Goal: Task Accomplishment & Management: Manage account settings

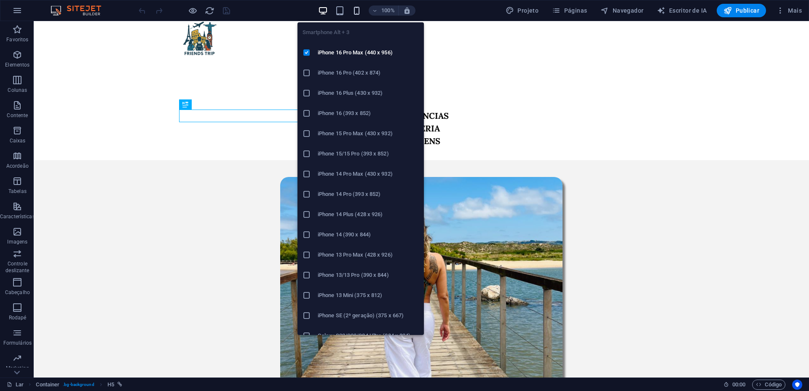
click at [356, 9] on icon "button" at bounding box center [357, 11] width 10 height 10
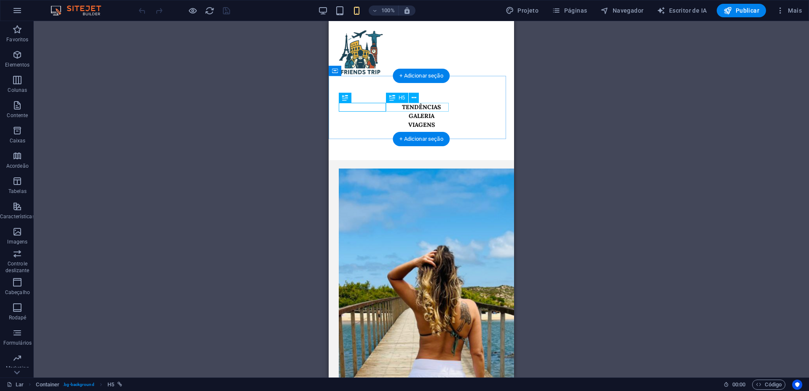
click at [397, 112] on div "GALERIA" at bounding box center [421, 116] width 165 height 9
select select "%"
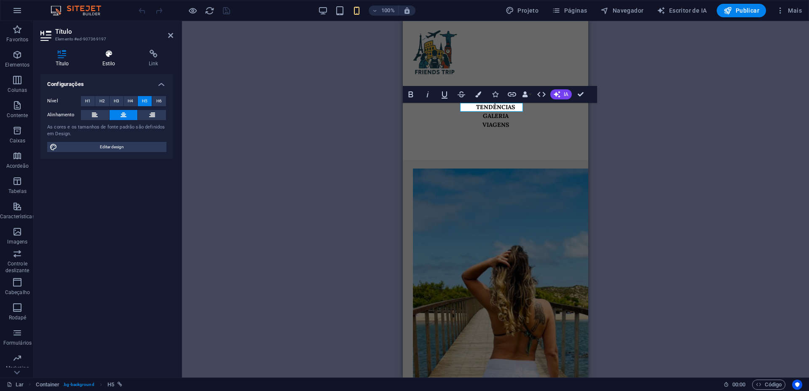
click at [117, 52] on icon at bounding box center [108, 54] width 43 height 8
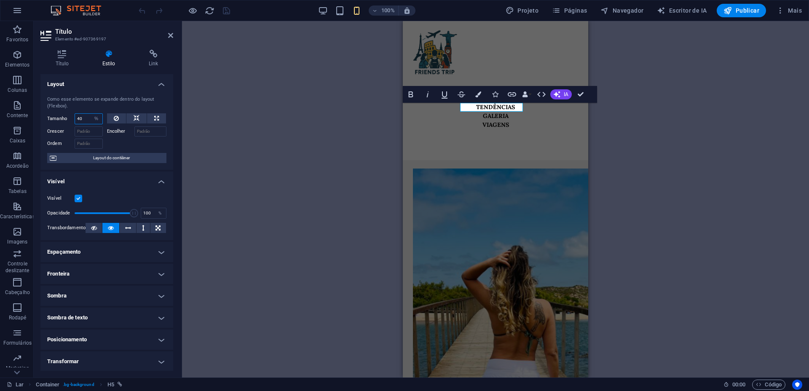
click at [86, 117] on input "40" at bounding box center [88, 119] width 27 height 10
type input "4"
type input "2"
type input "23"
click at [522, 125] on div "TENDÊNCIAS GALERIA VIAGENS" at bounding box center [495, 107] width 185 height 63
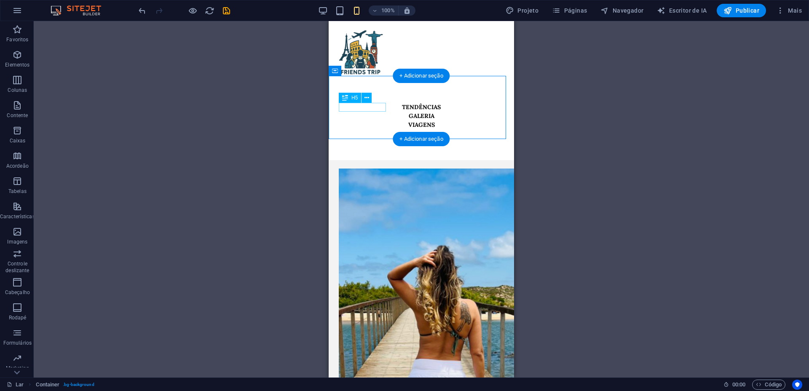
click at [356, 106] on div "TENDÊNCIAS" at bounding box center [421, 107] width 165 height 9
click at [451, 121] on div "VIAGENS" at bounding box center [421, 125] width 165 height 9
select select "%"
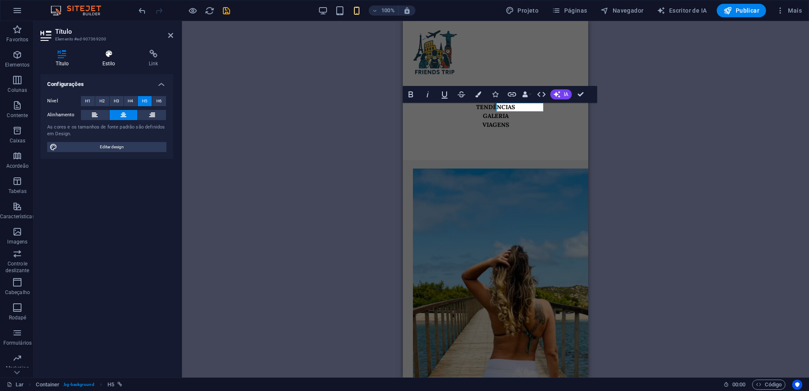
click at [113, 54] on icon at bounding box center [108, 54] width 43 height 8
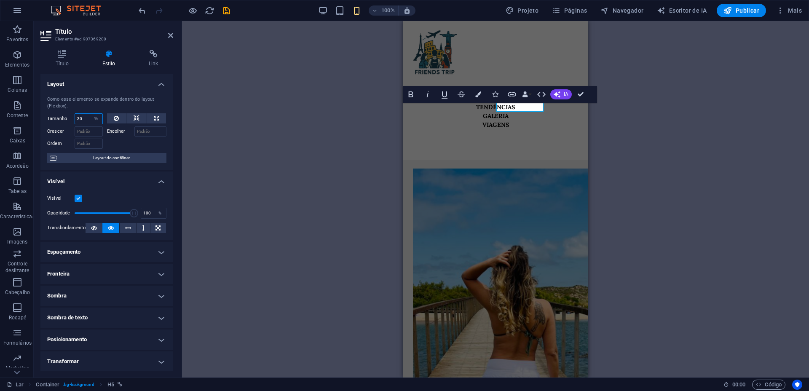
click at [88, 118] on input "30" at bounding box center [88, 119] width 27 height 10
type input "3"
type input "23"
click at [517, 128] on div "TENDÊNCIAS GALERIA VIAGENS" at bounding box center [495, 107] width 185 height 63
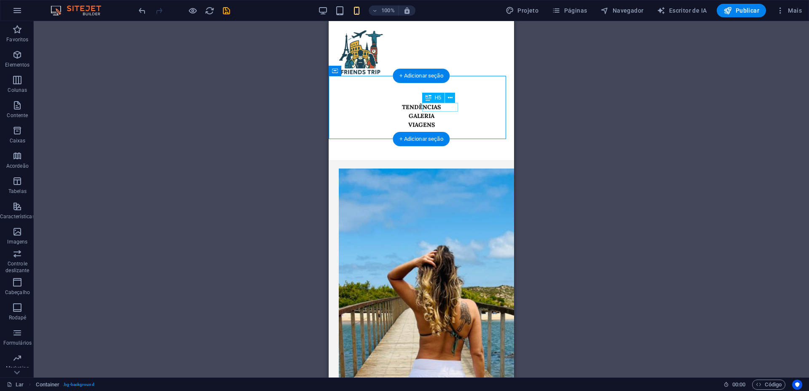
click at [436, 121] on div "VIAGENS" at bounding box center [421, 125] width 165 height 9
click at [449, 94] on icon at bounding box center [450, 98] width 5 height 9
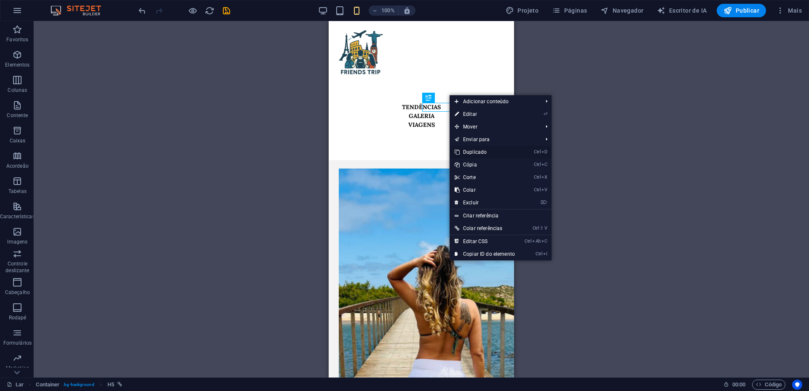
click at [472, 150] on font "Duplicado" at bounding box center [475, 152] width 24 height 6
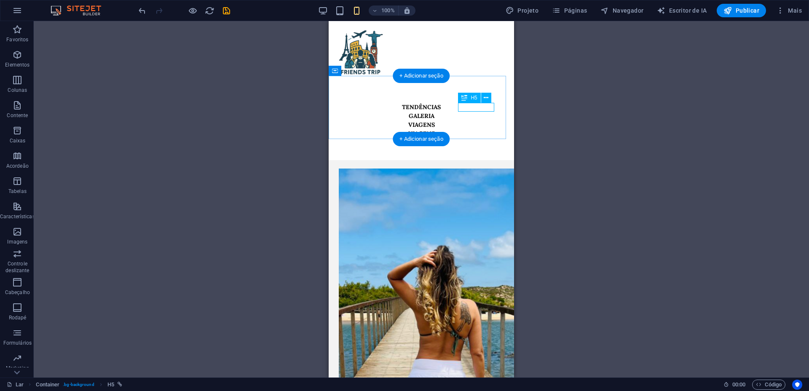
click at [479, 129] on div "VIAGENS" at bounding box center [421, 133] width 165 height 9
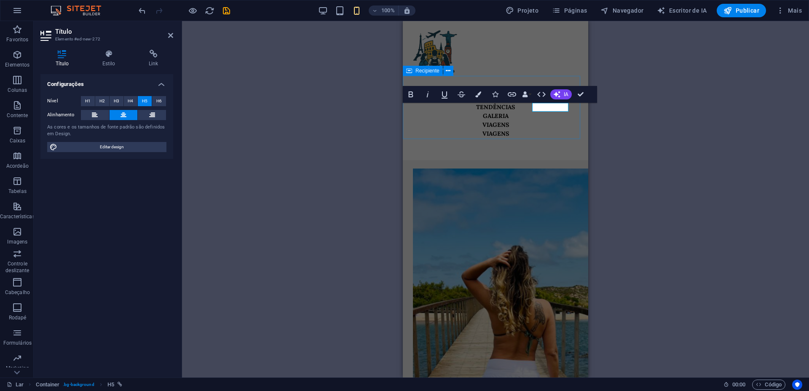
click at [545, 127] on div "TENDÊNCIAS GALERIA VIAGENS VIAGENS" at bounding box center [495, 107] width 185 height 63
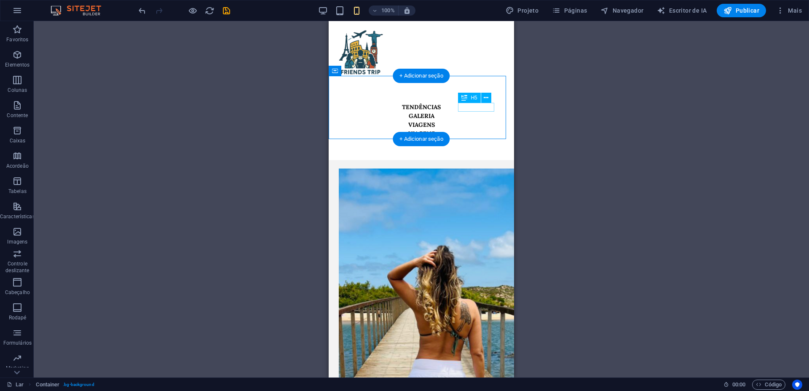
click at [491, 129] on div "VIAGENS" at bounding box center [421, 133] width 165 height 9
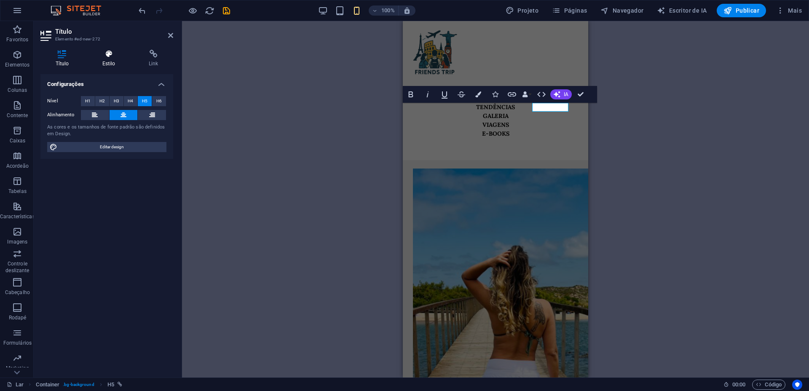
click at [125, 62] on h4 "Estilo" at bounding box center [110, 59] width 46 height 18
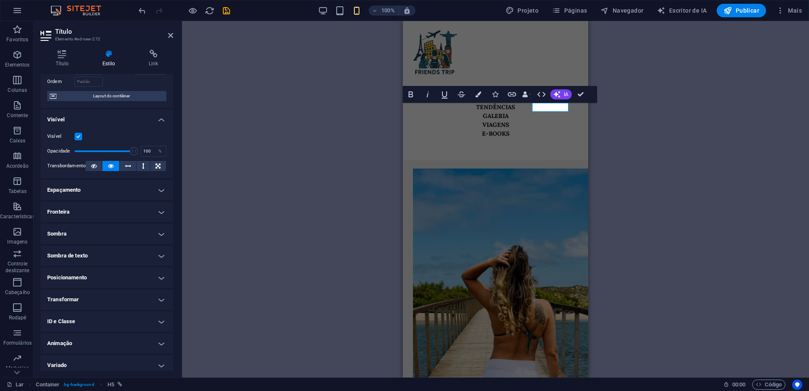
scroll to position [67, 0]
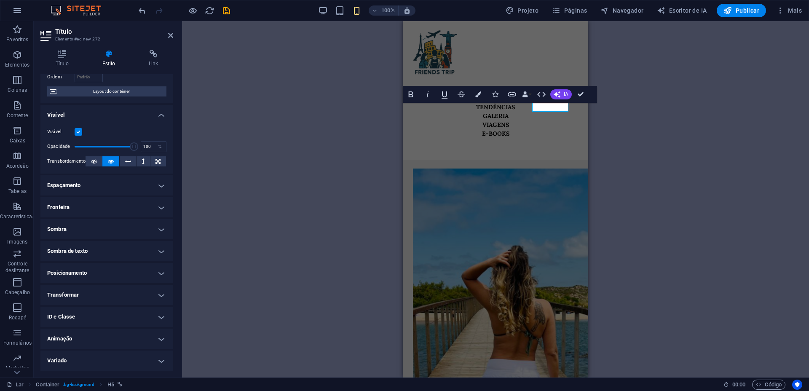
click at [94, 215] on h4 "Fronteira" at bounding box center [106, 207] width 133 height 20
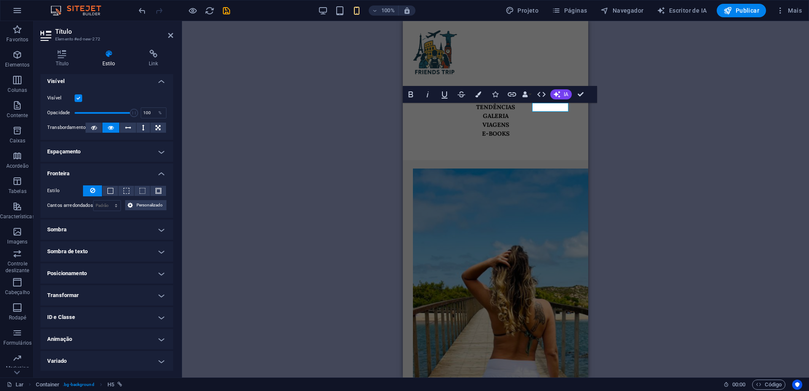
scroll to position [101, 0]
click at [113, 189] on button at bounding box center [110, 190] width 16 height 10
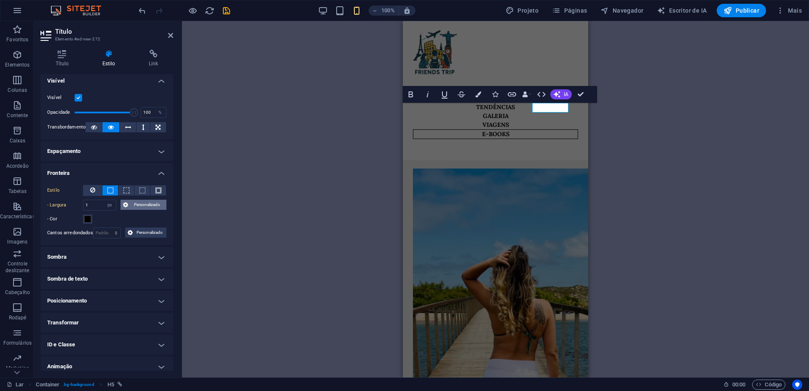
click at [138, 204] on font "Personalizado" at bounding box center [147, 204] width 26 height 5
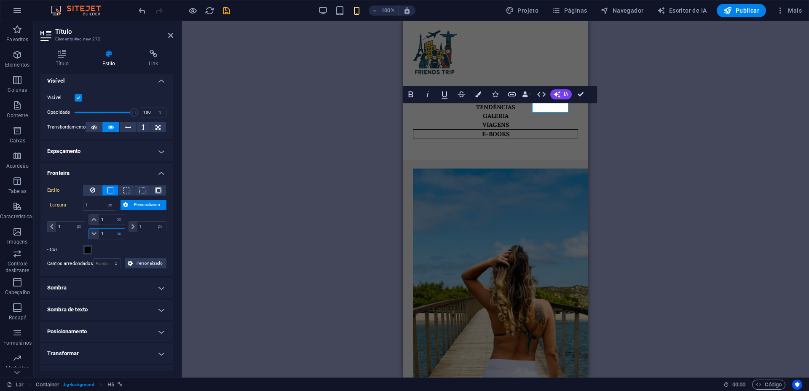
click at [110, 233] on input "1" at bounding box center [111, 234] width 25 height 10
drag, startPoint x: 112, startPoint y: 234, endPoint x: 90, endPoint y: 227, distance: 23.1
click at [90, 227] on div "1 auto px resto % vh vw 1 auto px resto % vh vw" at bounding box center [107, 226] width 40 height 25
click at [102, 232] on input "1" at bounding box center [111, 234] width 25 height 10
click at [103, 232] on input "1" at bounding box center [111, 234] width 25 height 10
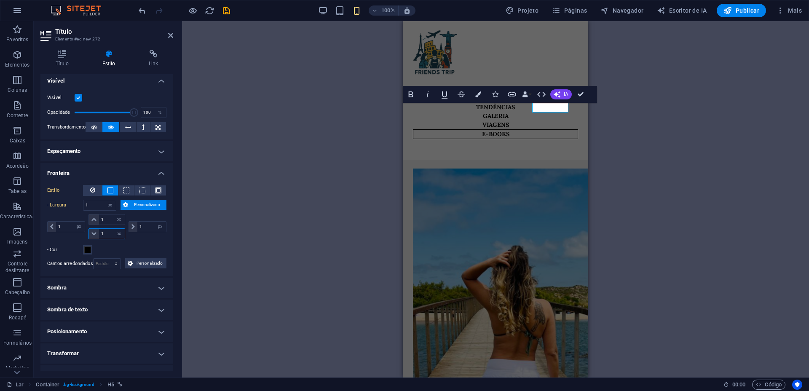
click at [103, 232] on input "1" at bounding box center [111, 234] width 25 height 10
type input "0"
select select "DISABLED_OPTION_VALUE"
click at [104, 224] on input "1" at bounding box center [111, 220] width 25 height 10
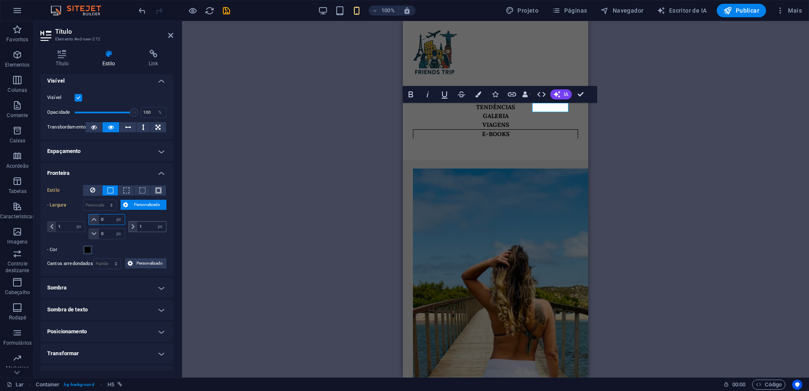
type input "0"
click at [142, 226] on input "1" at bounding box center [151, 227] width 29 height 10
type input "0"
click at [68, 226] on input "1" at bounding box center [70, 227] width 29 height 10
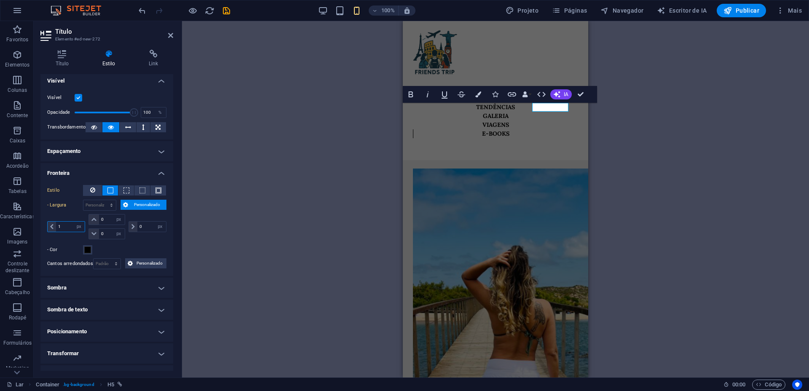
click at [68, 226] on input "1" at bounding box center [70, 227] width 29 height 10
type input "2"
click at [530, 136] on div "TENDÊNCIAS GALERIA VIAGENS E-BOOKS" at bounding box center [495, 107] width 185 height 63
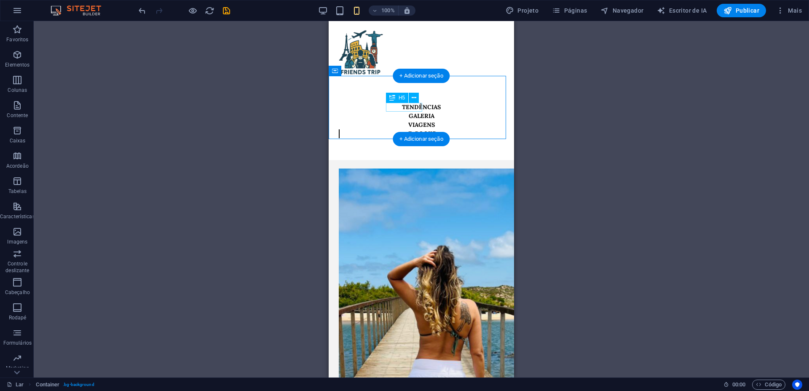
click at [401, 112] on div "GALERIA" at bounding box center [421, 116] width 165 height 9
select select "%"
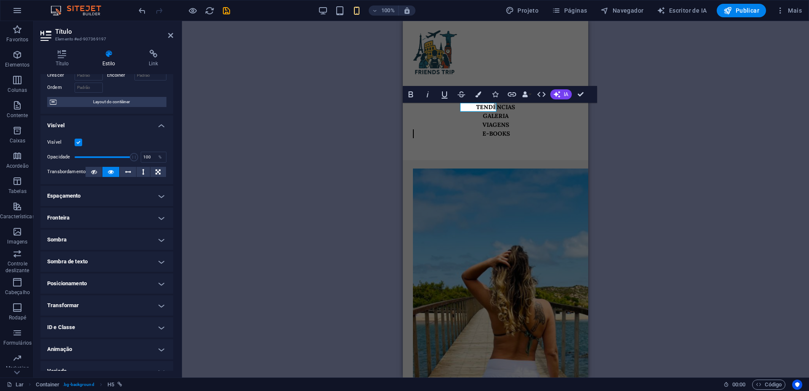
scroll to position [67, 0]
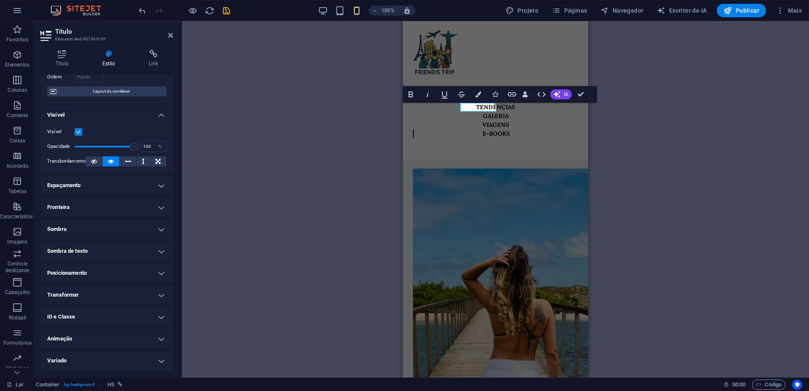
click at [87, 202] on h4 "Fronteira" at bounding box center [106, 207] width 133 height 20
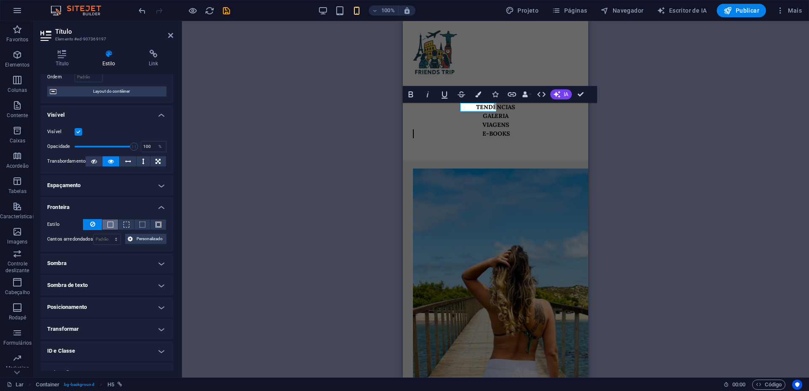
click at [109, 223] on span at bounding box center [111, 225] width 6 height 6
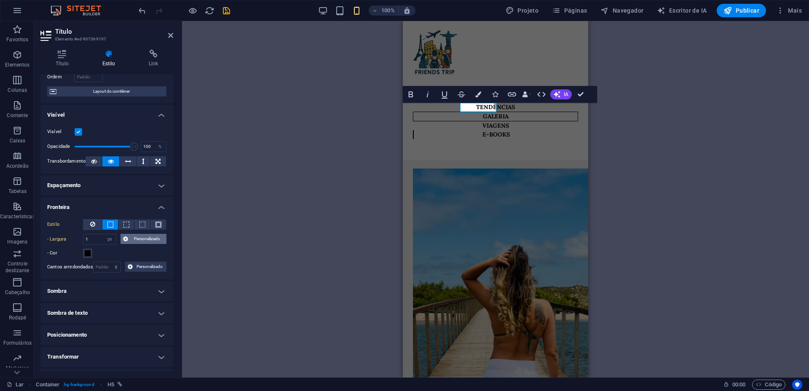
click at [134, 240] on font "Personalizado" at bounding box center [147, 239] width 26 height 5
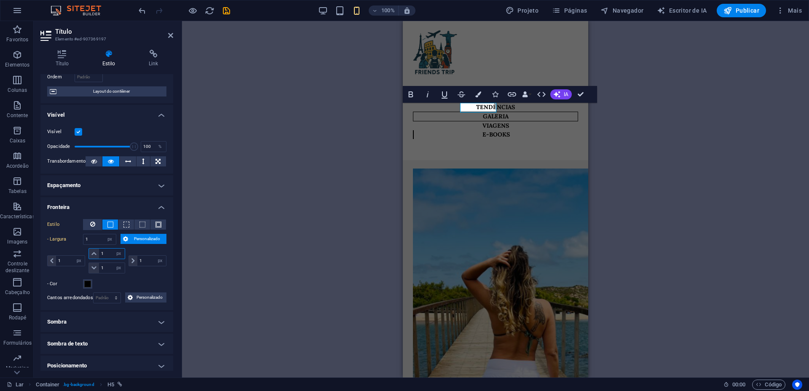
click at [108, 253] on input "1" at bounding box center [111, 254] width 25 height 10
type input "0"
select select "DISABLED_OPTION_VALUE"
type input "0"
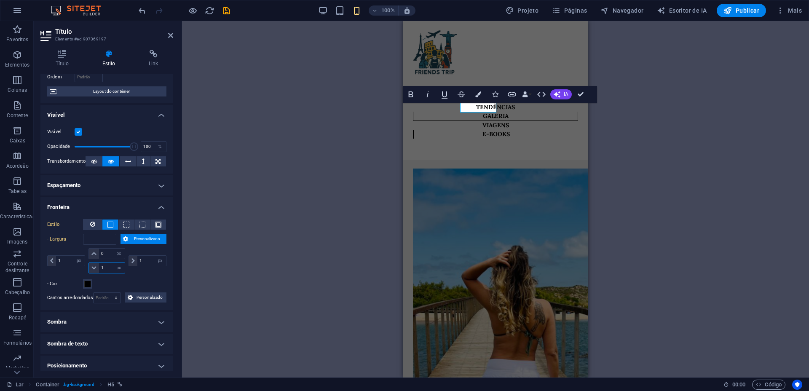
click at [105, 265] on input "1" at bounding box center [111, 268] width 25 height 10
type input "0"
click at [69, 260] on input "1" at bounding box center [70, 261] width 29 height 10
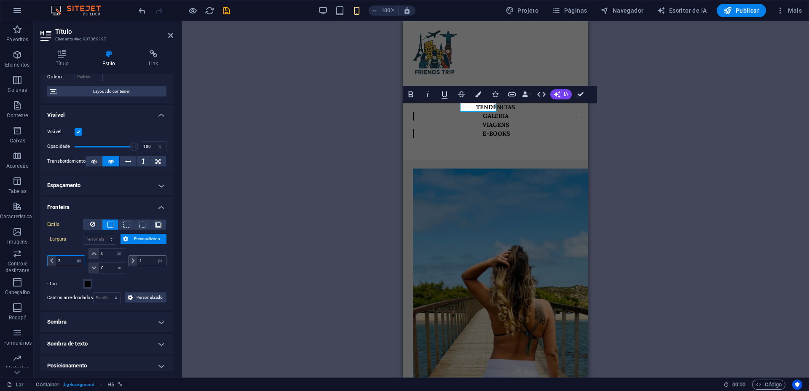
type input "2"
click at [143, 260] on input "1" at bounding box center [151, 261] width 29 height 10
type input "2"
click at [355, 204] on div "H5 Recipiente Recipiente Espaçador H5 Barra de menu Espaçador H5 H5 Imagem Auda…" at bounding box center [495, 199] width 627 height 357
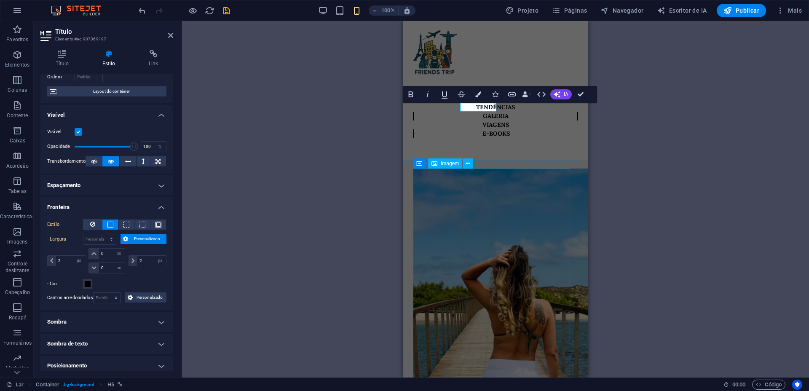
click at [463, 192] on figure at bounding box center [495, 365] width 165 height 393
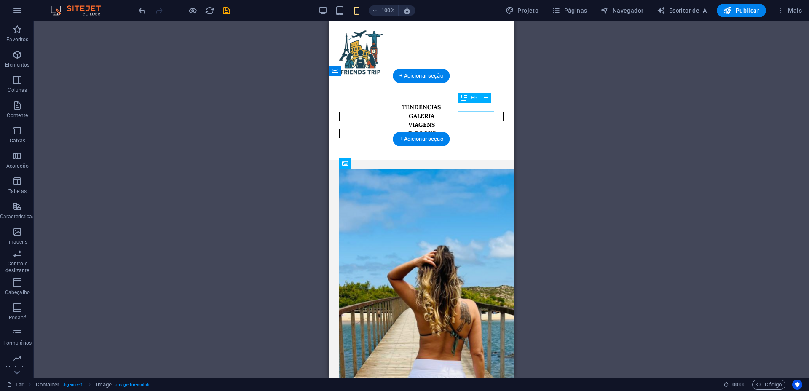
click at [473, 129] on div "E-BOOKS" at bounding box center [421, 133] width 165 height 9
select select "%"
select select "px"
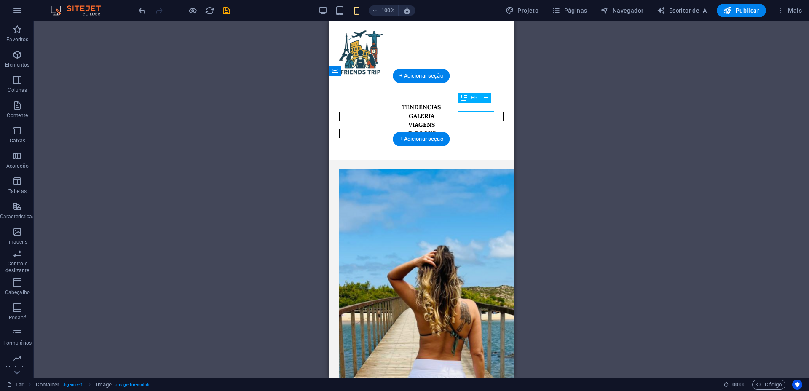
select select "px"
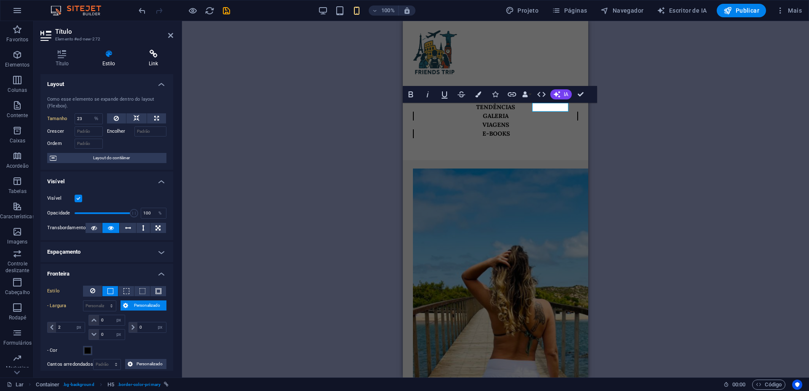
click at [155, 65] on font "Link" at bounding box center [154, 64] width 10 height 6
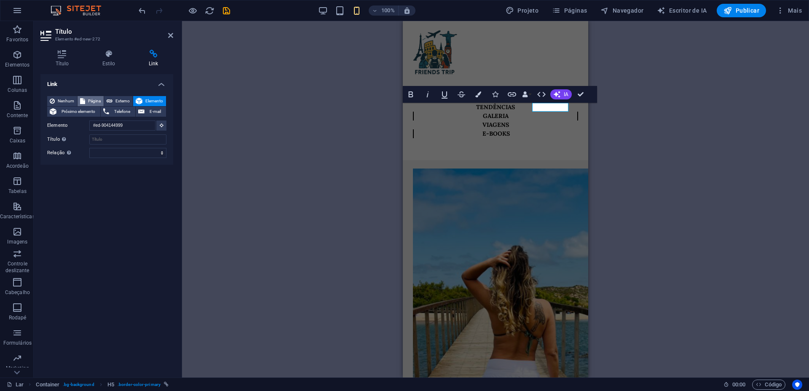
click at [95, 100] on font "Página" at bounding box center [94, 101] width 13 height 5
click at [113, 140] on select "Nova aba Mesma aba Sobreposição" at bounding box center [127, 139] width 77 height 10
click at [147, 129] on select "Lar Sobre nós e-book" at bounding box center [127, 126] width 77 height 10
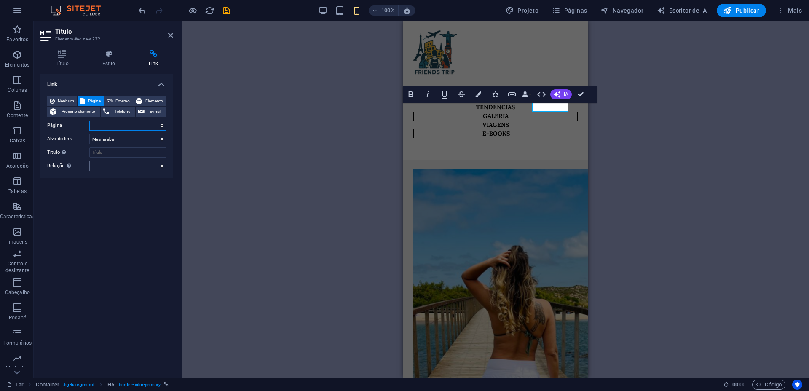
select select "2"
click at [89, 121] on select "Lar Sobre nós e-book" at bounding box center [127, 126] width 77 height 10
click at [281, 167] on div "H5 Recipiente Recipiente Espaçador H5 Barra de menu Espaçador H5 H5 Imagem Auda…" at bounding box center [495, 199] width 627 height 357
click at [449, 133] on icon at bounding box center [448, 134] width 5 height 9
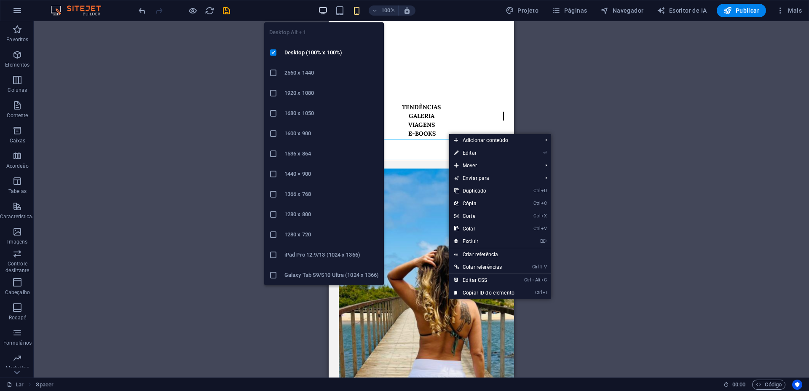
click at [323, 12] on icon "button" at bounding box center [323, 11] width 10 height 10
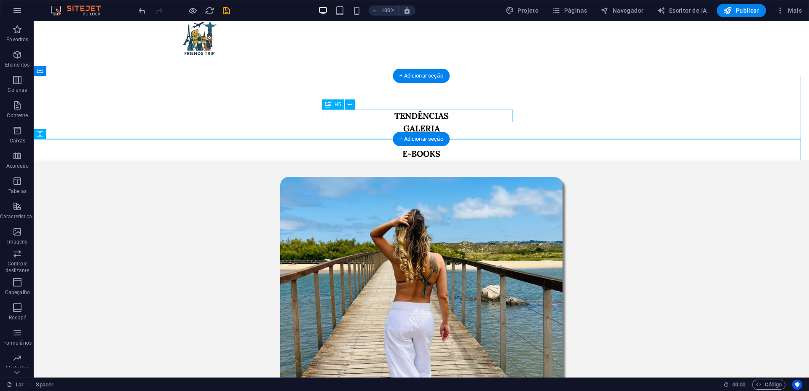
click at [331, 122] on div "GALERIA" at bounding box center [421, 128] width 477 height 13
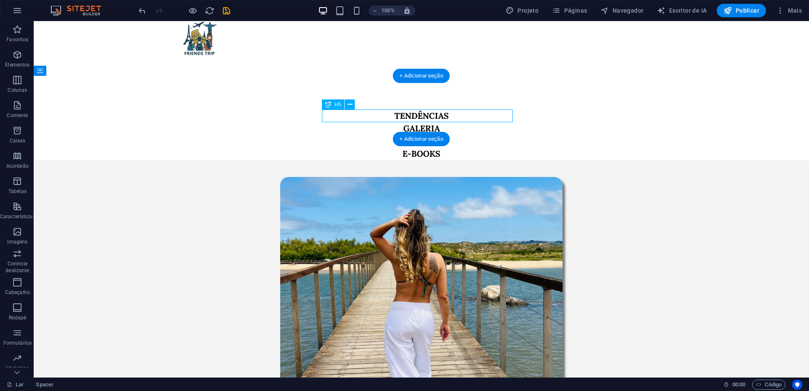
click at [331, 122] on div "GALERIA" at bounding box center [421, 128] width 477 height 13
select select "%"
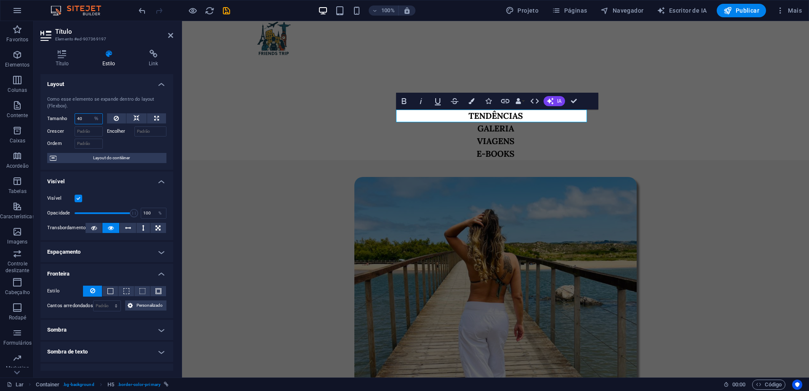
drag, startPoint x: 86, startPoint y: 116, endPoint x: 70, endPoint y: 118, distance: 16.1
click at [70, 118] on div "Tamanho 40 Padrão auto px % 1/1 1/2 1/3 1/4 1/5 1/6 1/7 1/8 1/9 1/10" at bounding box center [75, 118] width 56 height 11
type input "25"
click at [292, 148] on div "E-BOOKS" at bounding box center [495, 154] width 477 height 13
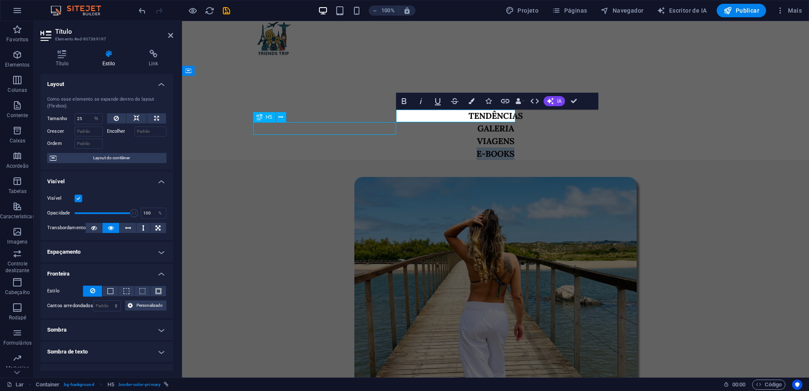
select select "%"
select select "2"
select select
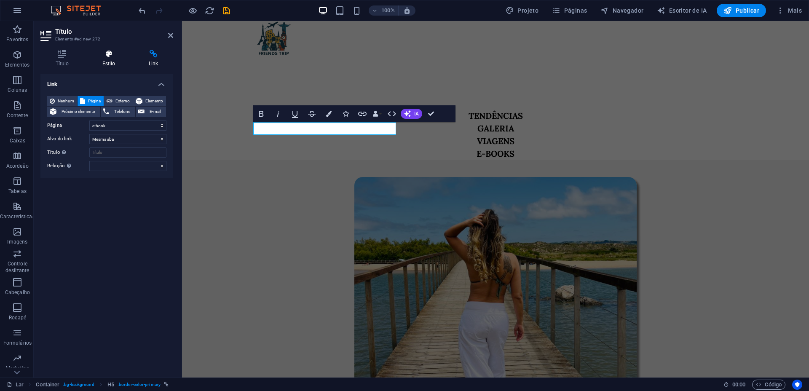
click at [112, 54] on icon at bounding box center [108, 54] width 43 height 8
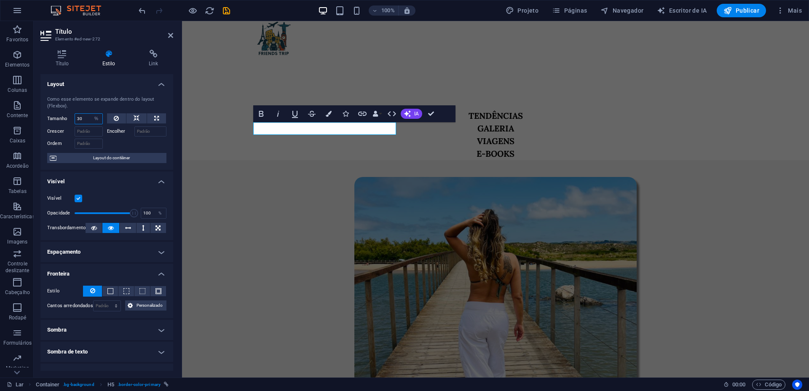
drag, startPoint x: 88, startPoint y: 115, endPoint x: 50, endPoint y: 115, distance: 38.4
click at [50, 115] on div "Tamanho 30 Padrão auto px % 1/1 1/2 1/3 1/4 1/5 1/6 1/7 1/8 1/9 1/10" at bounding box center [75, 118] width 56 height 11
type input "2"
type input "20"
click at [582, 135] on div "VIAGENS" at bounding box center [495, 141] width 477 height 13
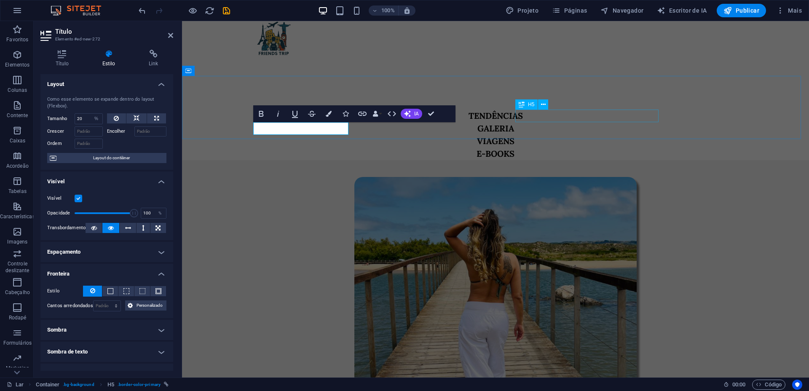
click at [582, 135] on div "VIAGENS" at bounding box center [495, 141] width 477 height 13
select select "%"
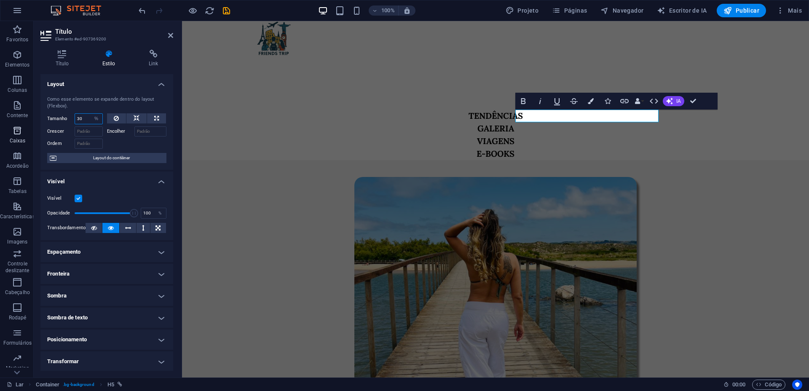
drag, startPoint x: 87, startPoint y: 119, endPoint x: 0, endPoint y: 129, distance: 87.8
click at [0, 129] on section "Favoritos Elementos Colunas Contente Caixas Acordeão Tabelas Características Im…" at bounding box center [404, 199] width 809 height 357
type input "20"
click at [505, 148] on div at bounding box center [495, 149] width 627 height 21
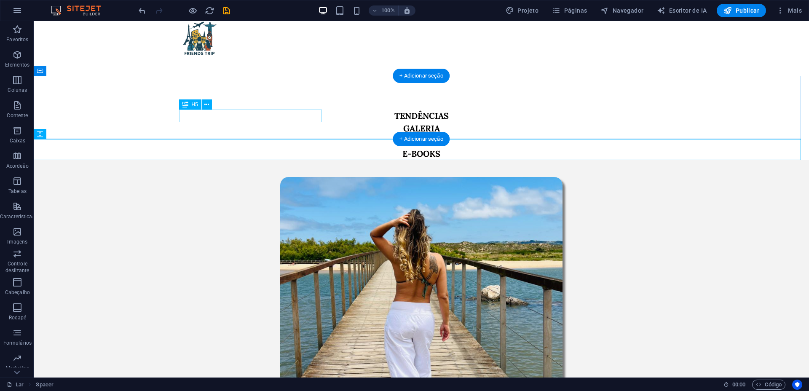
click at [238, 117] on div "TENDÊNCIAS" at bounding box center [421, 116] width 477 height 13
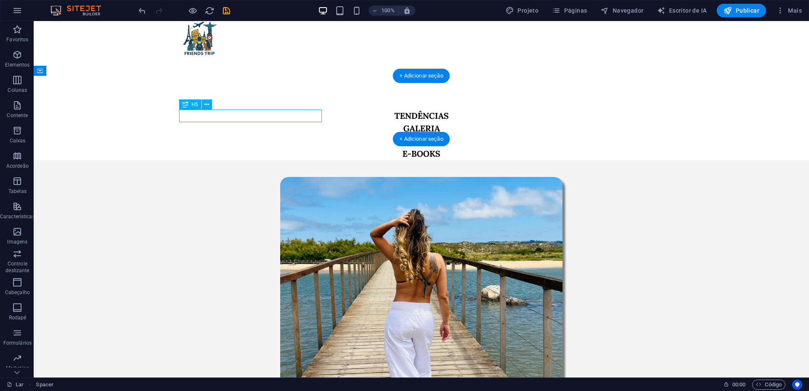
click at [238, 117] on div "TENDÊNCIAS" at bounding box center [421, 116] width 477 height 13
select select "%"
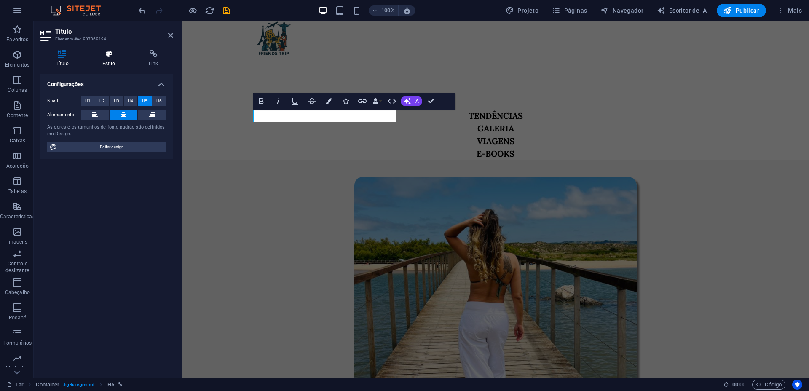
click at [113, 61] on font "Estilo" at bounding box center [108, 64] width 13 height 6
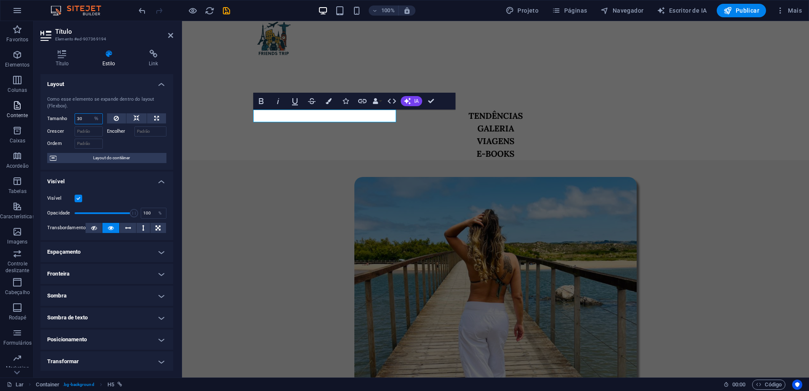
drag, startPoint x: 87, startPoint y: 116, endPoint x: 0, endPoint y: 117, distance: 87.3
click at [0, 117] on section "Favoritos Elementos Colunas Contente Caixas Acordeão Tabelas Características Im…" at bounding box center [404, 199] width 809 height 357
type input "30"
click at [445, 122] on div "GALERIA" at bounding box center [495, 128] width 477 height 13
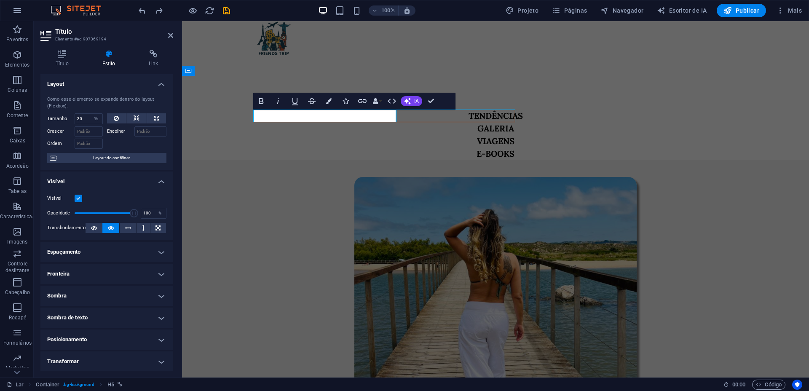
select select "%"
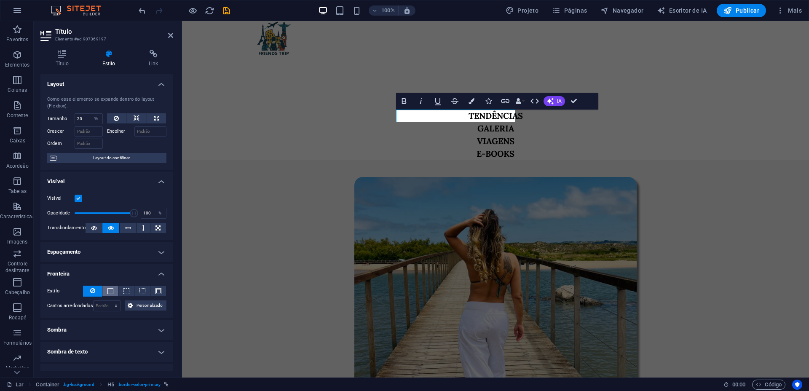
click at [106, 294] on button at bounding box center [110, 291] width 16 height 10
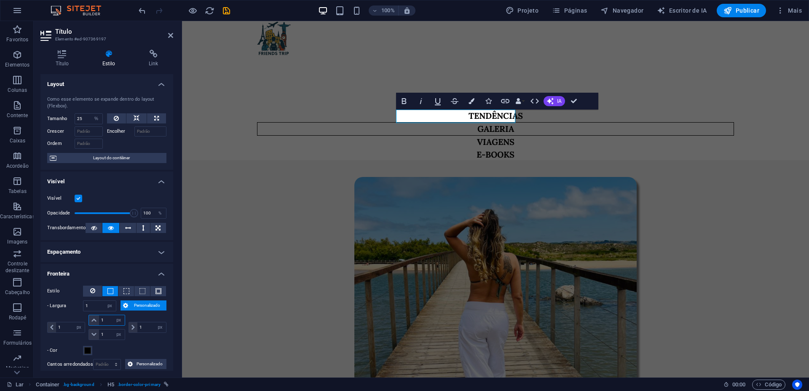
drag, startPoint x: 111, startPoint y: 320, endPoint x: 77, endPoint y: 320, distance: 33.7
click at [77, 320] on div "1 auto px resto % vh vw 1 auto px resto % vh vw 1 auto px resto % vh vw 1 auto …" at bounding box center [106, 327] width 119 height 25
type input "0"
select select "DISABLED_OPTION_VALUE"
drag, startPoint x: 111, startPoint y: 336, endPoint x: 81, endPoint y: 331, distance: 30.5
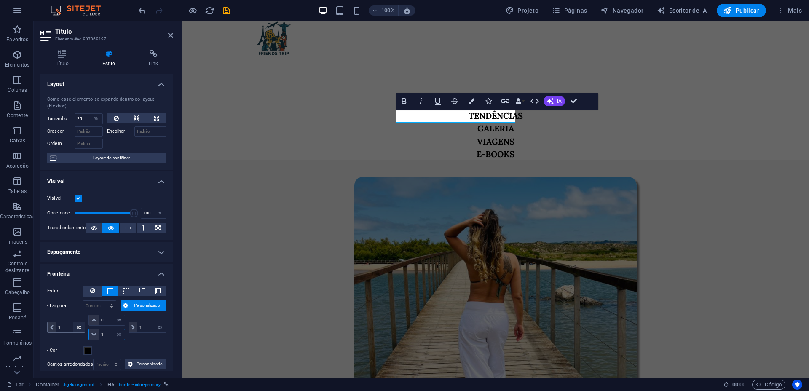
click at [81, 331] on div "1 auto px resto % vh vw 0 auto px resto % vh vw 1 auto px resto % vh vw 1 auto …" at bounding box center [106, 327] width 119 height 25
type input "0"
drag, startPoint x: 69, startPoint y: 326, endPoint x: 27, endPoint y: 321, distance: 42.0
click at [27, 321] on section "Favoritos Elementos Colunas Contente Caixas Acordeão Tabelas Características Im…" at bounding box center [404, 199] width 809 height 357
type input "2"
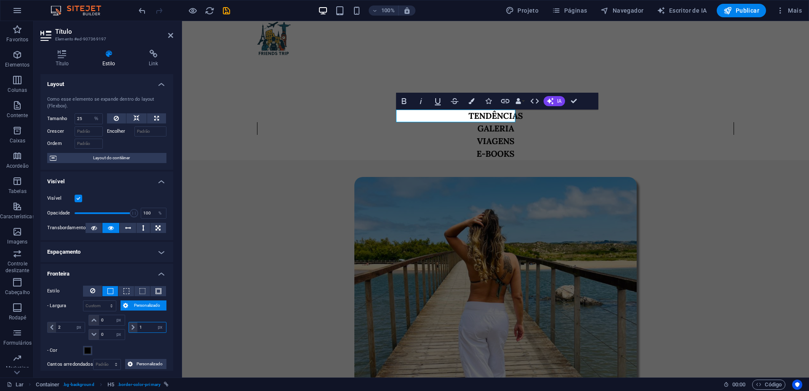
click at [141, 328] on input "1" at bounding box center [151, 328] width 29 height 10
type input "2"
click at [461, 139] on div "TENDÊNCIAS GALERIA VIAGENS E-BOOKS" at bounding box center [495, 107] width 627 height 63
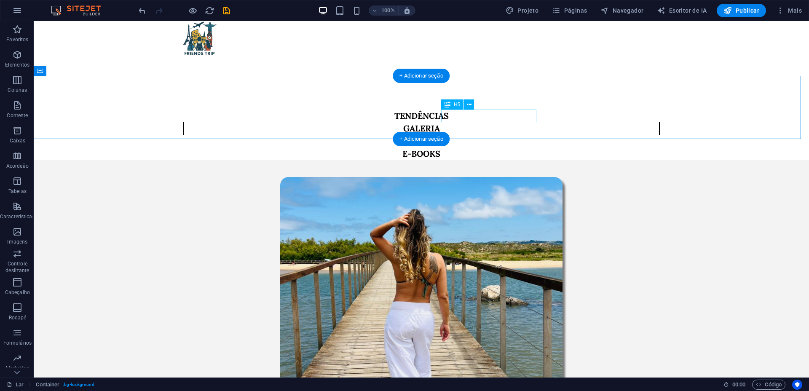
click at [500, 135] on div "VIAGENS" at bounding box center [421, 141] width 477 height 13
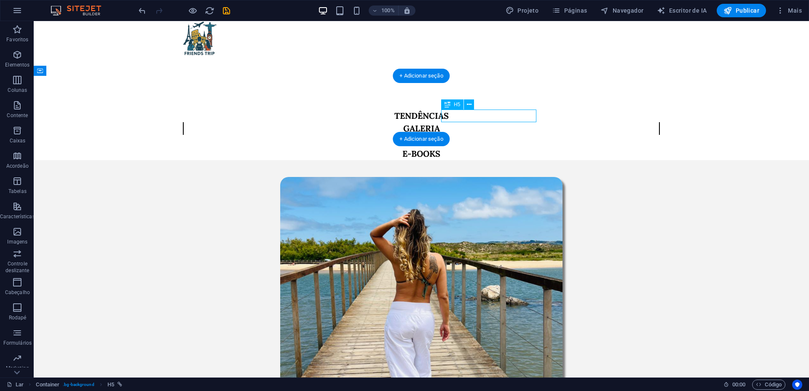
click at [500, 135] on div "VIAGENS" at bounding box center [421, 141] width 477 height 13
select select "%"
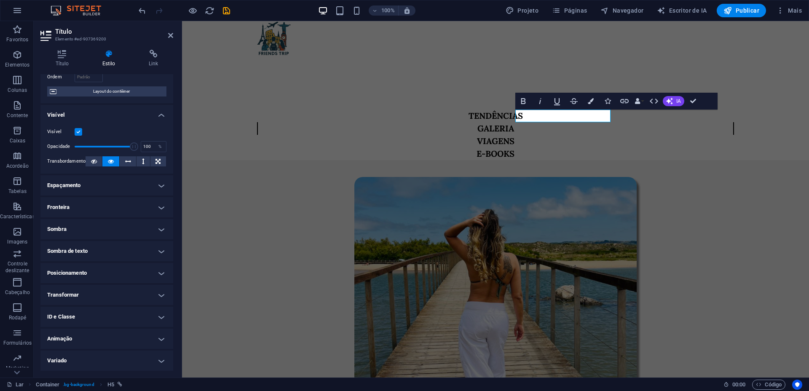
click at [90, 204] on h4 "Fronteira" at bounding box center [106, 207] width 133 height 20
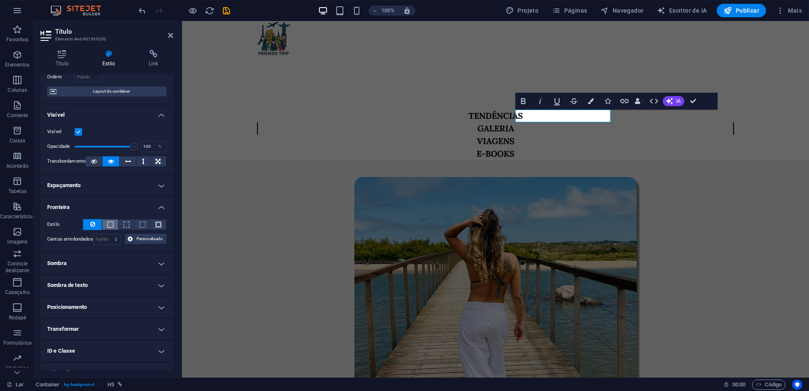
click at [109, 222] on span at bounding box center [111, 225] width 6 height 6
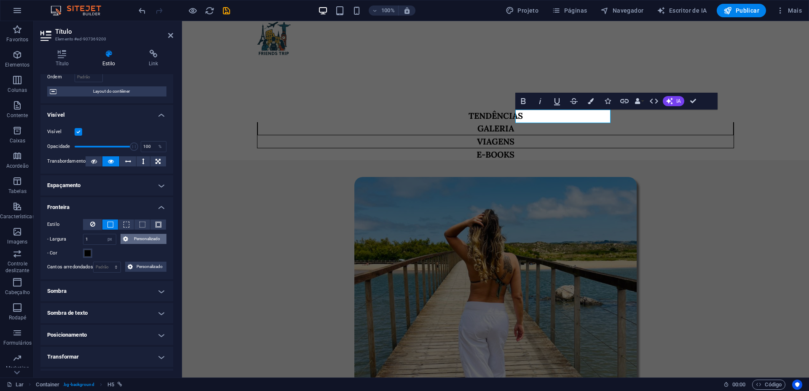
click at [138, 239] on font "Personalizado" at bounding box center [147, 239] width 26 height 5
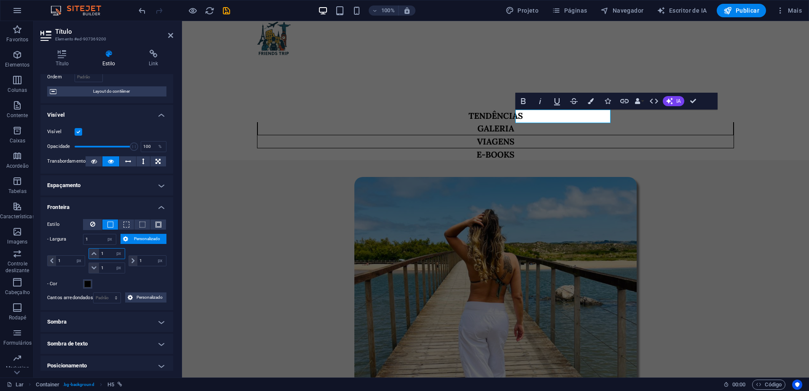
drag, startPoint x: 111, startPoint y: 252, endPoint x: 99, endPoint y: 252, distance: 11.8
click at [99, 252] on input "1" at bounding box center [111, 254] width 25 height 10
type input "0"
select select "DISABLED_OPTION_VALUE"
drag, startPoint x: 110, startPoint y: 272, endPoint x: 96, endPoint y: 271, distance: 14.4
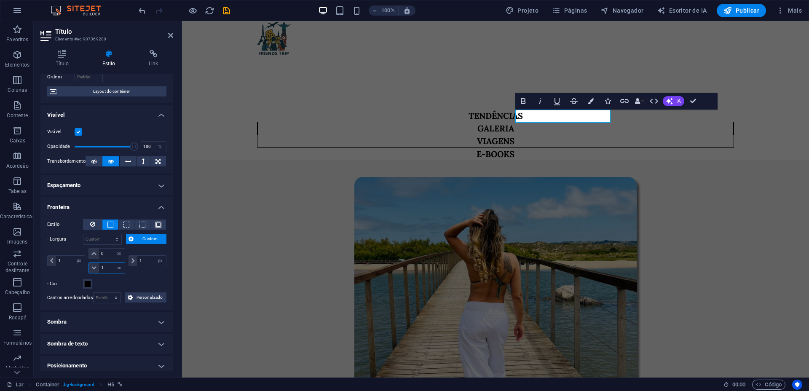
click at [96, 271] on div "1 auto px resto % vh vw" at bounding box center [107, 268] width 36 height 11
type input "0"
drag, startPoint x: 69, startPoint y: 262, endPoint x: 32, endPoint y: 262, distance: 36.7
click at [32, 262] on section "Favoritos Elementos Colunas Contente Caixas Acordeão Tabelas Características Im…" at bounding box center [404, 199] width 809 height 357
type input "0"
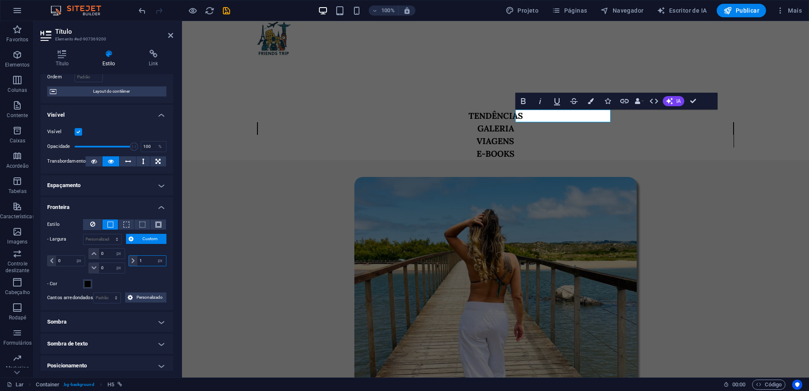
drag, startPoint x: 141, startPoint y: 260, endPoint x: 111, endPoint y: 261, distance: 30.0
click at [111, 261] on div "0 auto px resto % vh vw 0 auto px resto % vh vw 0 auto px resto % vh vw 1 auto …" at bounding box center [106, 260] width 119 height 25
type input "2"
click at [270, 208] on figure at bounding box center [495, 313] width 477 height 272
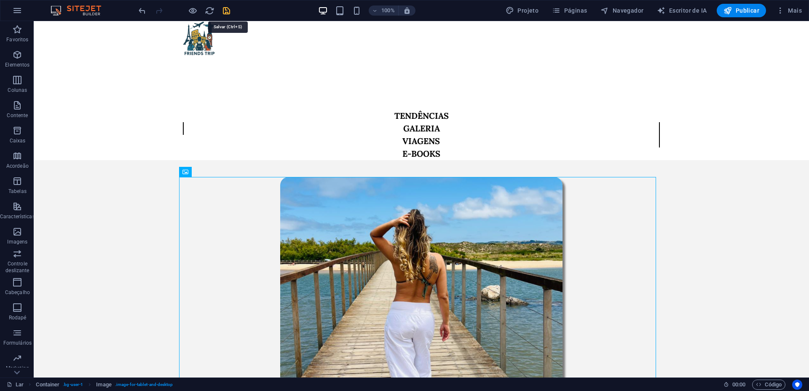
click at [222, 8] on icon "salvar" at bounding box center [227, 11] width 10 height 10
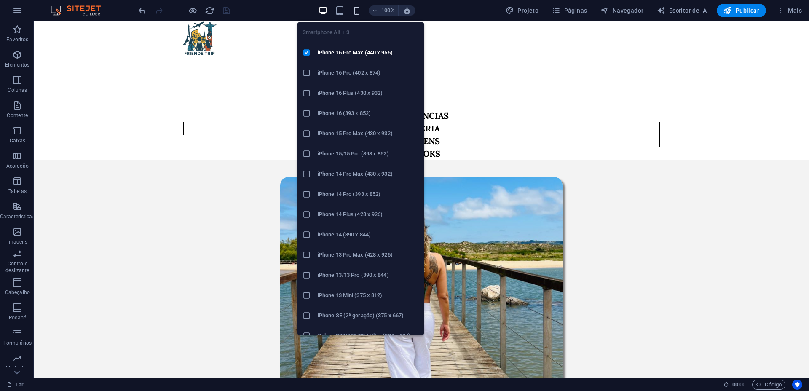
click at [358, 11] on icon "button" at bounding box center [357, 11] width 10 height 10
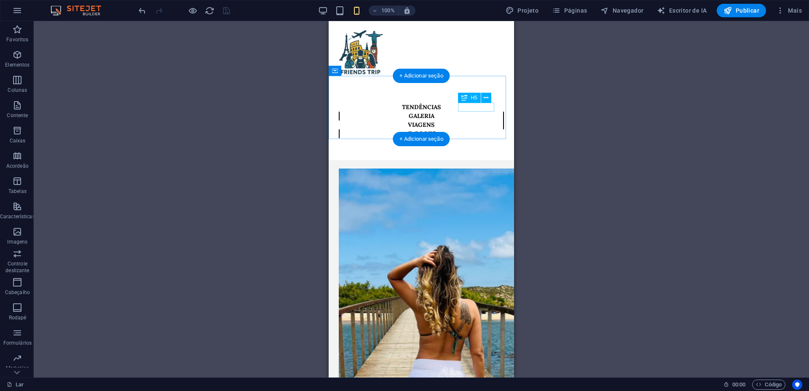
click at [470, 129] on div "E-BOOKS" at bounding box center [421, 133] width 165 height 9
select select "%"
select select "px"
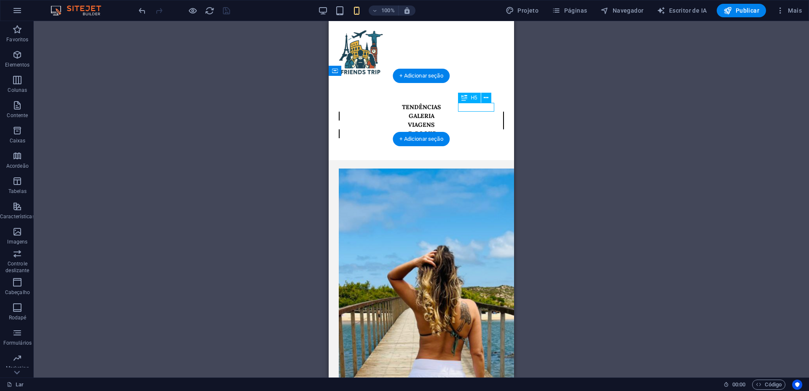
select select "px"
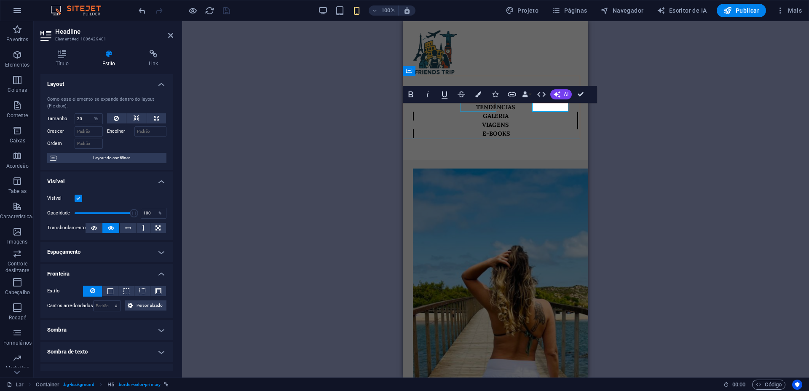
type input "23"
select select "DISABLED_OPTION_VALUE"
type input "2"
type input "0"
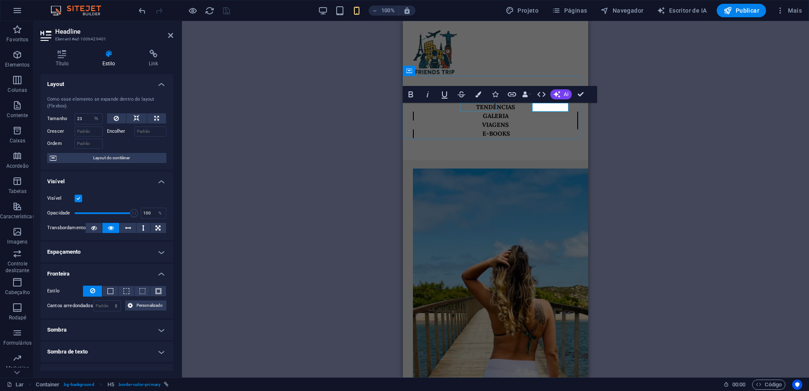
type input "0"
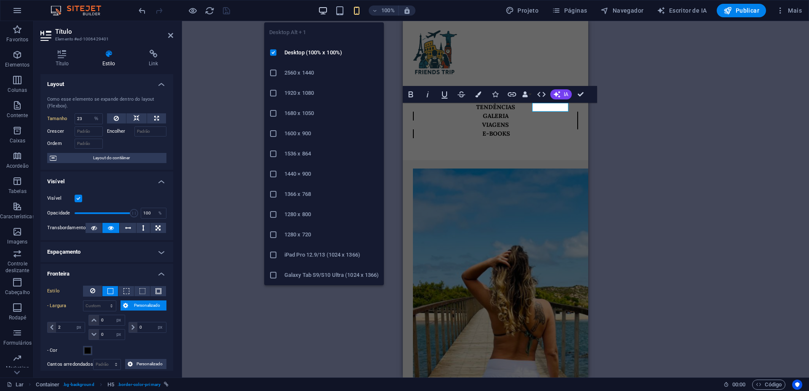
click at [325, 11] on icon "button" at bounding box center [323, 11] width 10 height 10
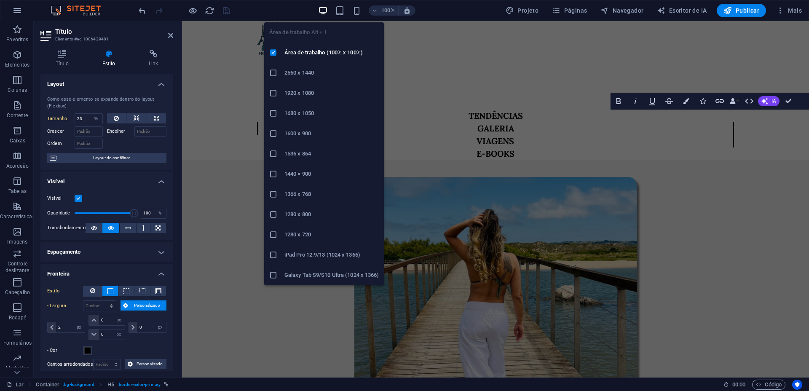
type input "20"
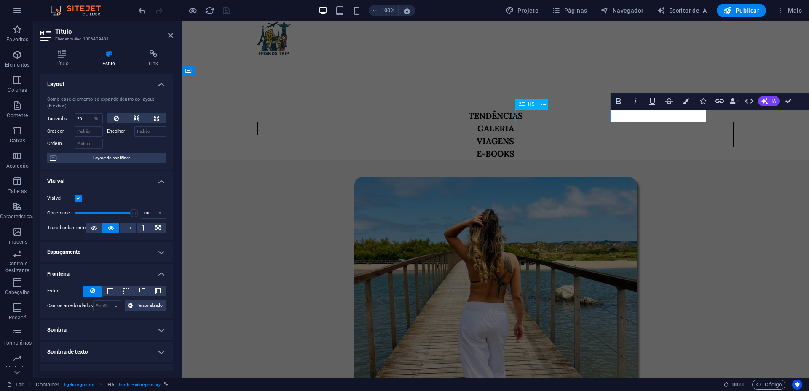
click at [570, 135] on div "VIAGENS" at bounding box center [495, 141] width 477 height 13
select select "%"
select select "px"
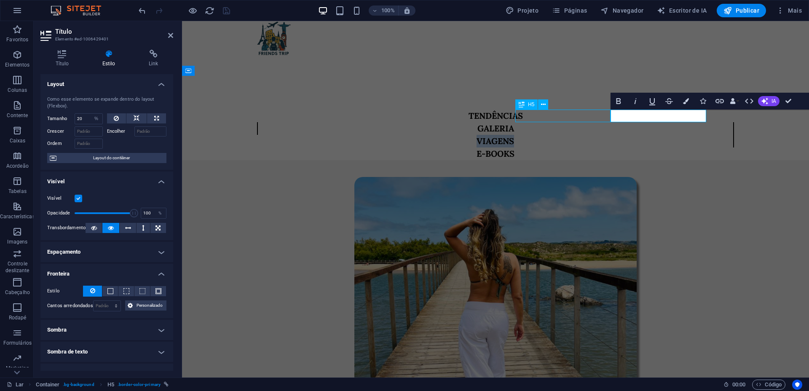
select select "px"
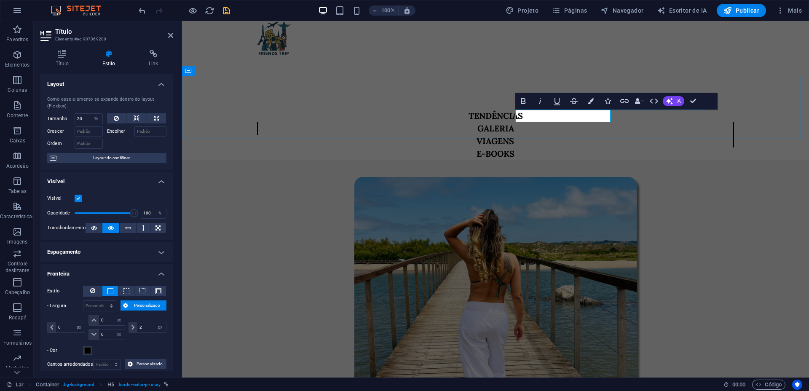
click at [645, 148] on div "E-BOOKS" at bounding box center [495, 154] width 477 height 13
select select "%"
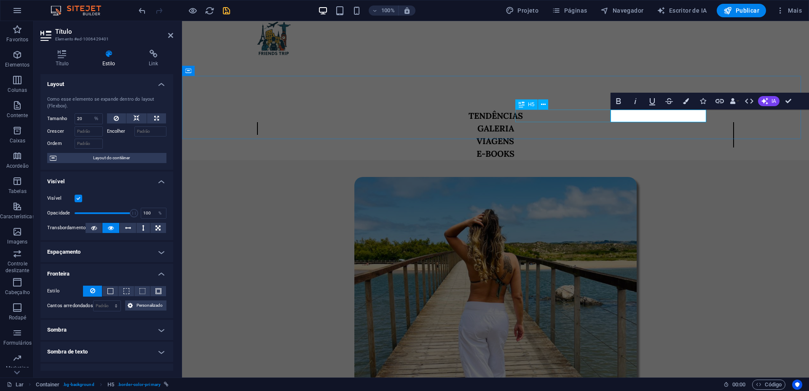
click at [588, 135] on div "VIAGENS" at bounding box center [495, 141] width 477 height 13
select select "%"
select select "px"
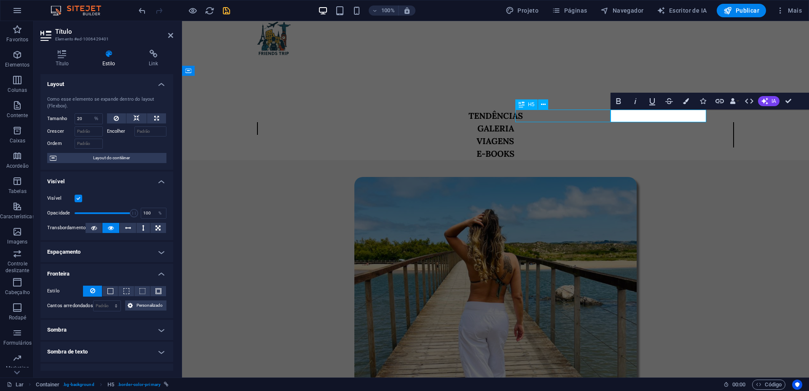
select select "px"
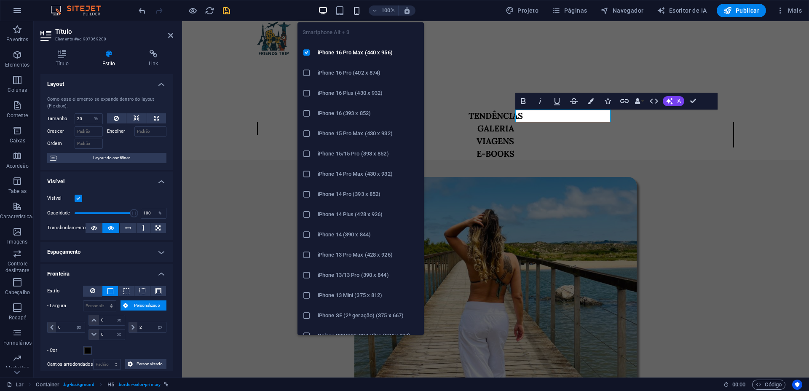
click at [358, 14] on icon "button" at bounding box center [357, 11] width 10 height 10
type input "23"
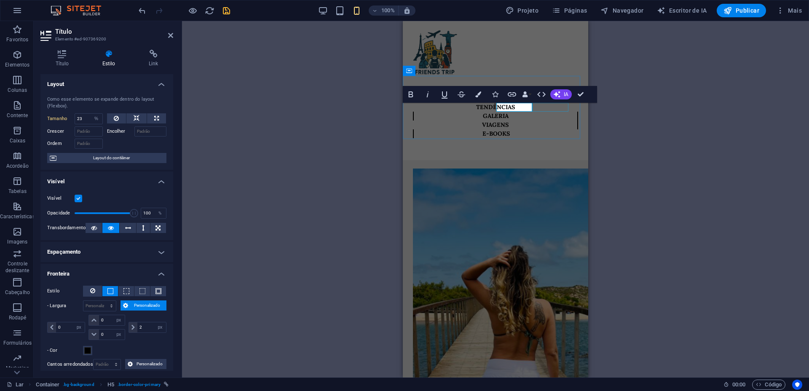
click at [552, 129] on div "E-BOOKS" at bounding box center [495, 133] width 165 height 9
select select "%"
select select "px"
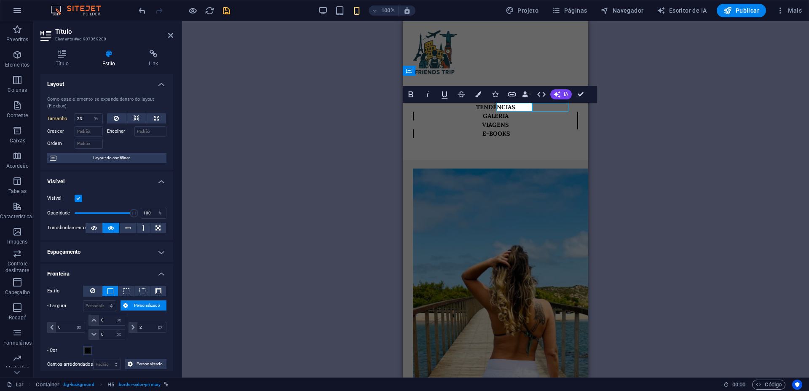
select select "px"
drag, startPoint x: 68, startPoint y: 329, endPoint x: 51, endPoint y: 328, distance: 17.7
click at [51, 328] on div "2 auto px resto % vh vw" at bounding box center [66, 327] width 38 height 11
type input "0"
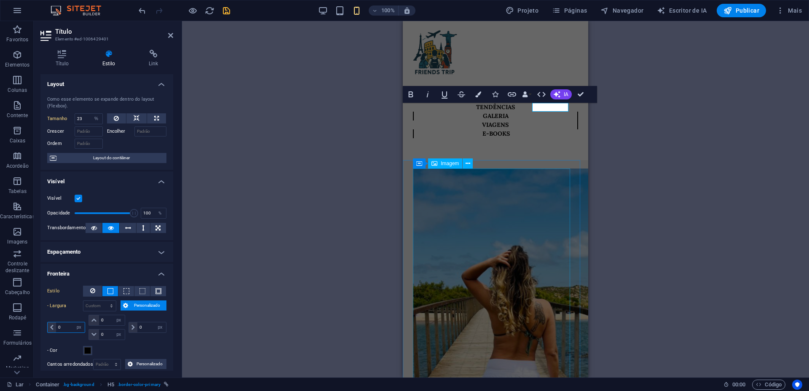
type input "0"
select select "px"
type input "0"
click at [522, 140] on div at bounding box center [495, 149] width 185 height 21
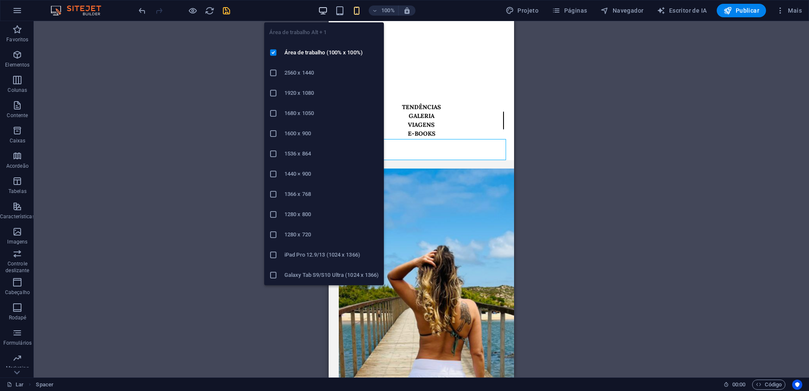
click at [322, 7] on icon "button" at bounding box center [323, 11] width 10 height 10
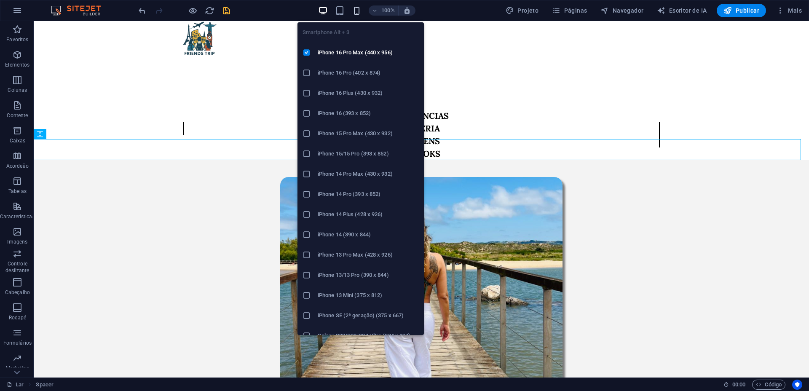
click at [358, 12] on icon "button" at bounding box center [357, 11] width 10 height 10
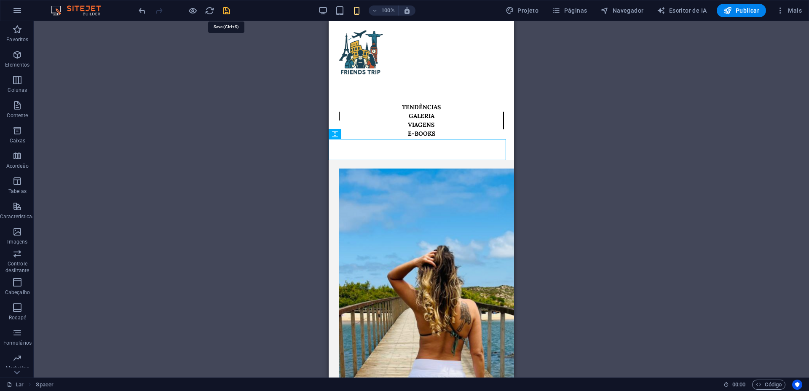
click at [223, 8] on icon "salvar" at bounding box center [227, 11] width 10 height 10
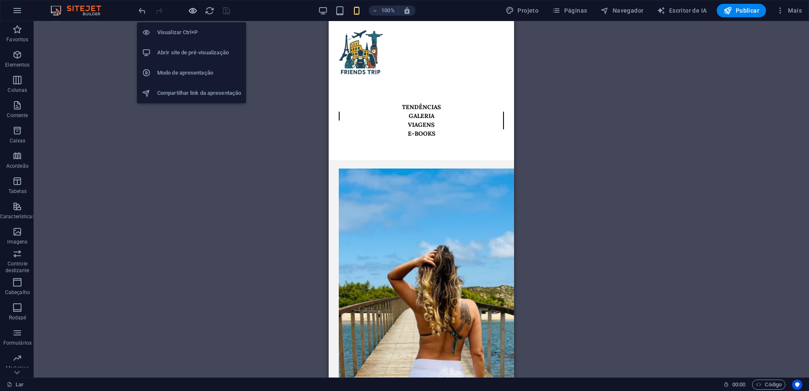
click at [195, 12] on icon "button" at bounding box center [193, 11] width 10 height 10
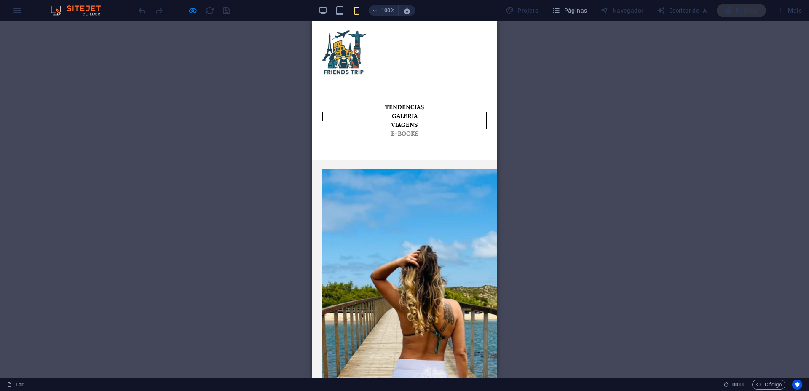
click at [419, 130] on font "E-BOOKS" at bounding box center [404, 134] width 27 height 8
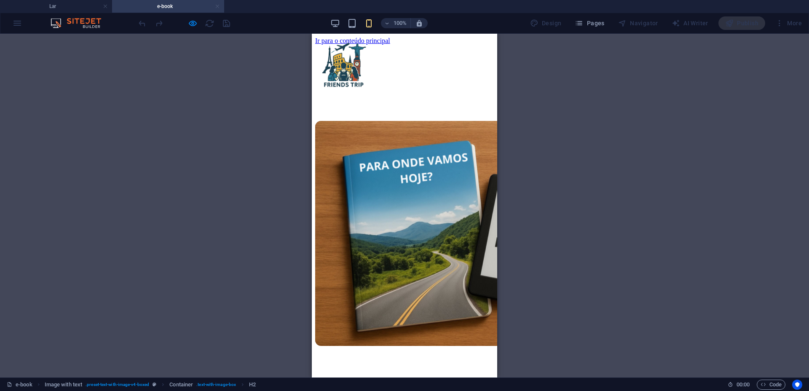
scroll to position [261, 0]
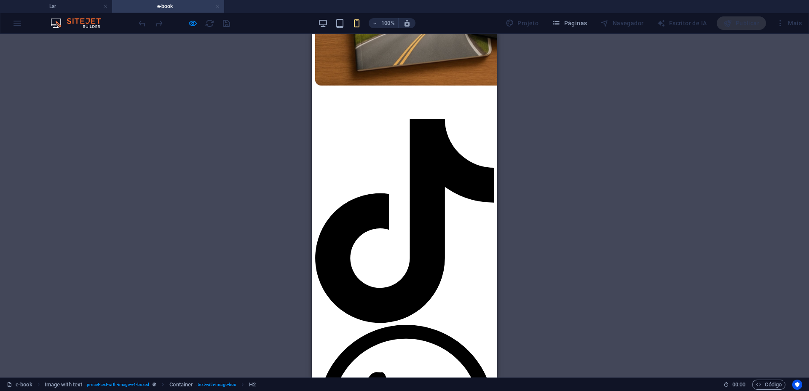
click at [216, 6] on link at bounding box center [217, 7] width 5 height 8
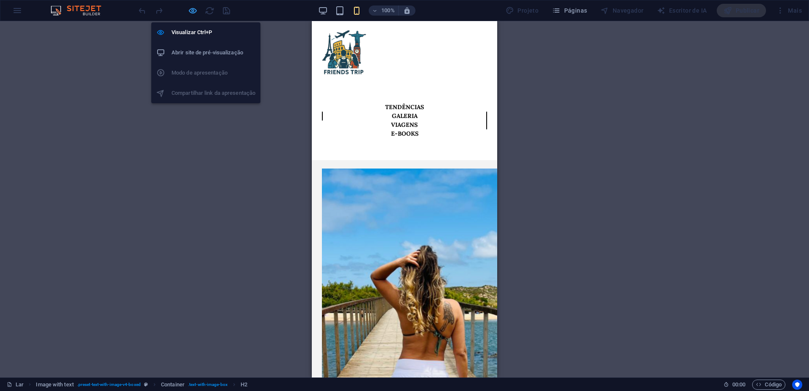
click at [188, 12] on icon "button" at bounding box center [193, 11] width 10 height 10
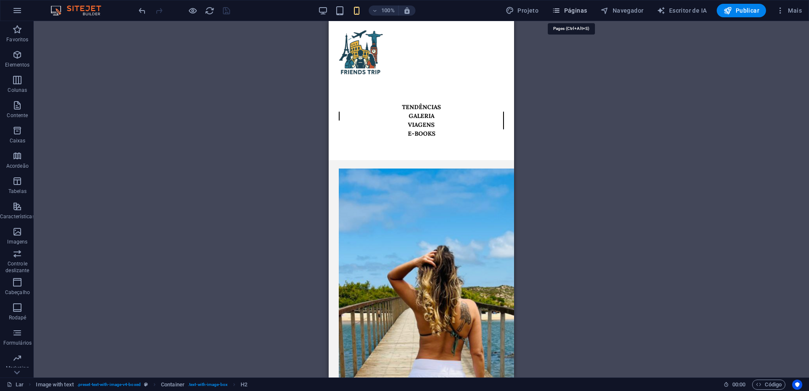
click at [571, 7] on font "Páginas" at bounding box center [576, 10] width 23 height 7
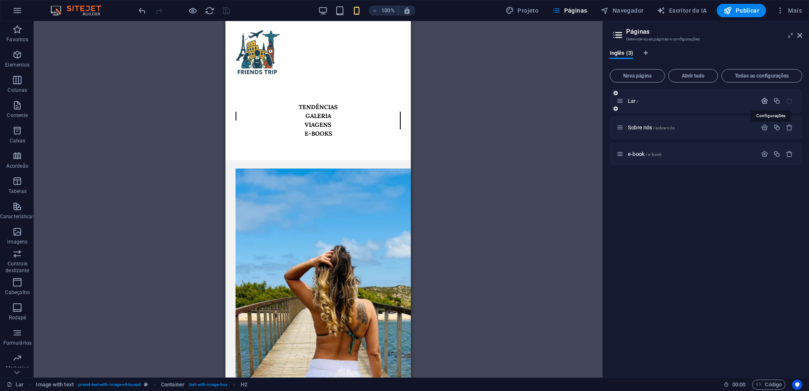
click at [763, 102] on icon "button" at bounding box center [764, 100] width 7 height 7
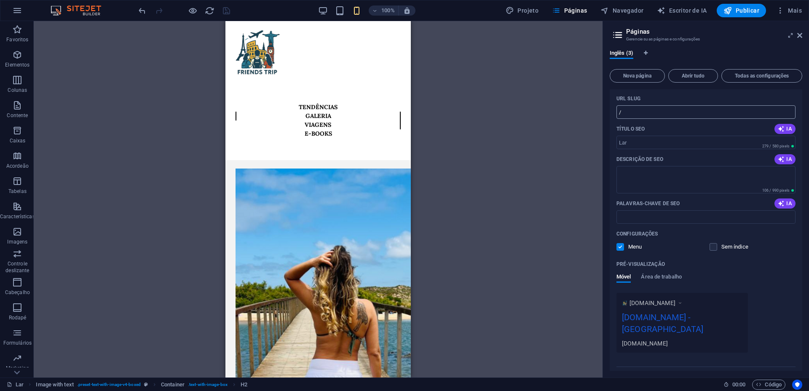
scroll to position [53, 0]
click at [640, 141] on input "Título SEO" at bounding box center [706, 140] width 179 height 13
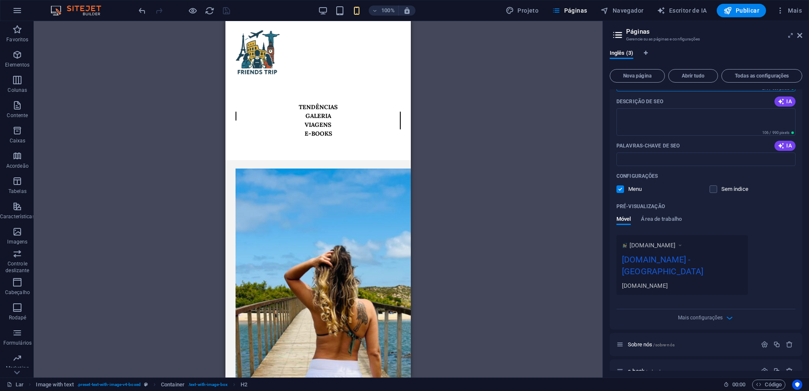
scroll to position [112, 0]
click at [702, 259] on font "[DOMAIN_NAME] - [GEOGRAPHIC_DATA]" at bounding box center [662, 262] width 81 height 22
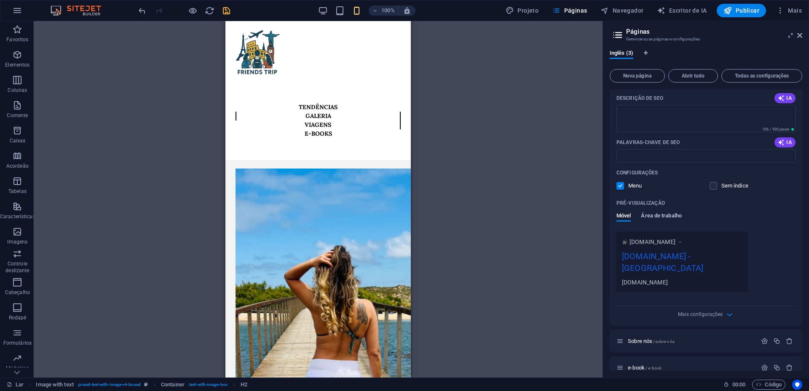
click at [667, 215] on font "Área de trabalho" at bounding box center [661, 215] width 41 height 6
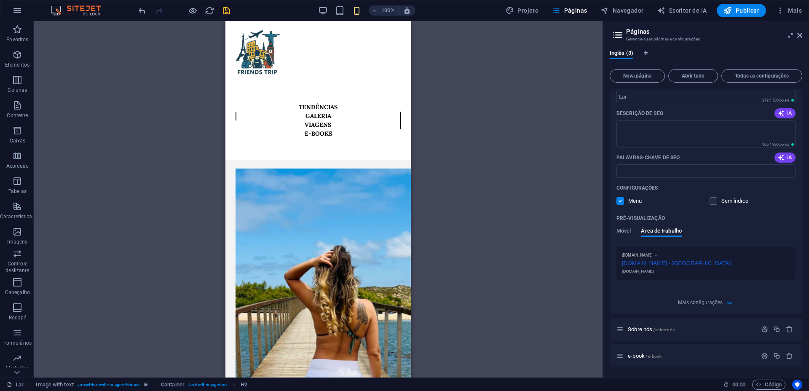
click at [624, 226] on div "Pré-visualização Móvel Área de trabalho" at bounding box center [706, 229] width 179 height 35
click at [620, 230] on font "Móvel" at bounding box center [624, 231] width 14 height 6
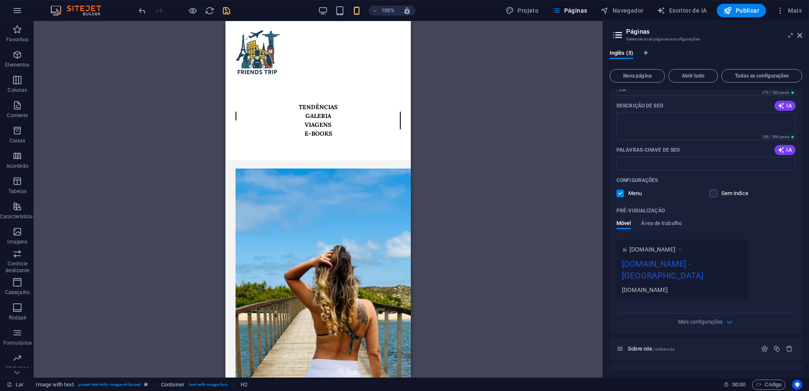
scroll to position [112, 0]
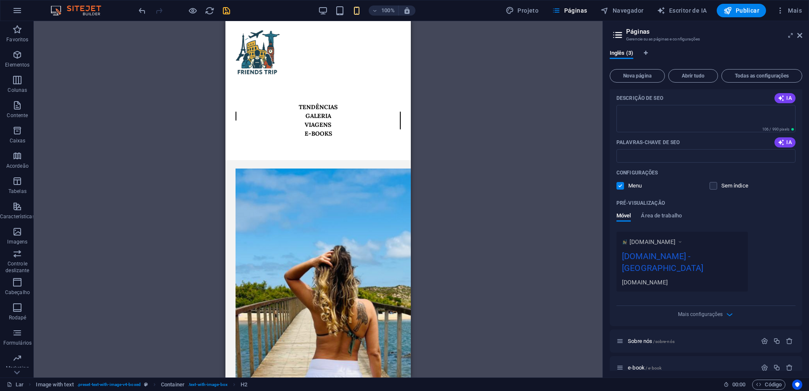
click at [713, 308] on div "Nome Home ​ URL SLUG / ​ Título SEO IA ​ 279 / 580 pixels Descrição de SEO IA ​…" at bounding box center [706, 163] width 193 height 326
click at [713, 312] on font "Mais configurações" at bounding box center [700, 315] width 45 height 6
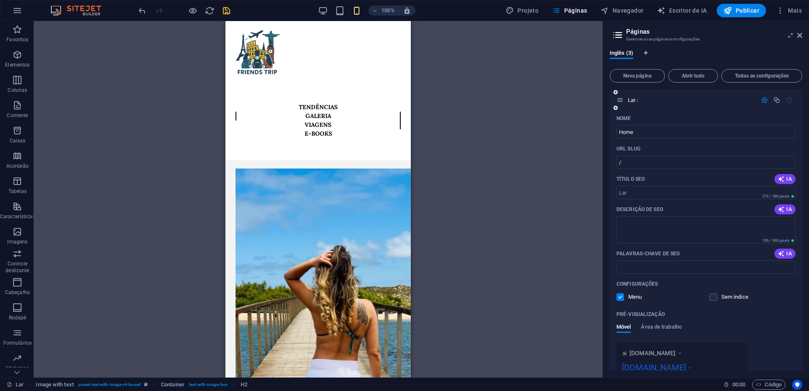
scroll to position [0, 0]
click at [763, 99] on icon "button" at bounding box center [764, 100] width 7 height 7
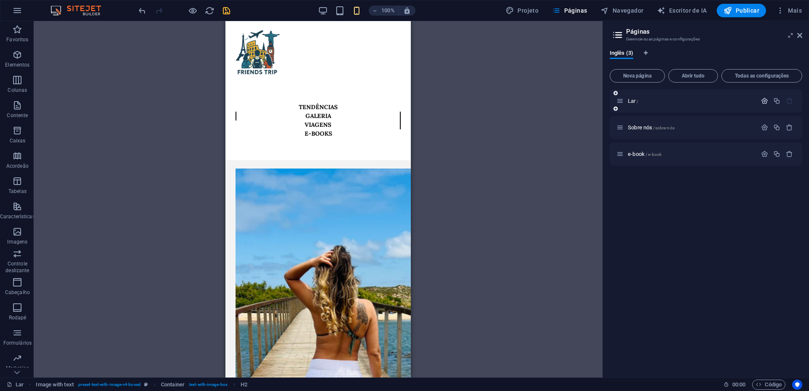
click at [763, 99] on icon "button" at bounding box center [764, 100] width 7 height 7
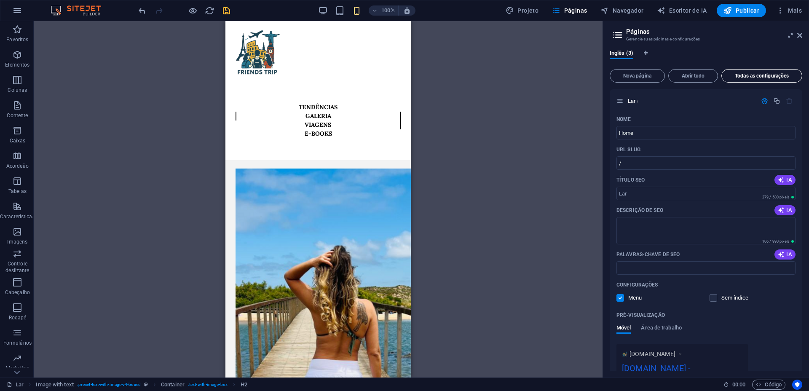
click at [741, 71] on button "Todas as configurações" at bounding box center [762, 75] width 81 height 13
click at [751, 74] on font "Todas as configurações" at bounding box center [762, 76] width 54 height 6
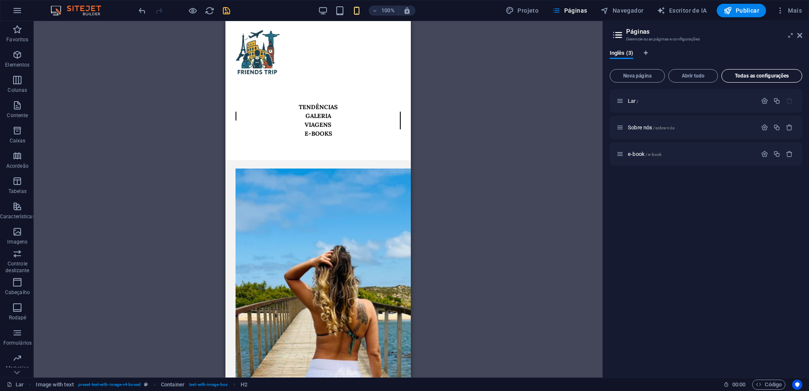
click at [769, 79] on button "Todas as configurações" at bounding box center [762, 75] width 81 height 13
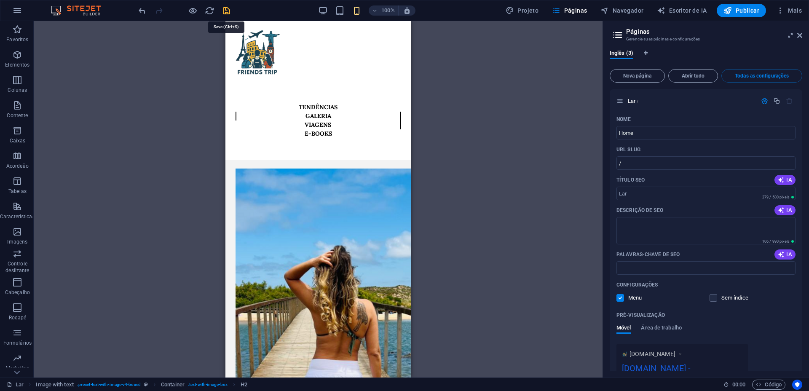
click at [226, 13] on icon "salvar" at bounding box center [227, 11] width 10 height 10
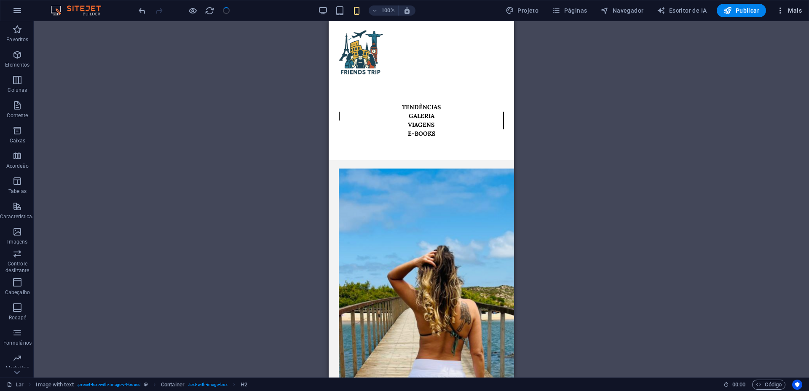
click at [780, 10] on icon "button" at bounding box center [781, 10] width 8 height 8
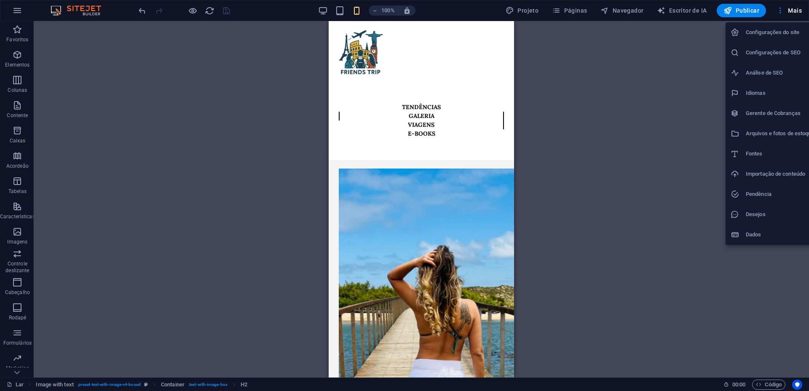
click at [787, 35] on font "Configurações do site" at bounding box center [773, 32] width 54 height 6
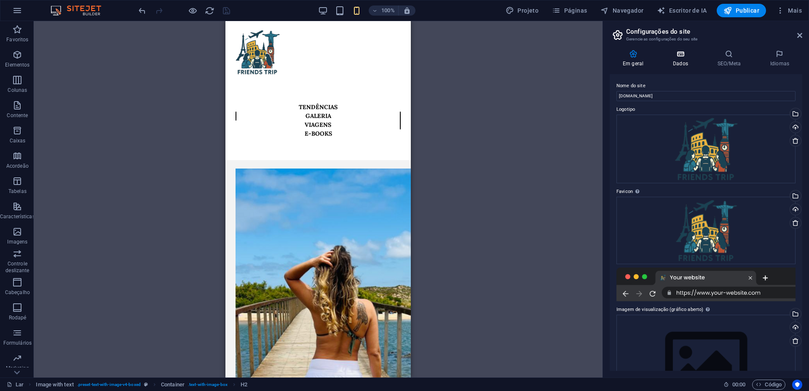
click at [687, 51] on icon at bounding box center [680, 54] width 41 height 8
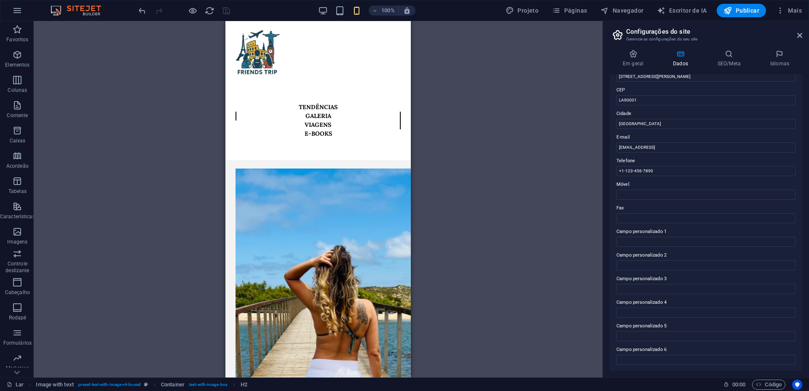
scroll to position [108, 0]
click at [727, 54] on icon at bounding box center [729, 54] width 49 height 8
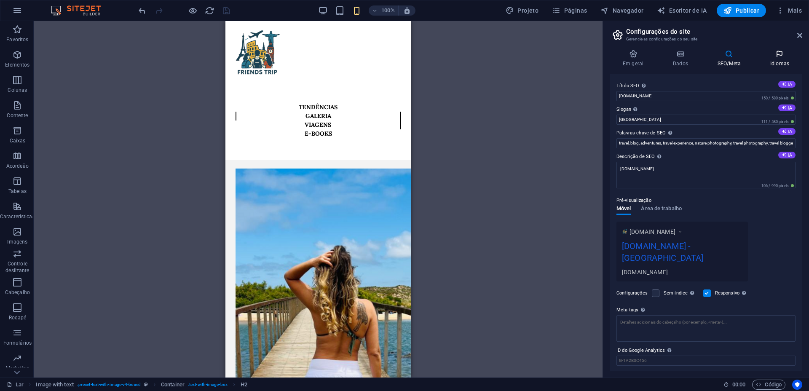
click at [774, 54] on icon at bounding box center [780, 54] width 45 height 8
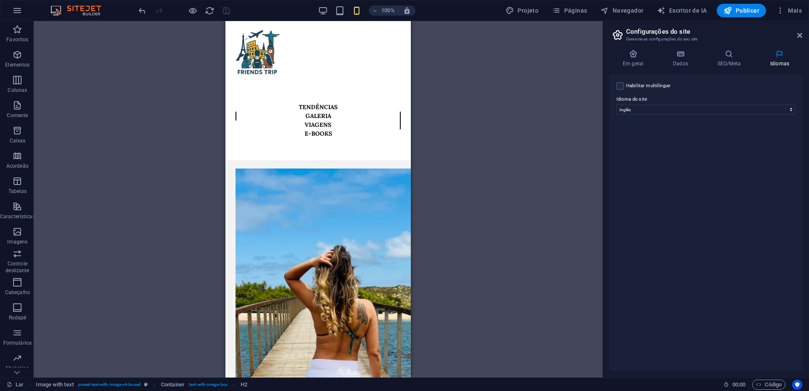
click at [676, 103] on label "Idioma do site" at bounding box center [706, 99] width 179 height 10
click at [676, 105] on select "Abkhaziano Longe afrikaans Akan albanês Amárico árabe Aragonês armênio Assamese…" at bounding box center [706, 110] width 179 height 10
click at [729, 105] on select "Abkhaziano Longe afrikaans Akan albanês Amárico árabe Aragonês armênio Assamese…" at bounding box center [706, 110] width 179 height 10
click at [686, 89] on div "Habilitar multilíngue Para desabilitar o multilíngue, exclua todos os idiomas a…" at bounding box center [706, 86] width 179 height 10
click at [789, 8] on font "Mais" at bounding box center [795, 10] width 14 height 7
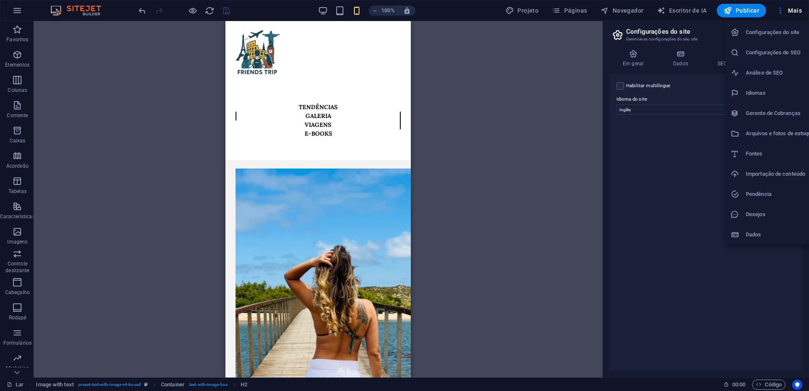
click at [651, 164] on div at bounding box center [404, 195] width 809 height 391
click at [634, 11] on font "Navegador" at bounding box center [628, 10] width 31 height 7
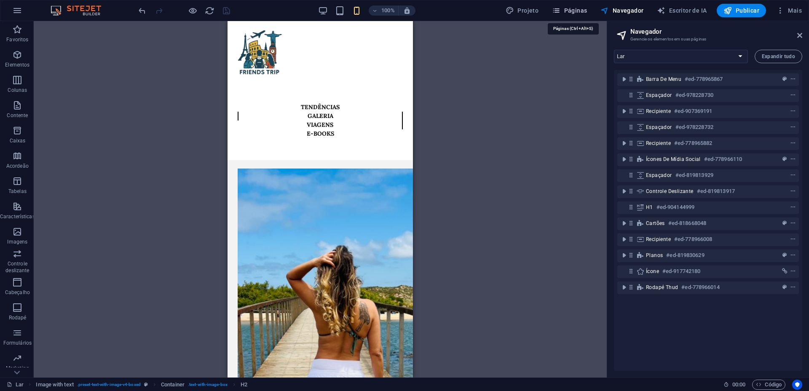
click at [576, 9] on font "Páginas" at bounding box center [576, 10] width 23 height 7
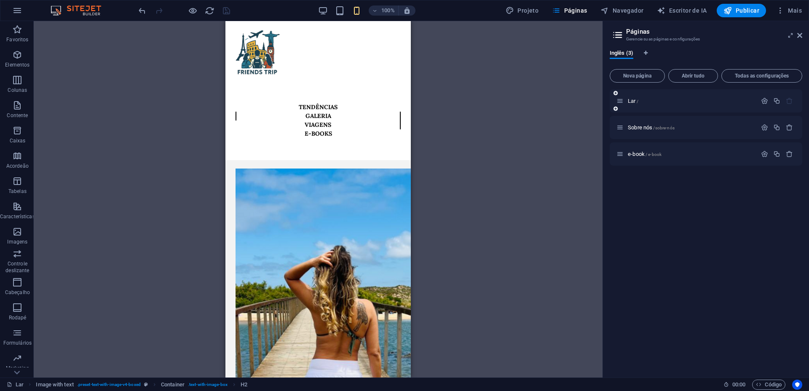
click at [622, 102] on icon at bounding box center [620, 100] width 7 height 7
click at [270, 67] on icon at bounding box center [271, 71] width 5 height 9
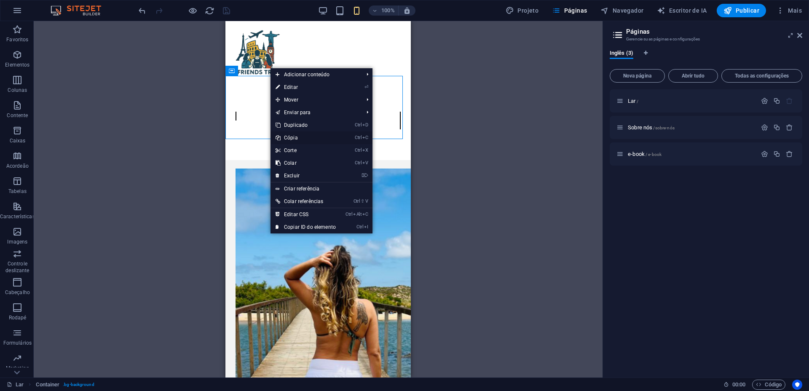
click at [296, 134] on link "Ctrl C Cópia" at bounding box center [306, 138] width 70 height 13
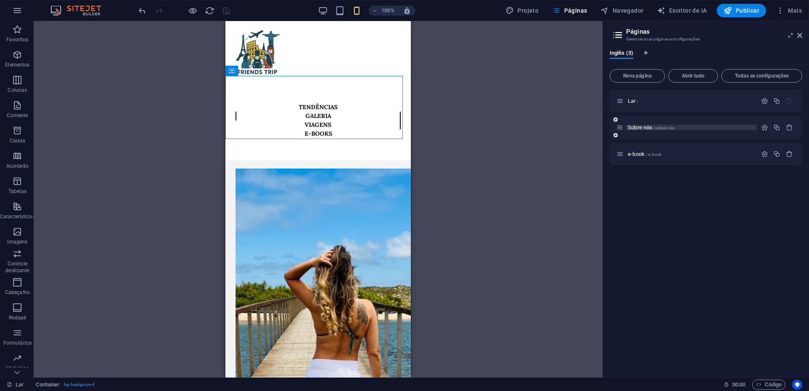
click at [637, 127] on font "Sobre nós" at bounding box center [640, 127] width 24 height 6
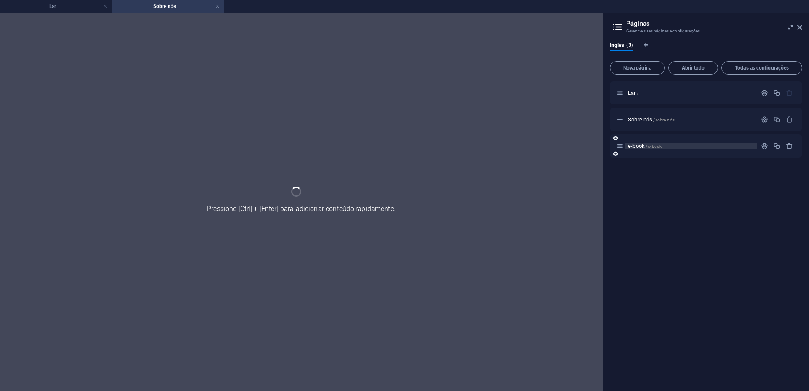
click at [637, 145] on font "e-book" at bounding box center [636, 146] width 17 height 6
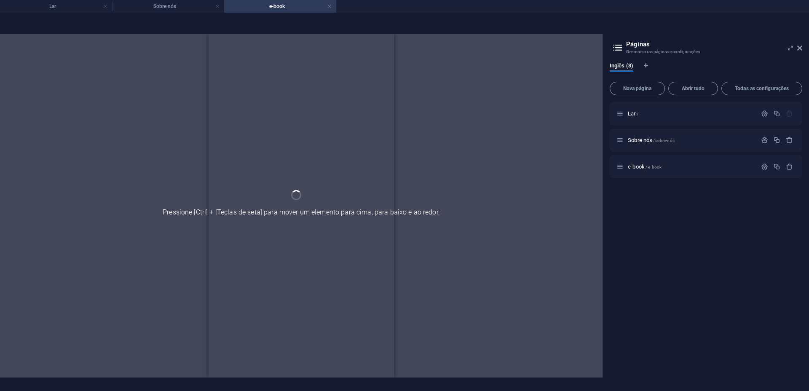
scroll to position [0, 0]
click at [163, 11] on h4 "Sobre nós" at bounding box center [168, 6] width 112 height 9
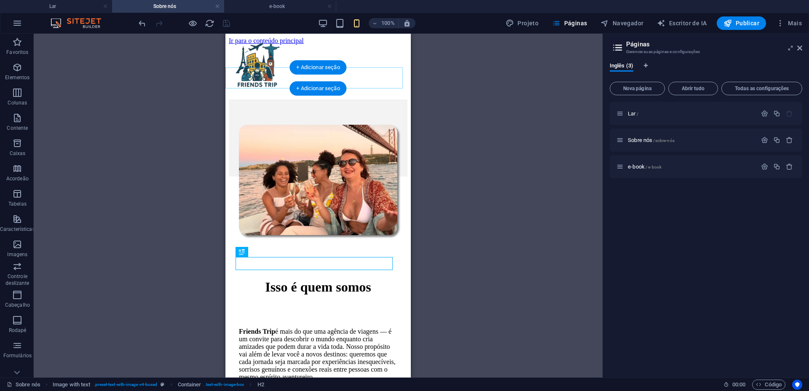
click at [322, 72] on div "+ Adicionar seção" at bounding box center [318, 67] width 57 height 14
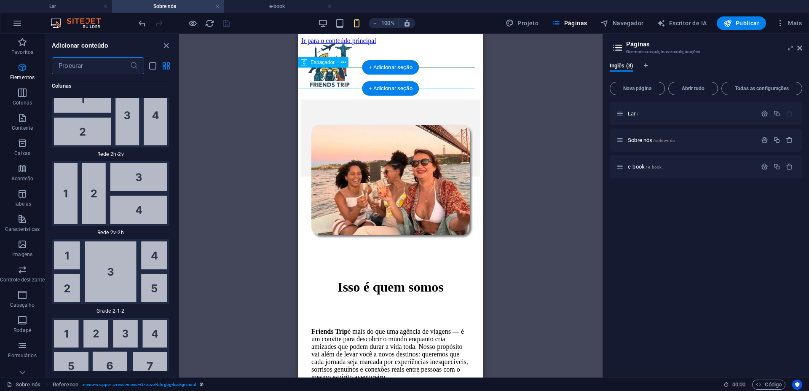
scroll to position [2656, 0]
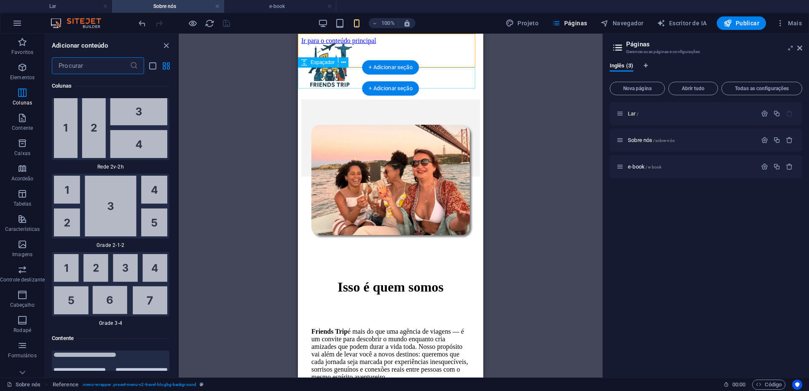
click at [441, 78] on div at bounding box center [390, 88] width 179 height 21
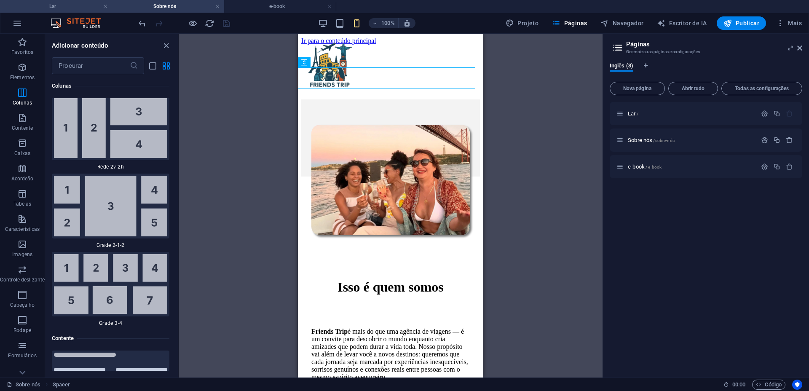
click at [61, 11] on li "Lar" at bounding box center [56, 6] width 112 height 13
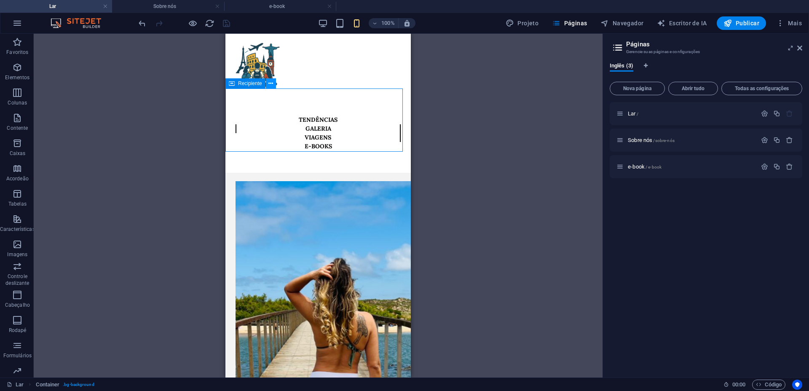
click at [272, 82] on icon at bounding box center [271, 83] width 5 height 9
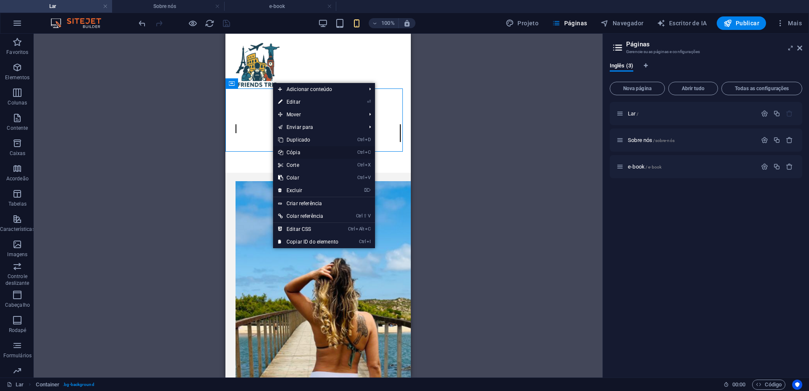
click at [301, 154] on link "Ctrl C Cópia" at bounding box center [308, 152] width 70 height 13
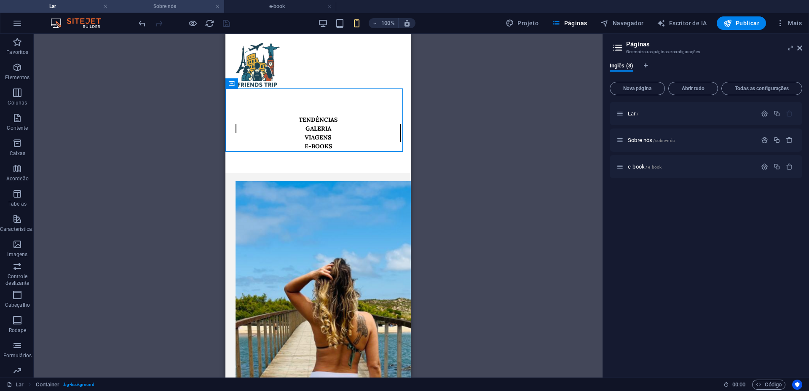
click at [174, 5] on font "Sobre nós" at bounding box center [164, 6] width 23 height 6
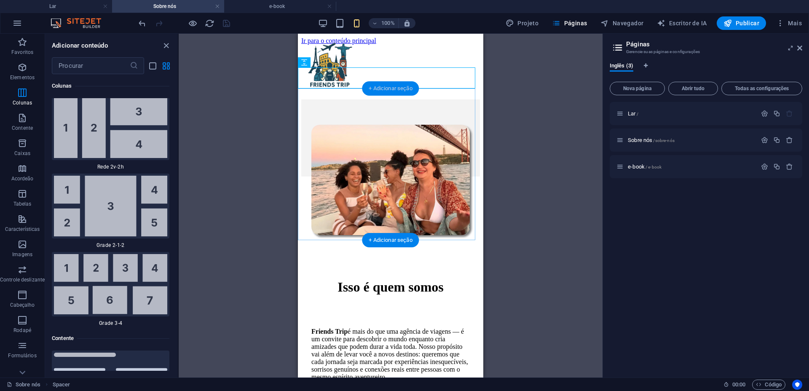
click at [390, 90] on font "+ Adicionar seção" at bounding box center [390, 88] width 43 height 6
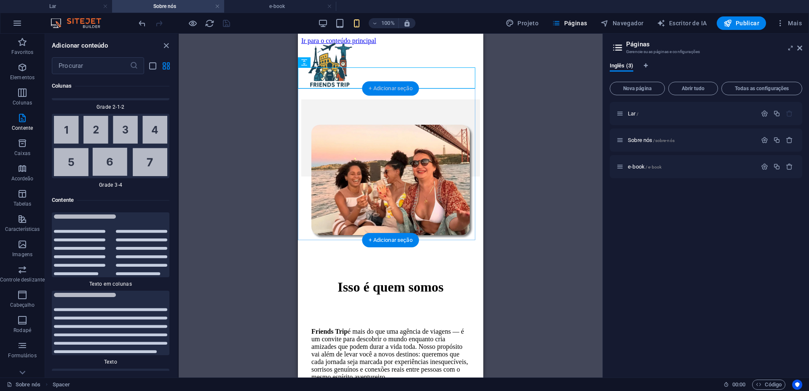
scroll to position [2796, 0]
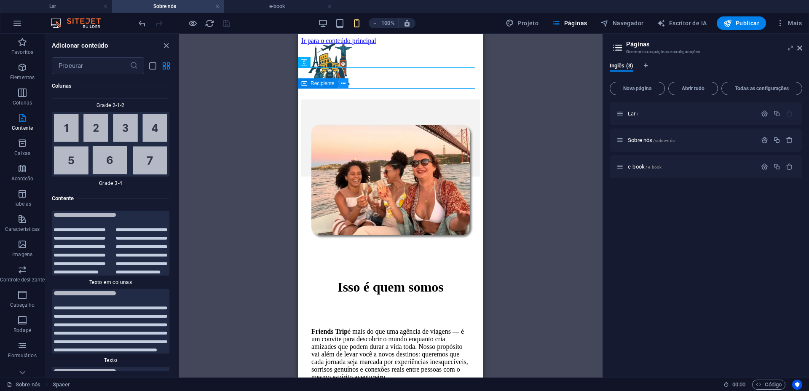
click at [341, 85] on icon at bounding box center [343, 83] width 5 height 9
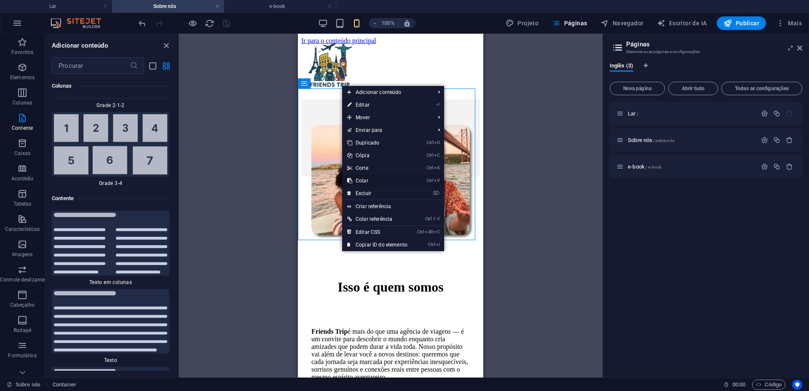
click at [365, 179] on font "Colar" at bounding box center [362, 181] width 13 height 6
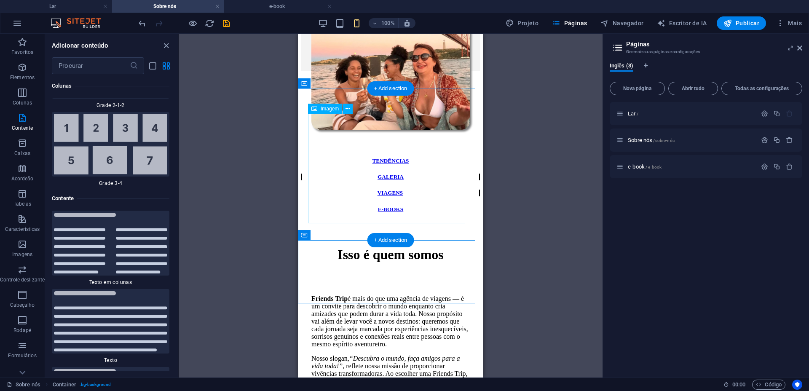
scroll to position [0, 0]
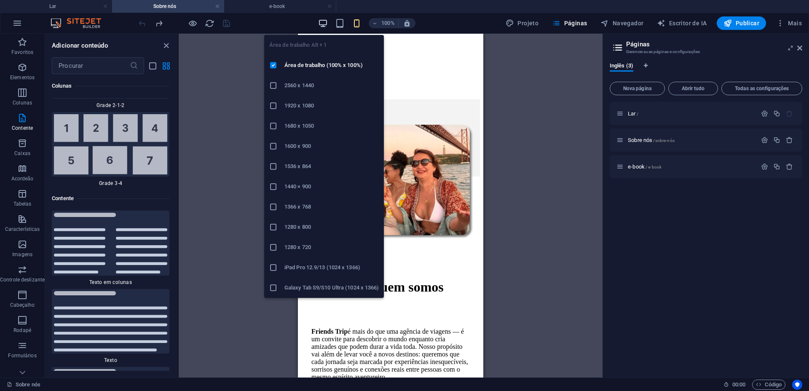
click at [327, 22] on icon "button" at bounding box center [323, 24] width 10 height 10
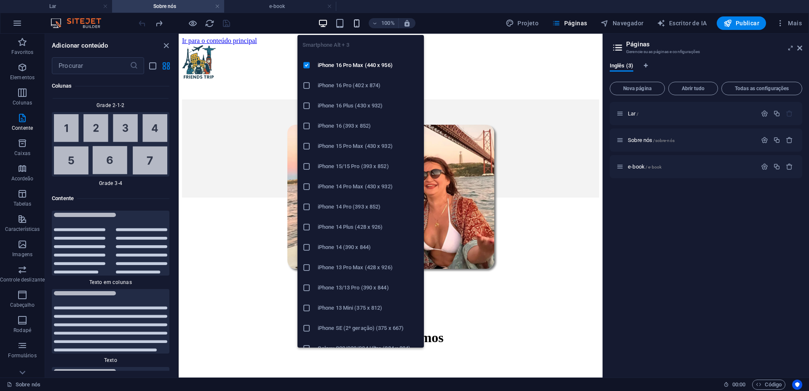
click at [362, 23] on icon "button" at bounding box center [357, 24] width 10 height 10
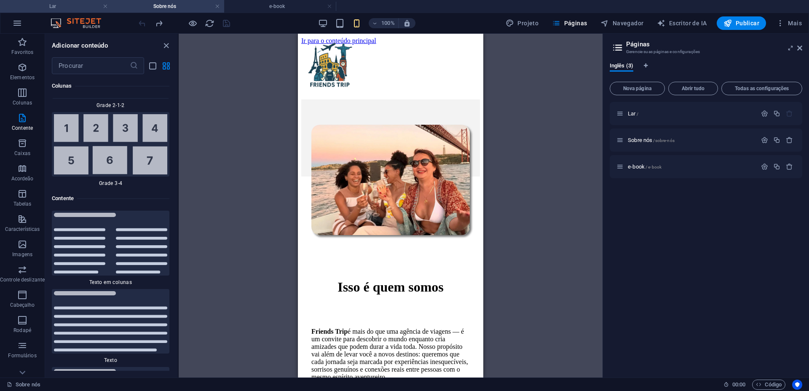
click at [73, 8] on h4 "Lar" at bounding box center [56, 6] width 112 height 9
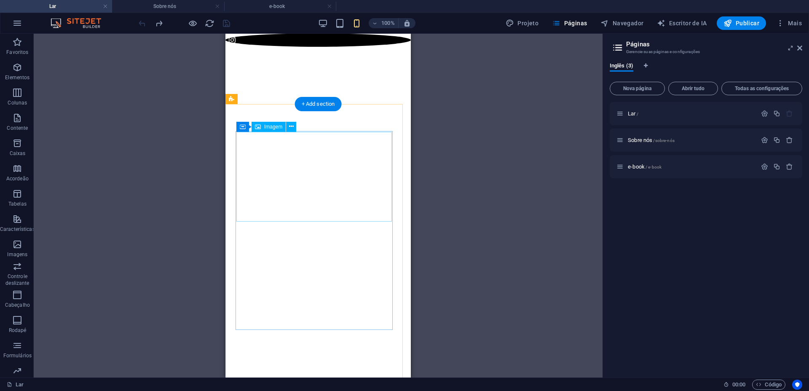
scroll to position [632, 0]
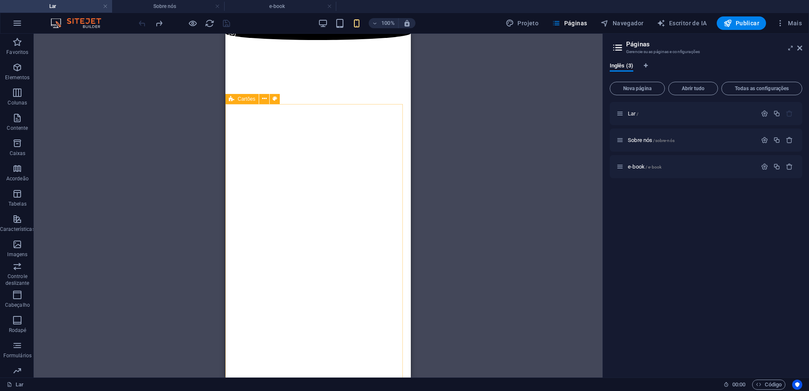
click at [255, 100] on font "Cartões" at bounding box center [247, 99] width 18 height 6
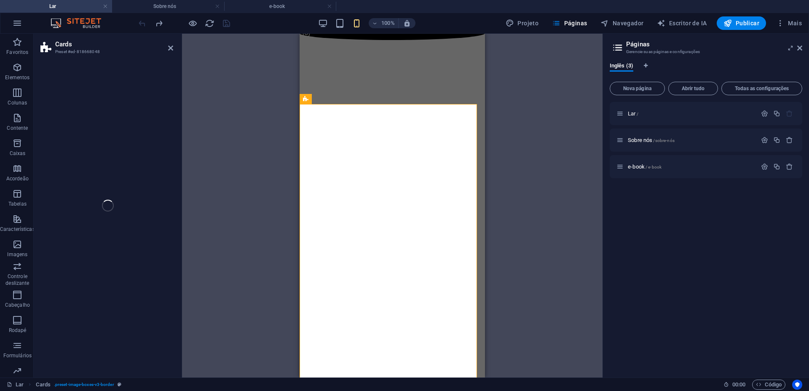
select select "rem"
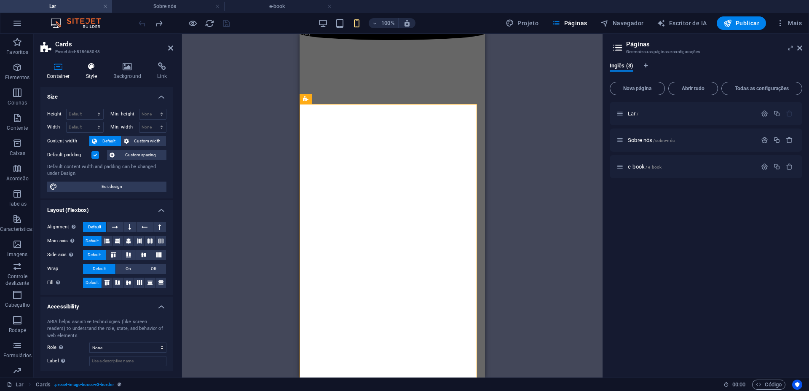
click at [100, 71] on h4 "Style" at bounding box center [93, 71] width 27 height 18
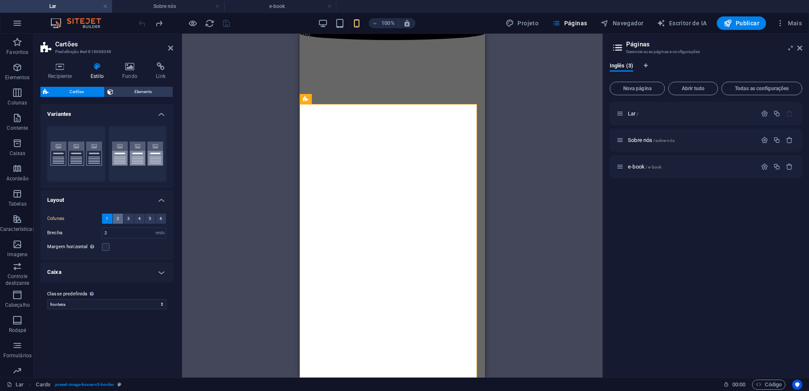
click at [122, 215] on button "2" at bounding box center [118, 219] width 11 height 10
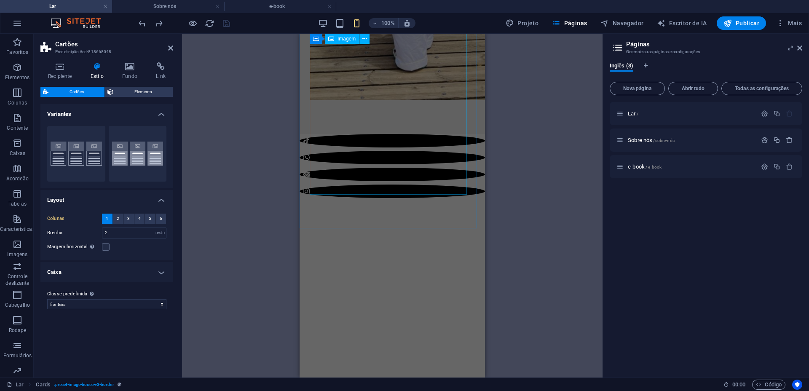
scroll to position [263, 0]
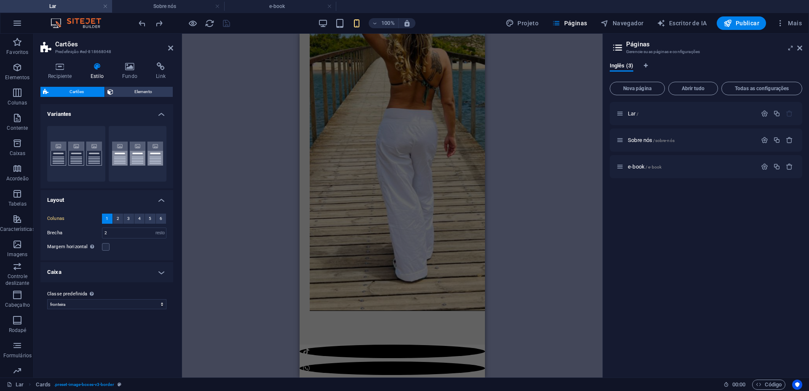
click at [239, 150] on div "Drag here to replace the existing content. Press “Ctrl” if you want to create a…" at bounding box center [392, 206] width 421 height 344
click at [169, 48] on icon at bounding box center [170, 48] width 5 height 7
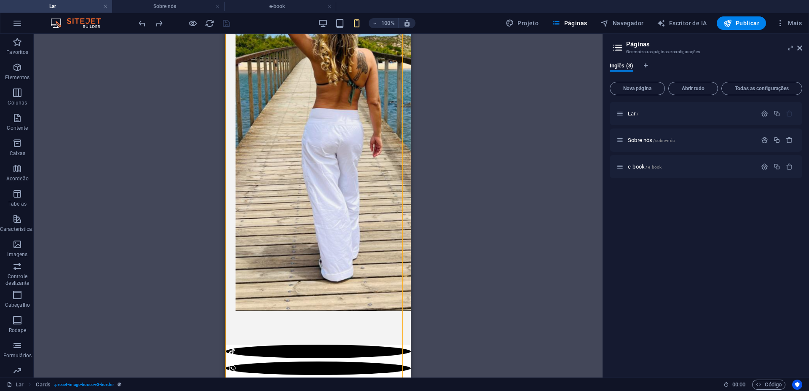
scroll to position [1193, 0]
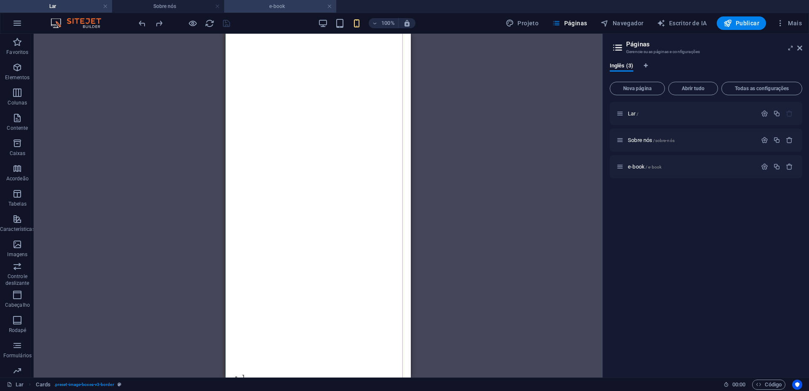
click at [278, 3] on h4 "e-book" at bounding box center [280, 6] width 112 height 9
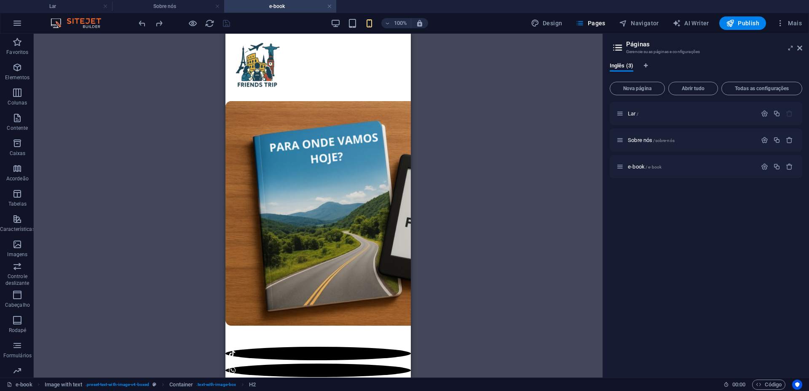
scroll to position [261, 0]
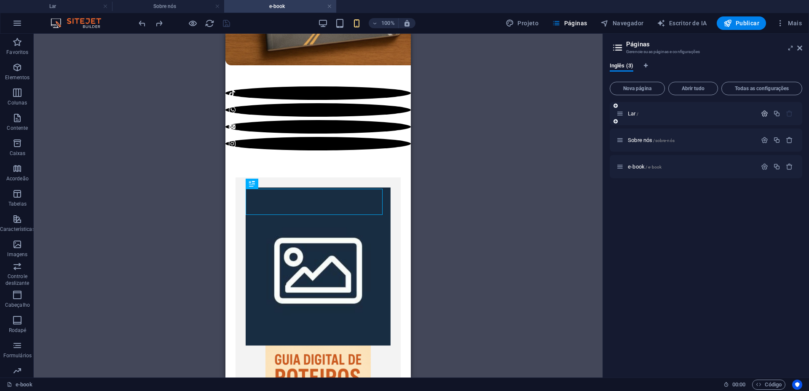
click at [766, 111] on icon "button" at bounding box center [764, 113] width 7 height 7
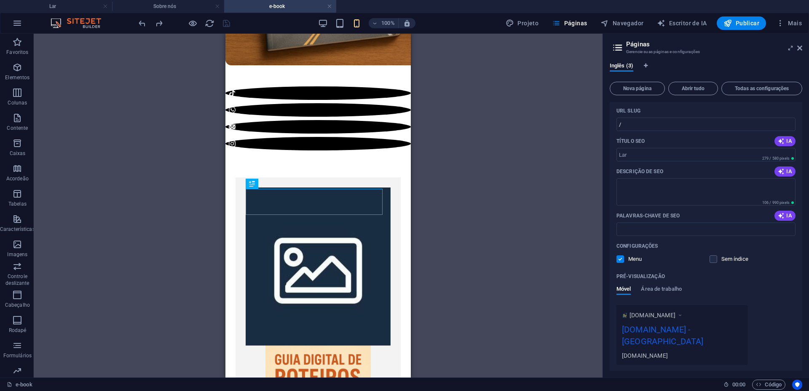
scroll to position [53, 0]
click at [671, 287] on font "Área de trabalho" at bounding box center [661, 288] width 41 height 6
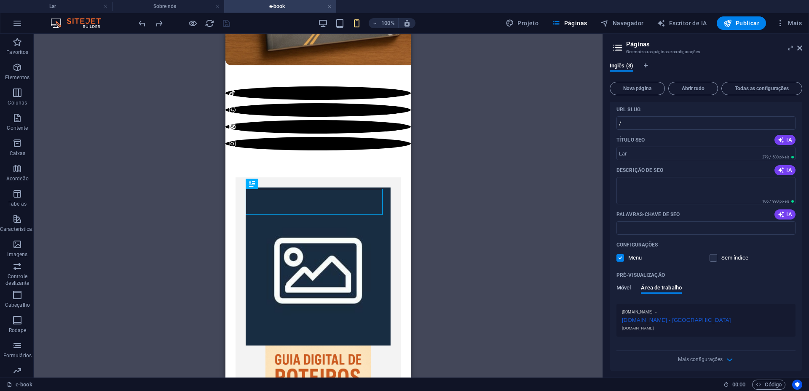
click at [622, 285] on font "Móvel" at bounding box center [624, 288] width 14 height 6
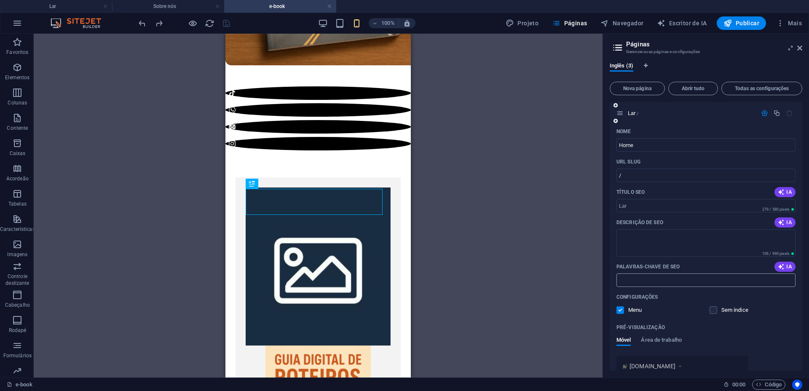
scroll to position [0, 0]
click at [628, 174] on input "/" at bounding box center [706, 175] width 179 height 13
type input "/"
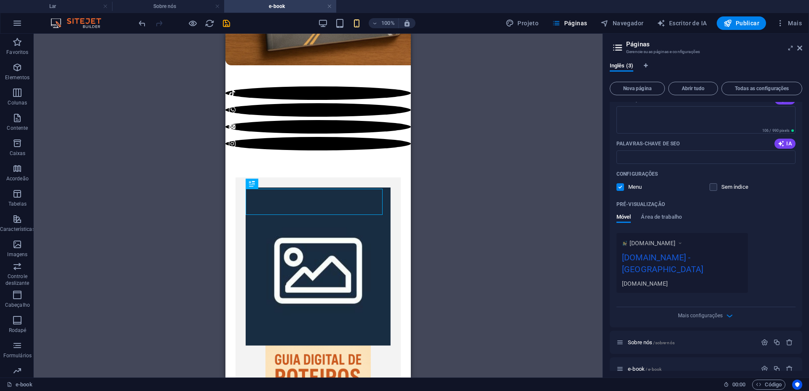
scroll to position [125, 0]
click at [715, 312] on font "Mais configurações" at bounding box center [700, 315] width 45 height 6
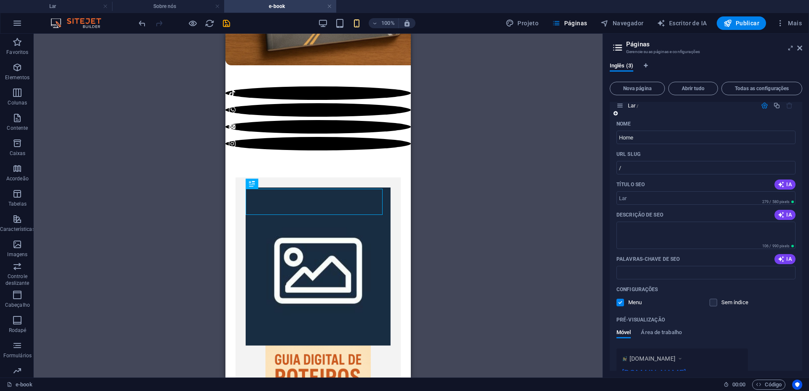
scroll to position [0, 0]
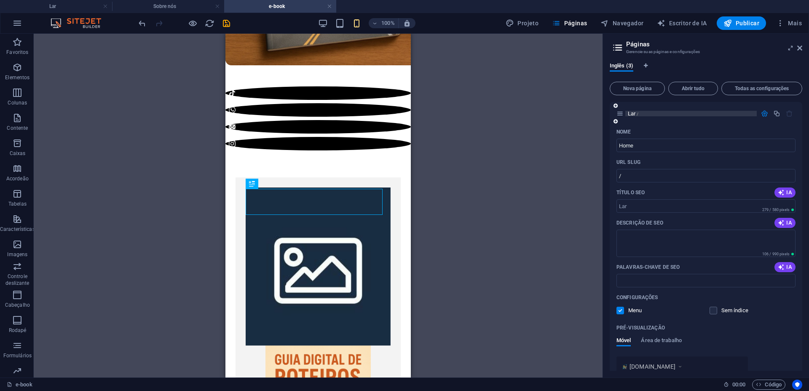
click at [653, 113] on p "Lar /" at bounding box center [691, 113] width 126 height 5
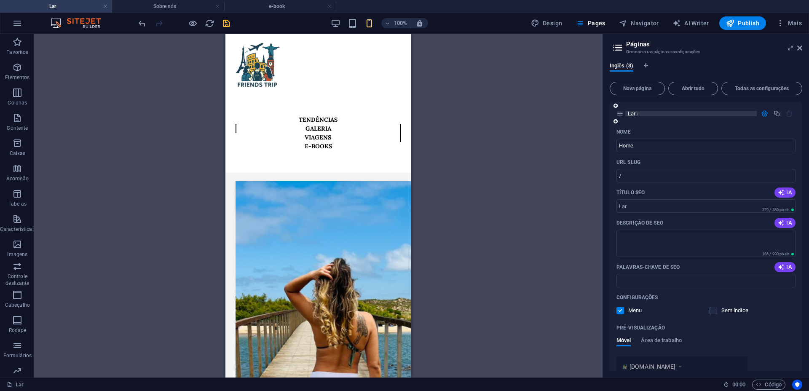
scroll to position [1193, 0]
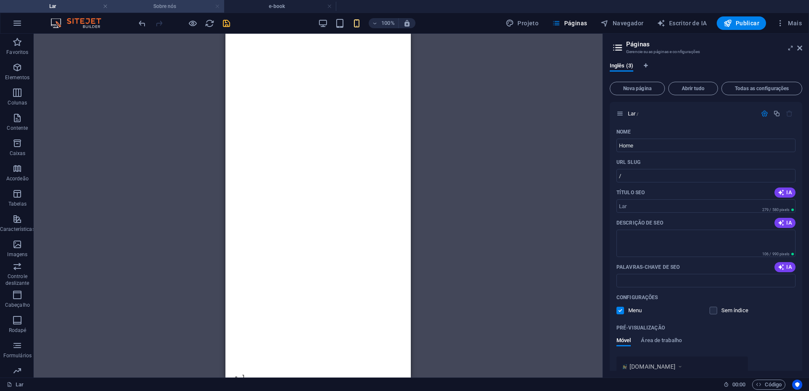
click at [218, 6] on link at bounding box center [217, 7] width 5 height 8
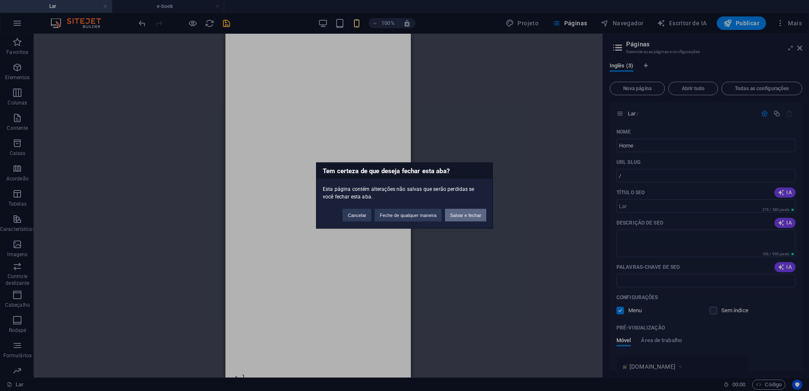
click at [461, 213] on font "Salvar e fechar" at bounding box center [465, 215] width 31 height 5
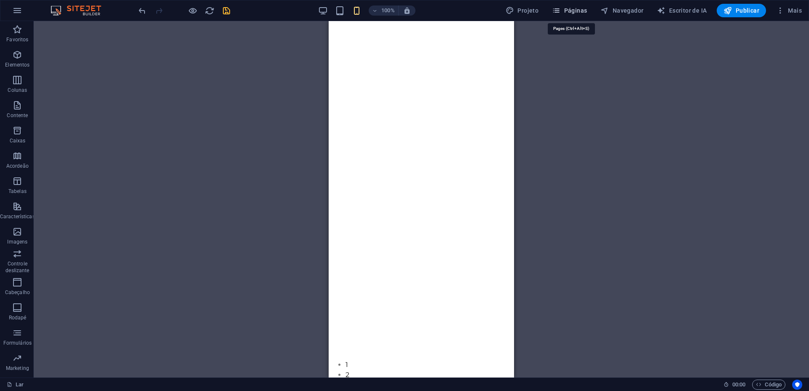
click at [575, 8] on font "Páginas" at bounding box center [576, 10] width 23 height 7
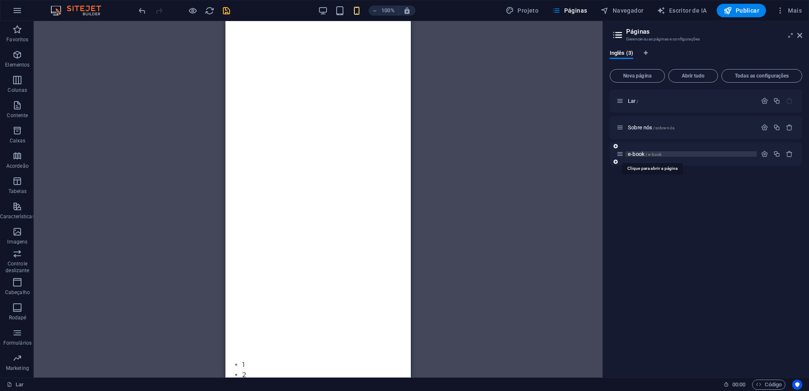
click at [641, 153] on font "e-book" at bounding box center [636, 154] width 17 height 6
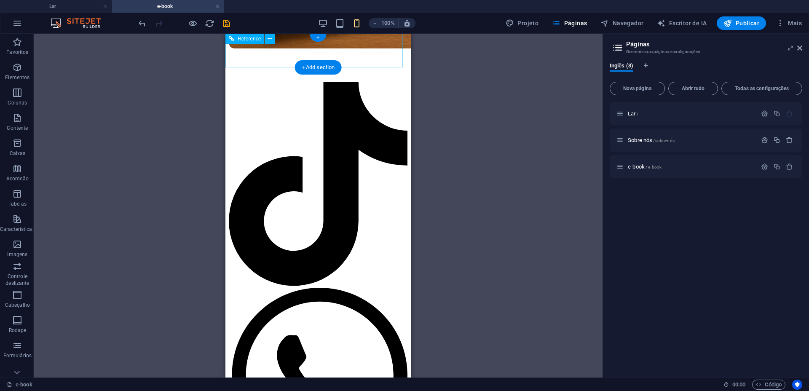
scroll to position [0, 0]
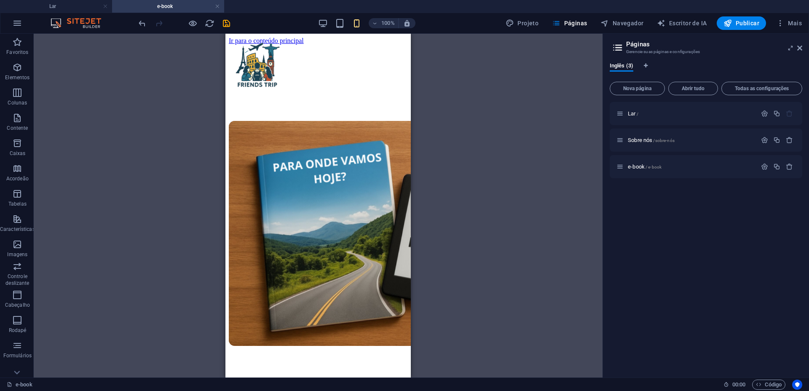
click at [221, 5] on h4 "e-book" at bounding box center [168, 6] width 112 height 9
click at [216, 5] on link at bounding box center [217, 7] width 5 height 8
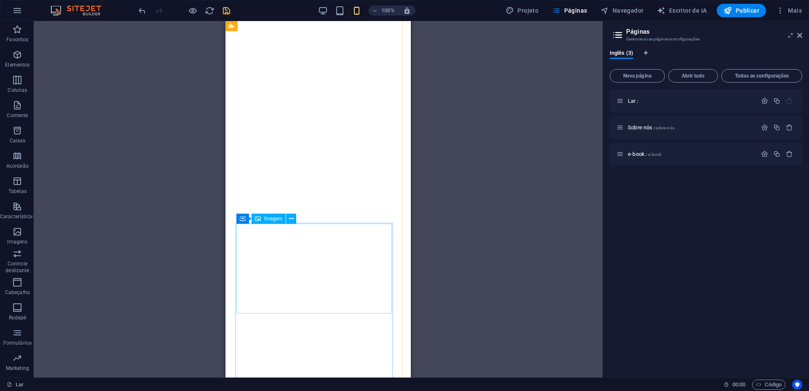
scroll to position [613, 0]
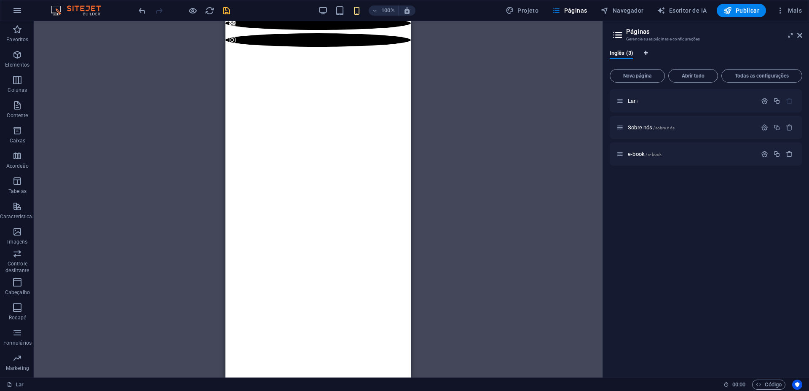
click at [646, 55] on span "Guias de idiomas" at bounding box center [646, 54] width 5 height 7
select select "41"
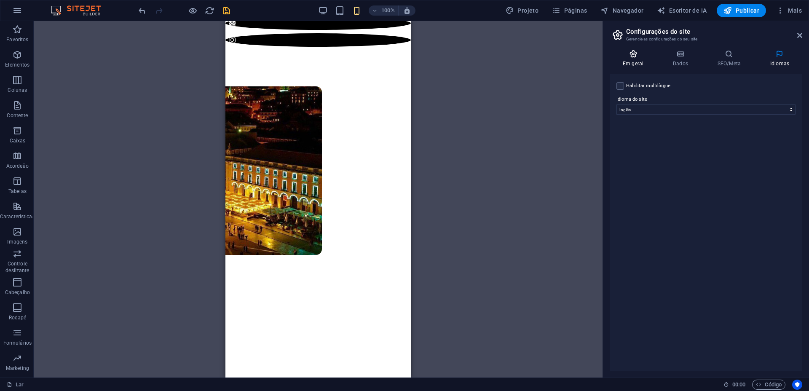
click at [629, 65] on font "Em geral" at bounding box center [633, 64] width 21 height 6
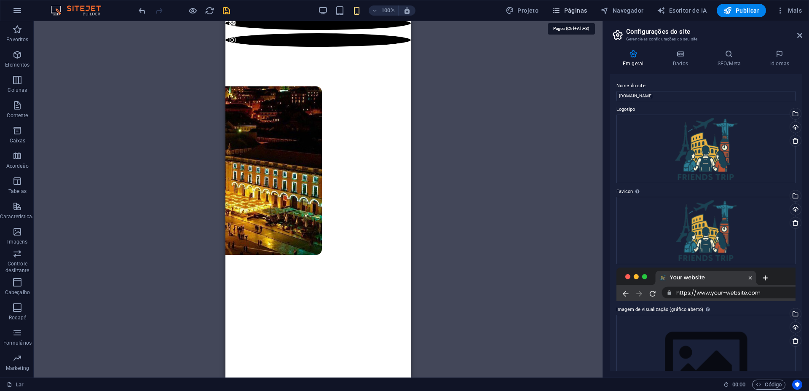
click at [587, 12] on font "Páginas" at bounding box center [576, 10] width 23 height 7
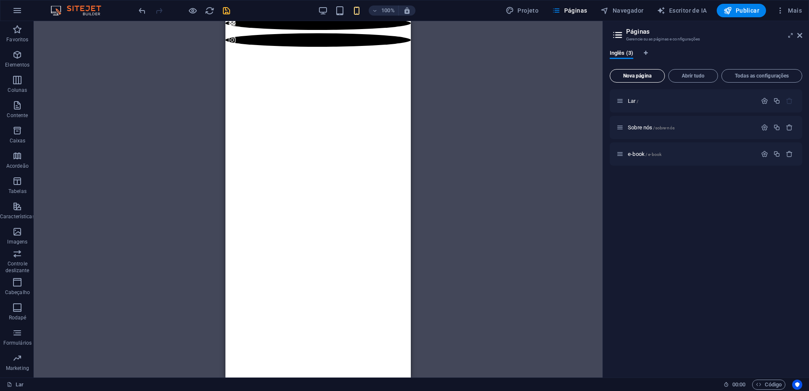
click at [637, 77] on font "Nova página" at bounding box center [638, 76] width 28 height 6
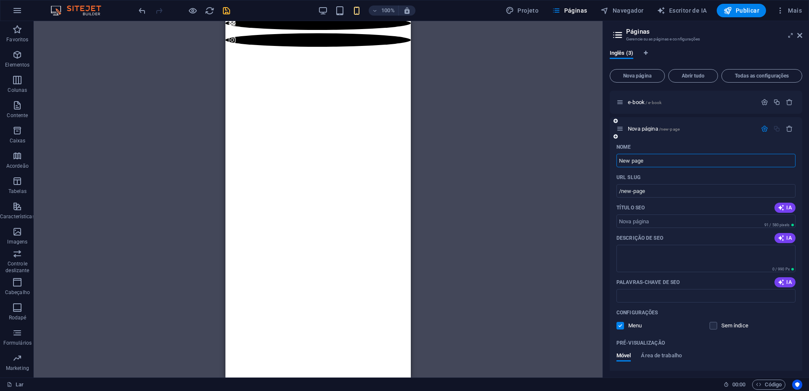
scroll to position [53, 0]
type input "EM"
type input "/em"
type input "EMBRA"
type input "/embra"
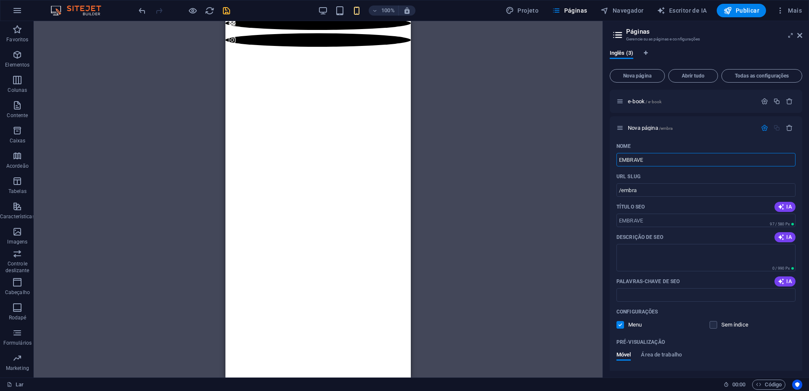
type input "EMBRAVE"
type input "/embrave"
type input "EMB"
type input "/emb"
type input "EM"
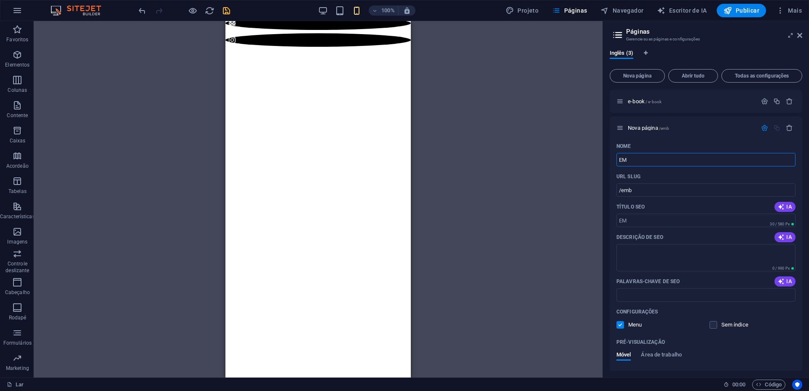
type input "/em"
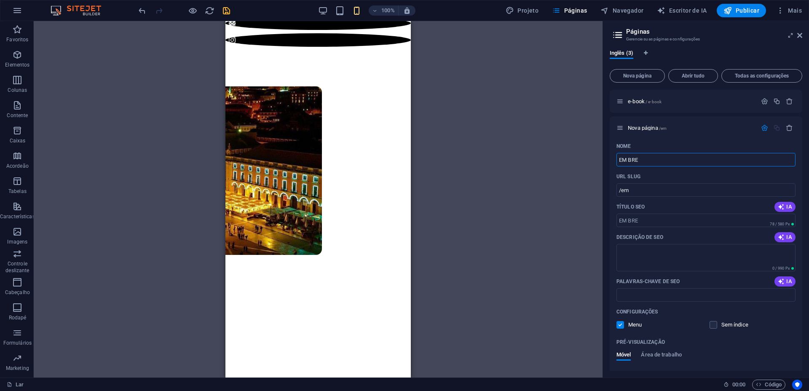
type input "EM BRE"
type input "/em-bre"
type input "EM BREVW"
type input "/em-brevw"
type input "EM BREVE"
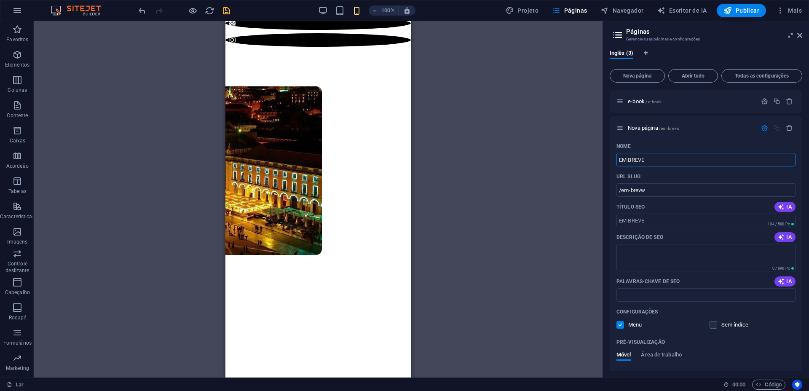
type input "/em-breve"
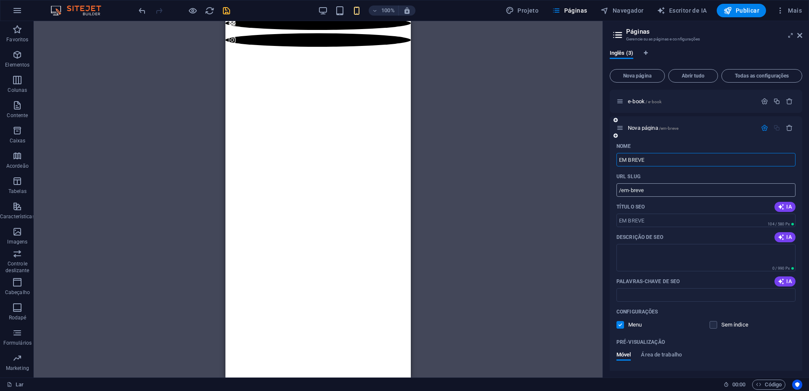
type input "EM BREVE"
click at [653, 191] on input "/em-breve" at bounding box center [706, 189] width 179 height 13
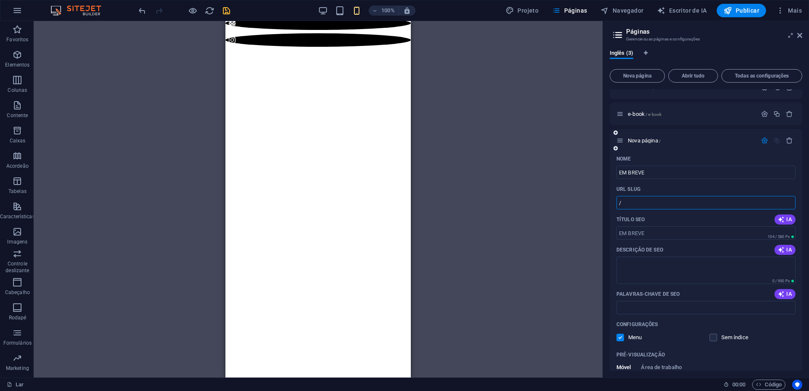
scroll to position [0, 0]
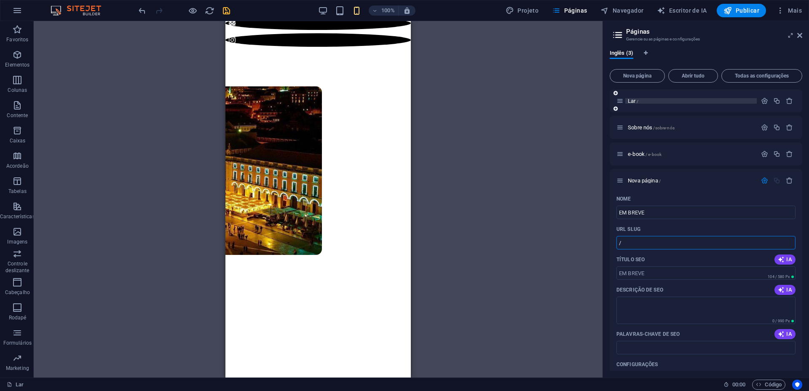
type input "/"
click at [664, 99] on p "Lar /" at bounding box center [691, 100] width 126 height 5
click at [763, 99] on icon "button" at bounding box center [764, 100] width 7 height 7
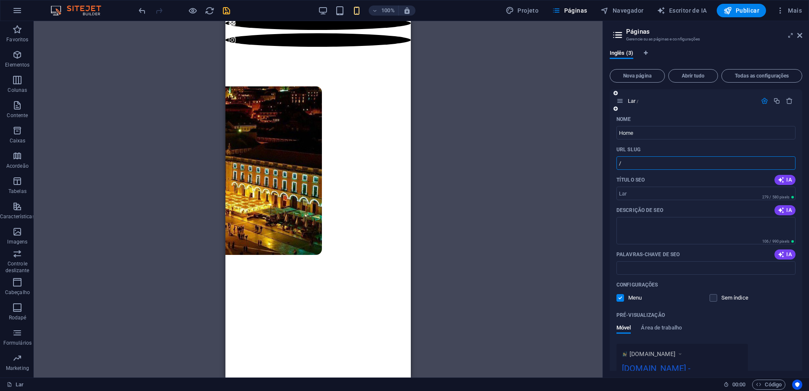
click at [637, 167] on input "/" at bounding box center [706, 162] width 179 height 13
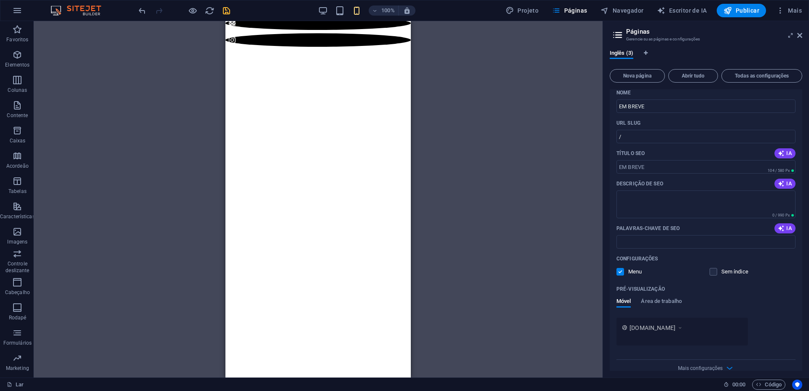
scroll to position [433, 0]
type input "/LAR"
click at [562, 152] on div "Drag here to replace the existing content. Press “Ctrl” if you want to create a…" at bounding box center [318, 199] width 569 height 357
click at [802, 34] on icon at bounding box center [800, 35] width 5 height 7
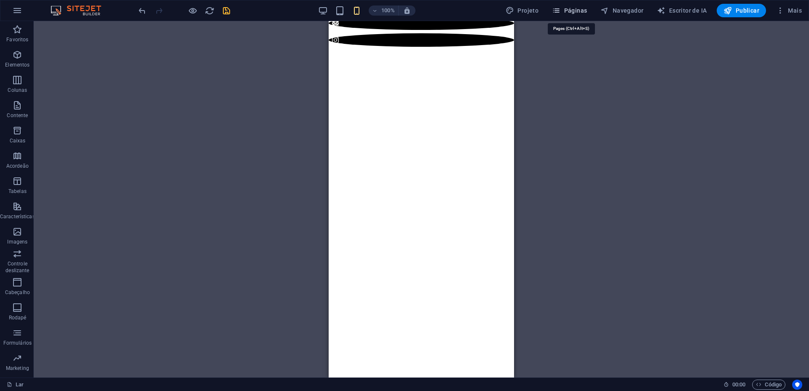
click at [568, 12] on font "Páginas" at bounding box center [576, 10] width 23 height 7
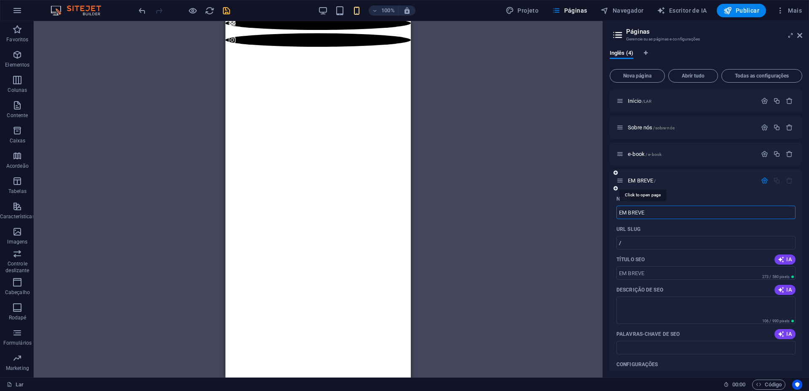
click at [645, 176] on div "EM BREVE /" at bounding box center [687, 181] width 140 height 10
click at [642, 181] on font "EM BREVE" at bounding box center [640, 180] width 25 height 6
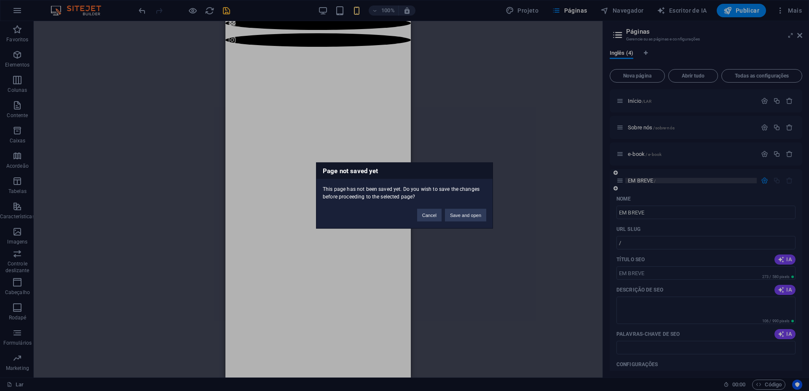
click at [642, 181] on div "Page not saved yet This page has not been saved yet. Do you wish to save the ch…" at bounding box center [404, 195] width 809 height 391
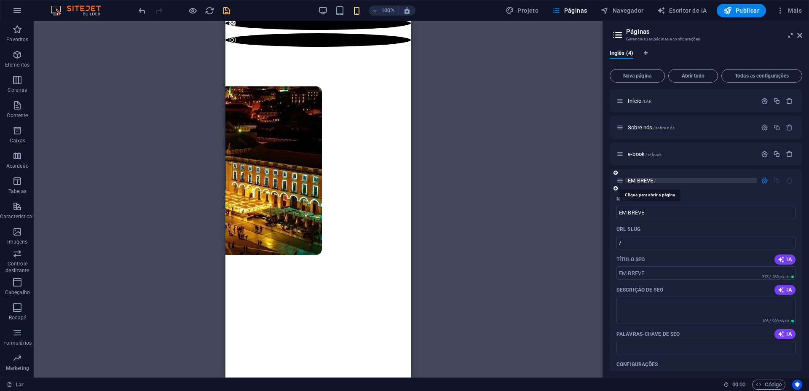
click at [642, 181] on font "EM BREVE" at bounding box center [640, 180] width 25 height 6
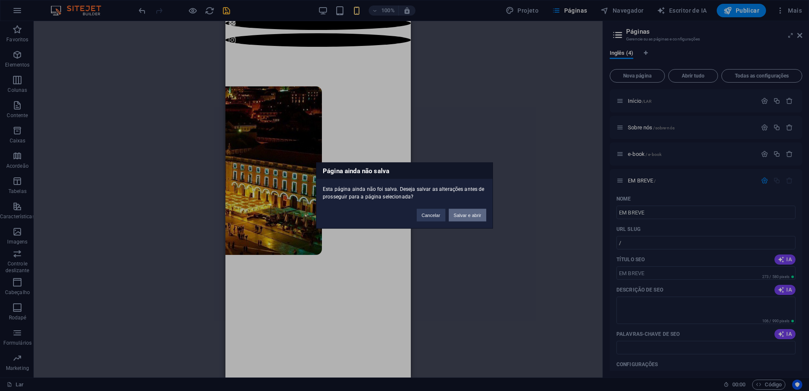
click at [465, 213] on font "Salvar e abrir" at bounding box center [467, 215] width 27 height 5
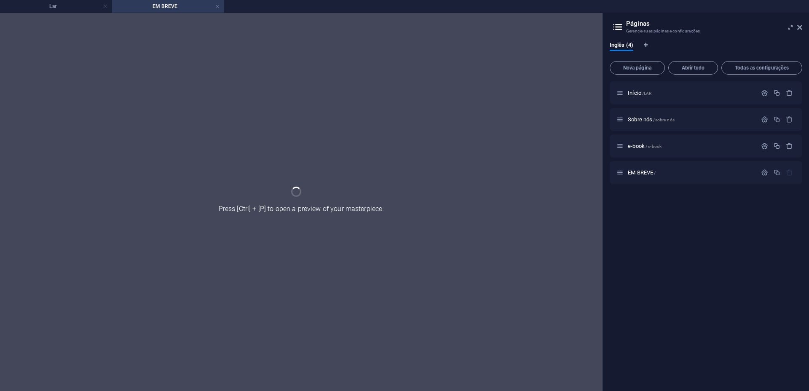
scroll to position [0, 0]
click at [78, 9] on h4 "Lar" at bounding box center [56, 6] width 112 height 9
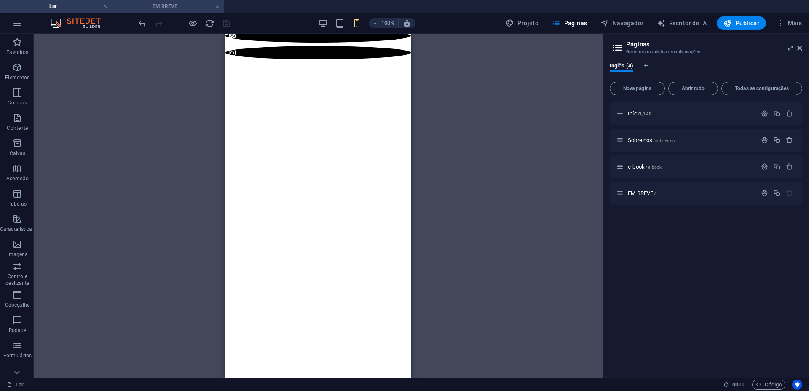
click at [160, 6] on font "EM BREVE" at bounding box center [165, 6] width 25 height 6
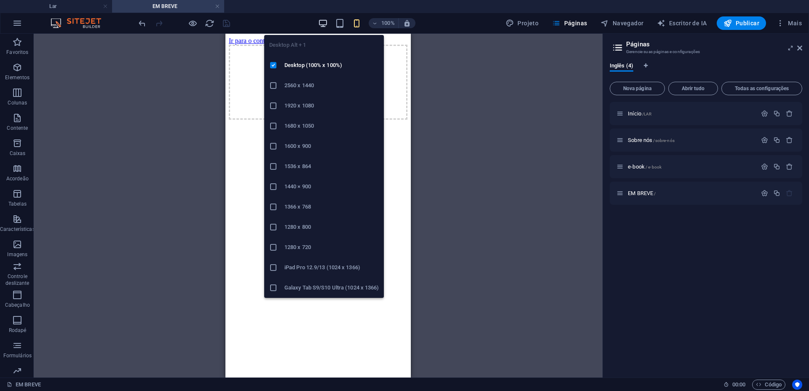
click at [322, 23] on icon "button" at bounding box center [323, 24] width 10 height 10
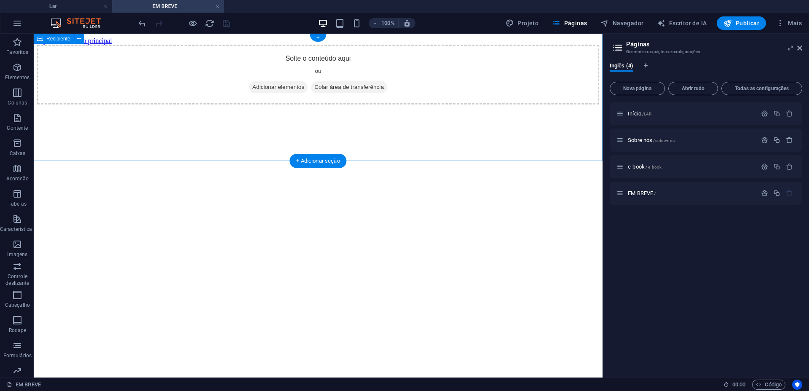
click at [303, 90] on font "Adicionar elementos" at bounding box center [279, 87] width 52 height 6
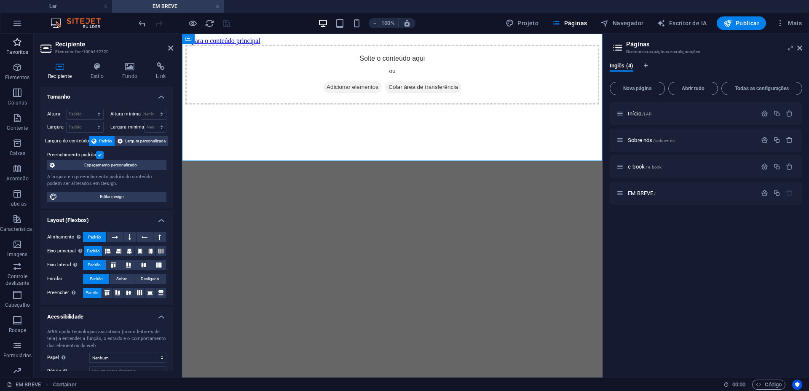
click at [19, 50] on font "Favoritos" at bounding box center [17, 52] width 22 height 6
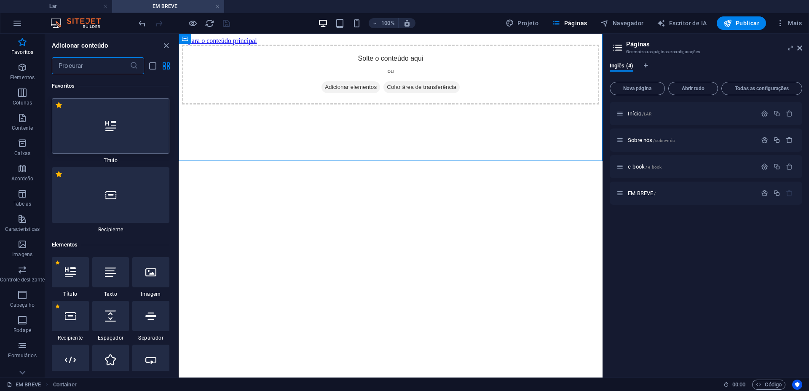
click at [115, 140] on div at bounding box center [111, 126] width 118 height 56
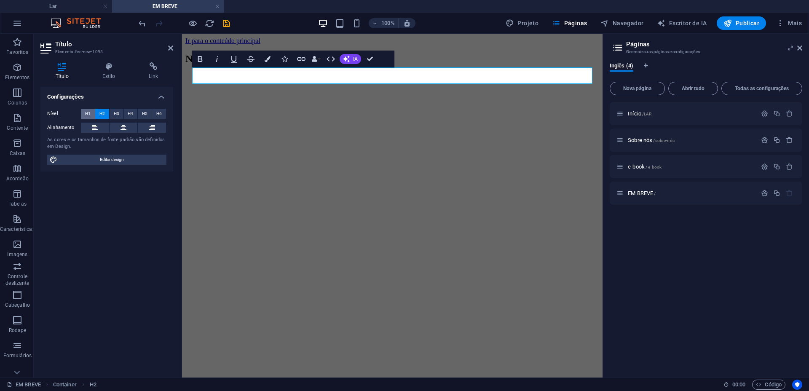
click at [87, 114] on font "H1" at bounding box center [87, 113] width 5 height 5
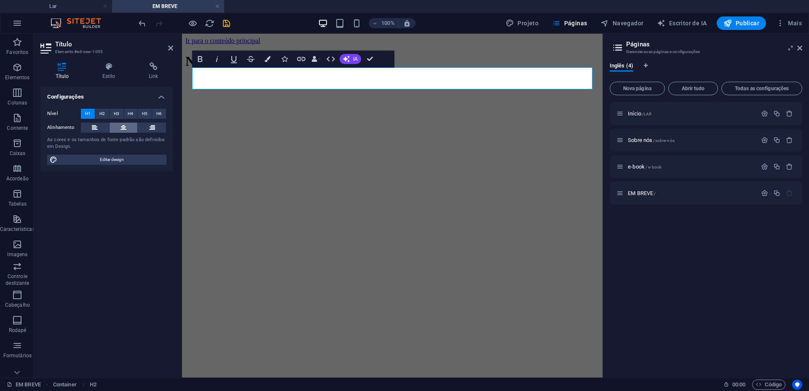
click at [122, 126] on icon at bounding box center [124, 128] width 6 height 10
click at [481, 69] on h1 "Nova manchete" at bounding box center [392, 62] width 414 height 16
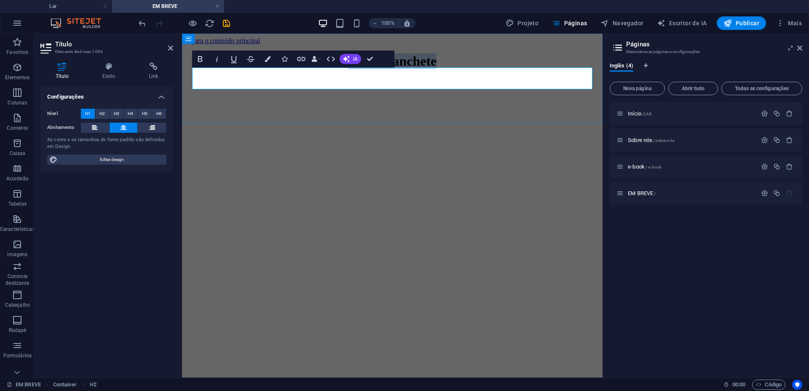
click at [481, 69] on h1 "Nova manchete" at bounding box center [392, 62] width 414 height 16
click at [386, 69] on div "EM BREVE" at bounding box center [392, 62] width 414 height 16
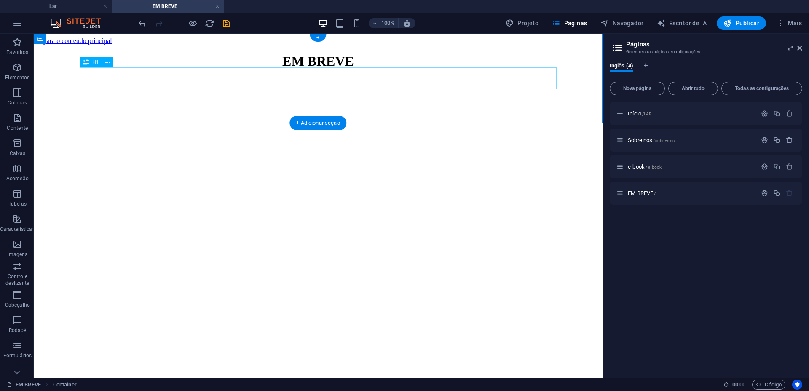
click at [385, 69] on div "EM BREVE" at bounding box center [318, 62] width 562 height 16
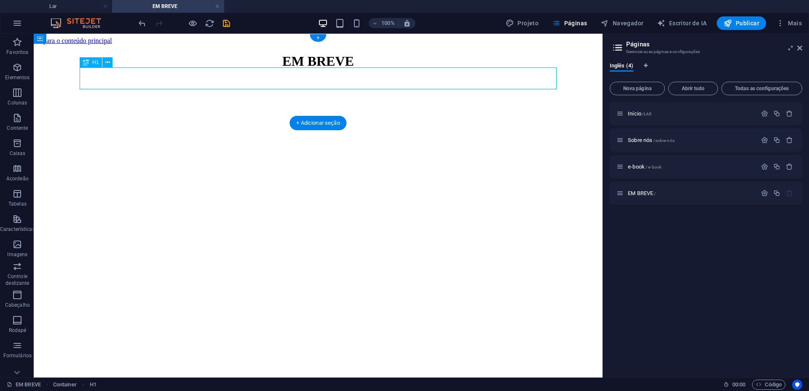
click at [385, 69] on div "EM BREVE" at bounding box center [318, 62] width 562 height 16
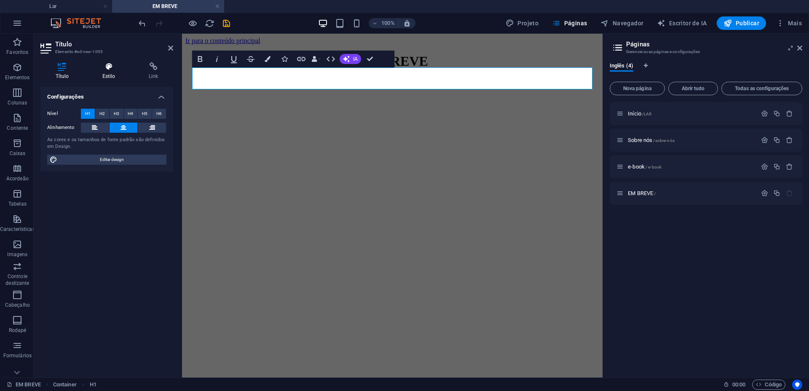
click at [104, 72] on h4 "Estilo" at bounding box center [110, 71] width 46 height 18
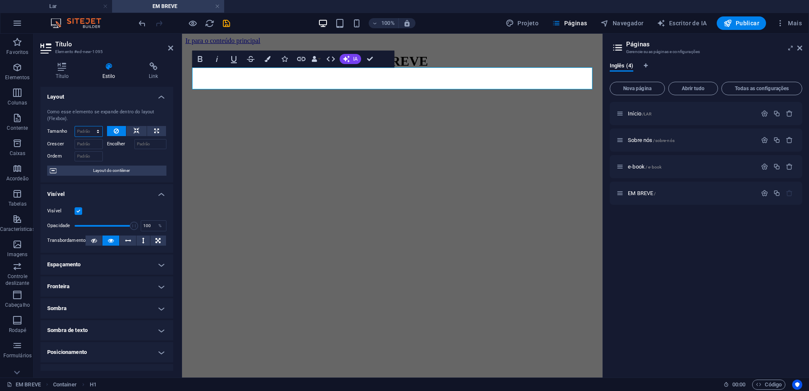
drag, startPoint x: 94, startPoint y: 130, endPoint x: 95, endPoint y: 136, distance: 6.0
click at [94, 130] on select "Padrão auto px % 1/1 1/2 1/3 1/4 1/5 1/6 1/7 1/8 1/9 1/10" at bounding box center [88, 131] width 27 height 10
select select "px"
click at [89, 126] on select "Padrão auto px % 1/1 1/2 1/3 1/4 1/5 1/6 1/7 1/8 1/9 1/10" at bounding box center [88, 131] width 27 height 10
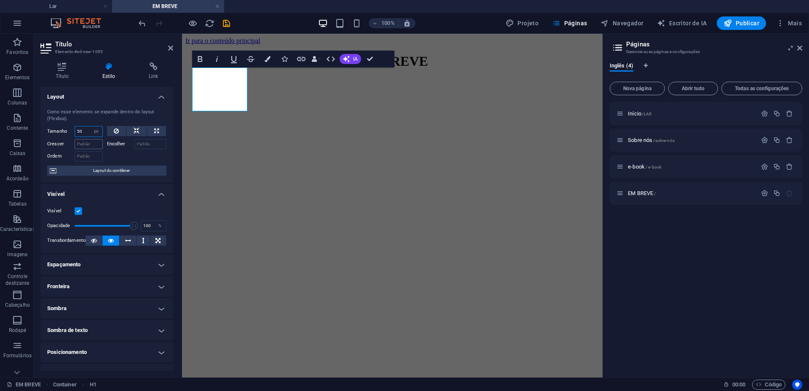
type input "5"
type input "1"
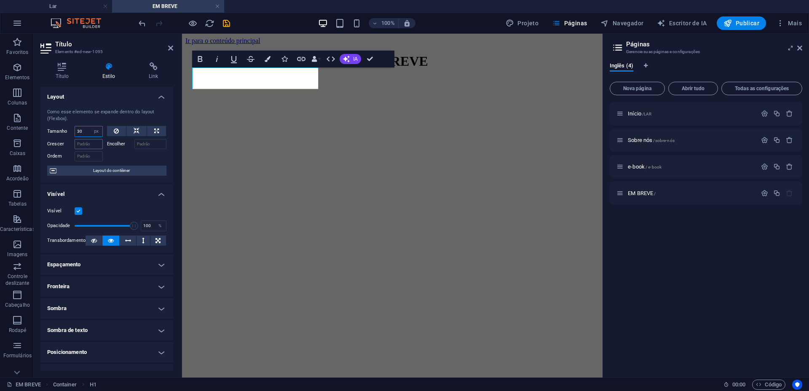
type input "3"
type input "7"
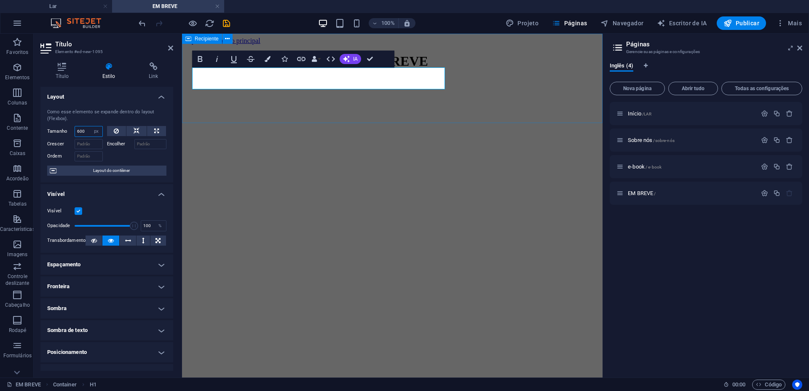
type input "600"
click at [430, 69] on div "EM BREVE" at bounding box center [392, 62] width 414 height 16
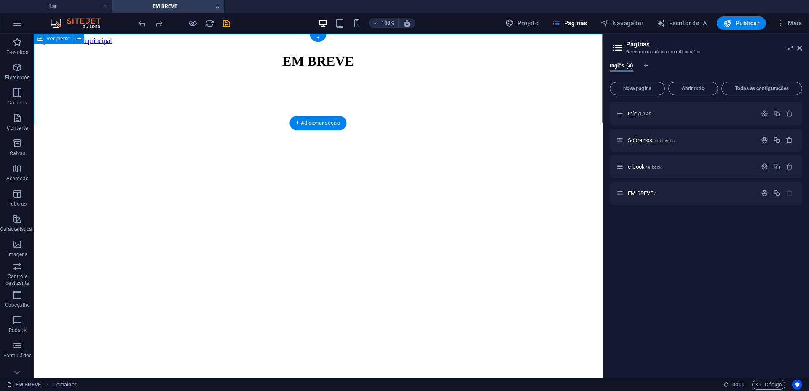
click at [201, 69] on div "EM BREVE" at bounding box center [318, 62] width 562 height 16
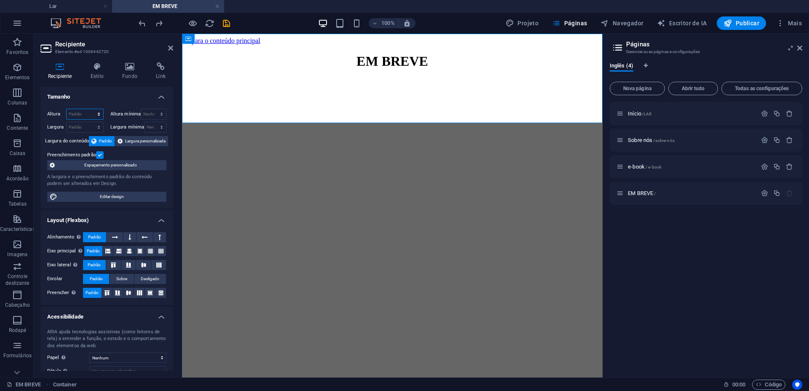
click at [88, 114] on select "Padrão px resto % vh vw" at bounding box center [85, 114] width 37 height 10
select select "px"
click at [90, 109] on select "Padrão px resto % vh vw" at bounding box center [85, 114] width 37 height 10
type input "212"
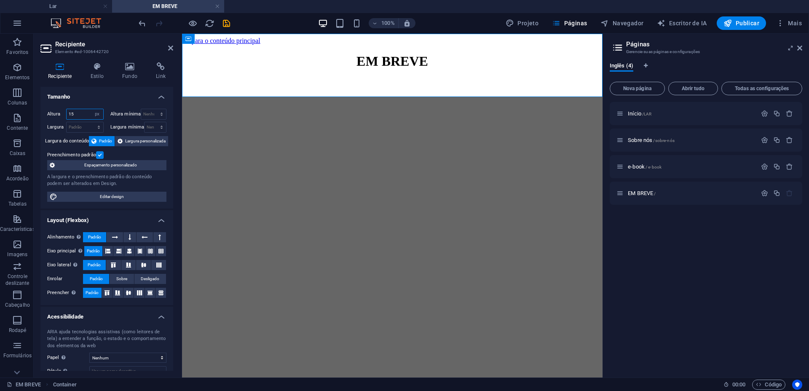
type input "1"
type input "150"
click at [347, 120] on html "Ir para o conteúdo principal EM BREVE" at bounding box center [392, 77] width 421 height 86
click at [8, 42] on span "Favoritos" at bounding box center [17, 47] width 35 height 20
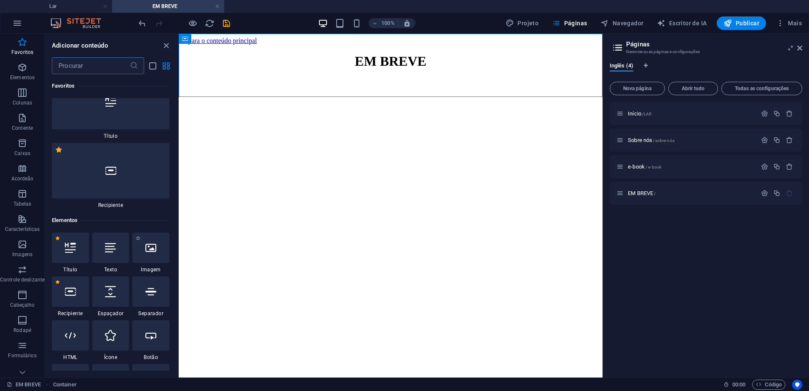
scroll to position [53, 0]
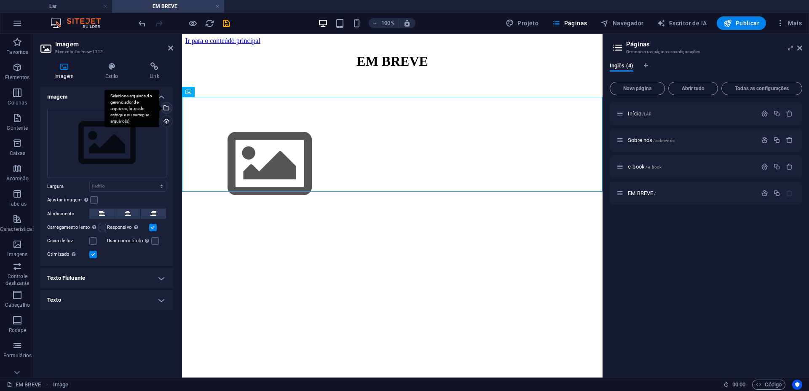
click at [167, 105] on div "Selecione arquivos do gerenciador de arquivos, fotos de estoque ou carregue arq…" at bounding box center [165, 108] width 13 height 13
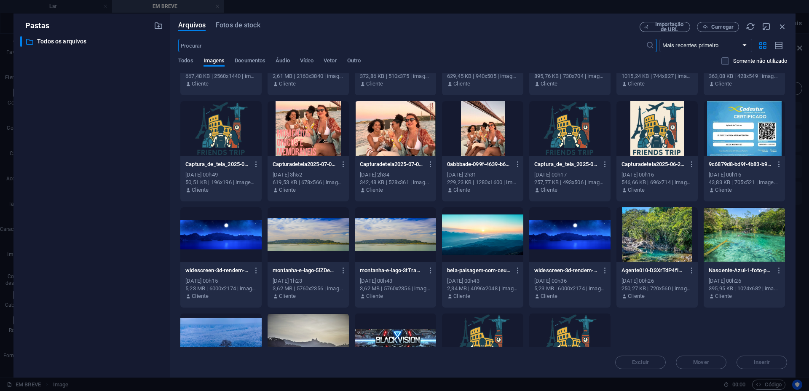
scroll to position [527, 0]
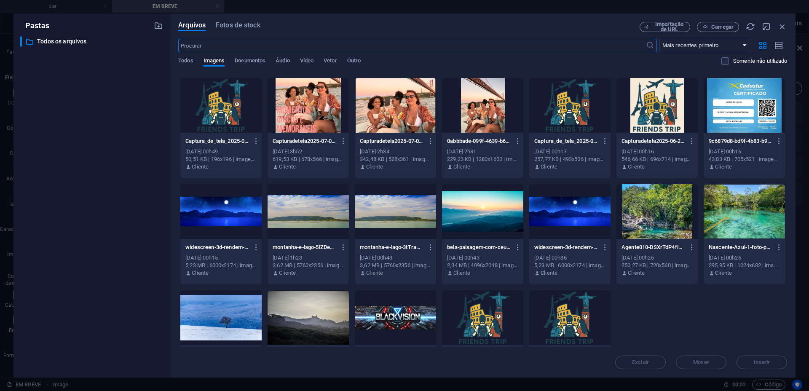
click at [218, 96] on div at bounding box center [220, 105] width 81 height 55
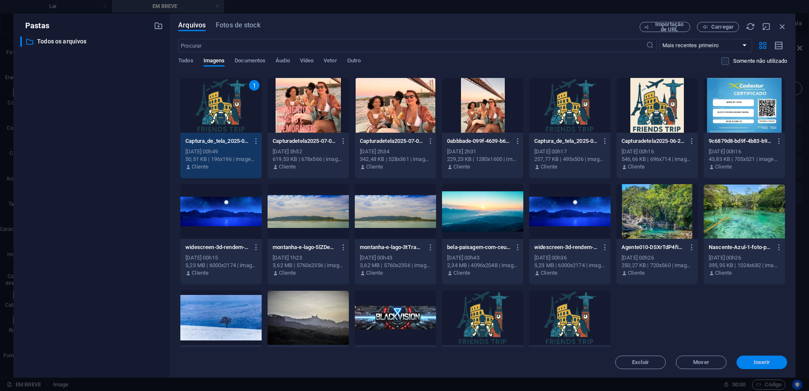
click at [774, 361] on span "Inserir" at bounding box center [762, 362] width 44 height 5
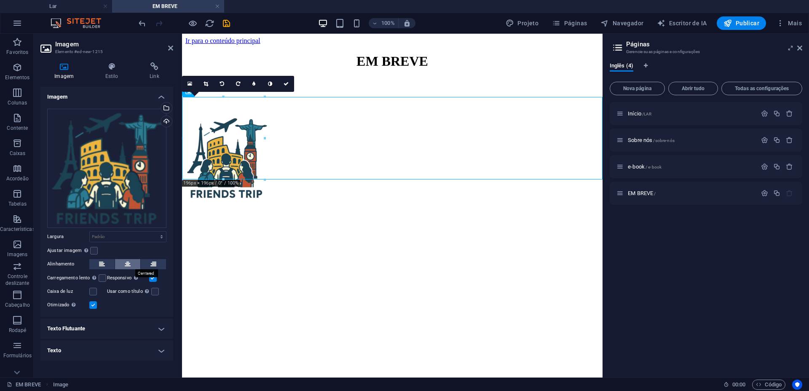
click at [132, 264] on button at bounding box center [127, 264] width 25 height 10
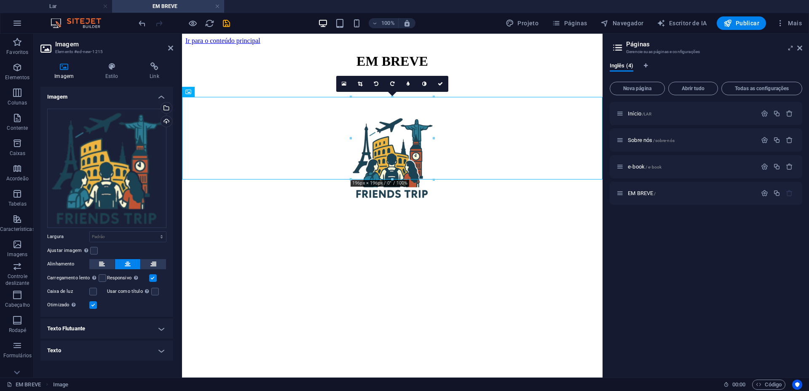
click at [431, 204] on html "Ir para o conteúdo principal EM BREVE" at bounding box center [392, 119] width 421 height 171
click at [532, 162] on figure at bounding box center [392, 159] width 414 height 84
click at [534, 69] on div "EM BREVE" at bounding box center [392, 62] width 414 height 16
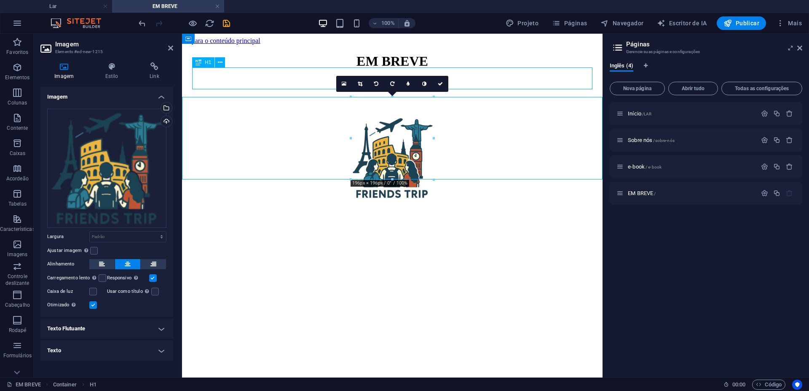
click at [534, 69] on div "EM BREVE" at bounding box center [392, 62] width 414 height 16
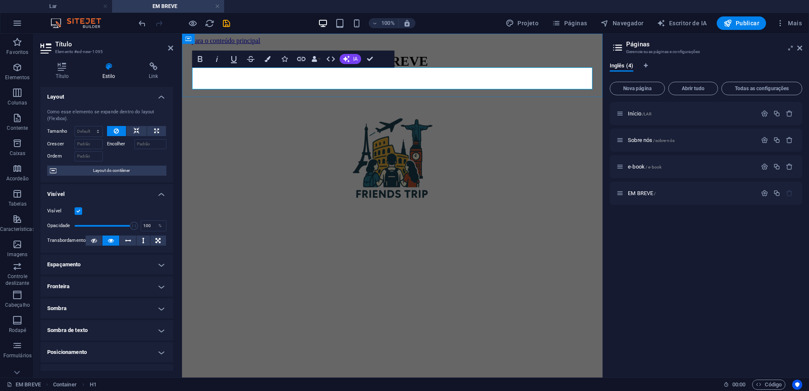
click at [465, 69] on h1 "EM BREVE" at bounding box center [392, 62] width 414 height 16
click at [483, 124] on figure at bounding box center [392, 159] width 414 height 84
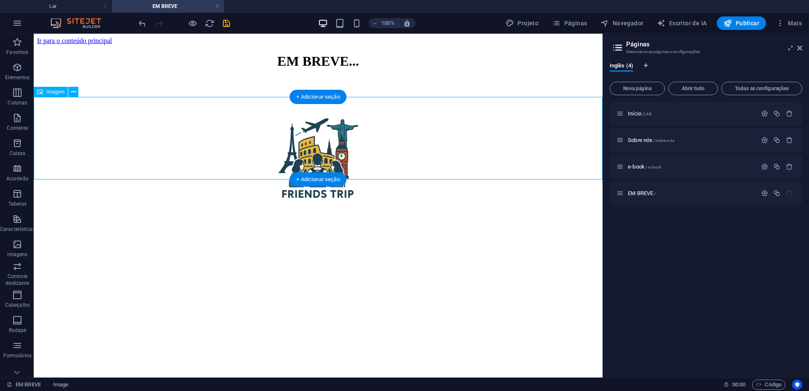
click at [307, 140] on figure at bounding box center [318, 159] width 562 height 84
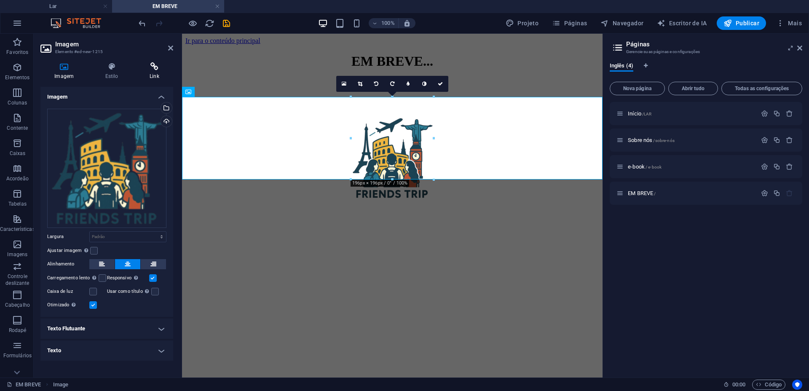
click at [151, 79] on font "Link" at bounding box center [155, 76] width 10 height 6
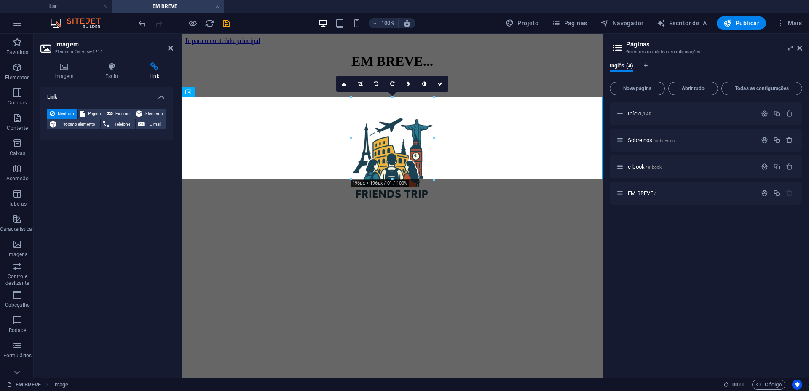
click at [444, 204] on html "Ir para o conteúdo principal EM BREVE..." at bounding box center [392, 119] width 421 height 171
click at [374, 204] on html "Ir para o conteúdo principal EM BREVE..." at bounding box center [392, 119] width 421 height 171
click at [465, 152] on figure at bounding box center [392, 159] width 414 height 84
click at [444, 117] on figure at bounding box center [392, 159] width 414 height 84
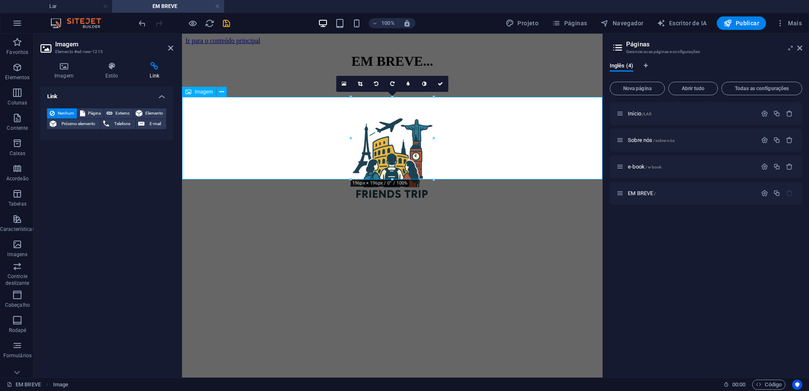
click at [371, 158] on figure at bounding box center [392, 159] width 414 height 84
click at [366, 204] on html "Ir para o conteúdo principal EM BREVE..." at bounding box center [392, 119] width 421 height 171
click at [355, 204] on html "Ir para o conteúdo principal EM BREVE..." at bounding box center [392, 119] width 421 height 171
click at [172, 48] on icon at bounding box center [170, 48] width 5 height 7
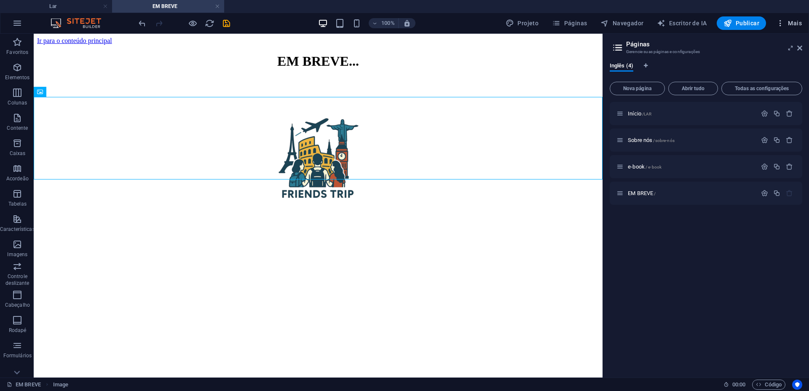
click at [781, 24] on icon "button" at bounding box center [781, 23] width 8 height 8
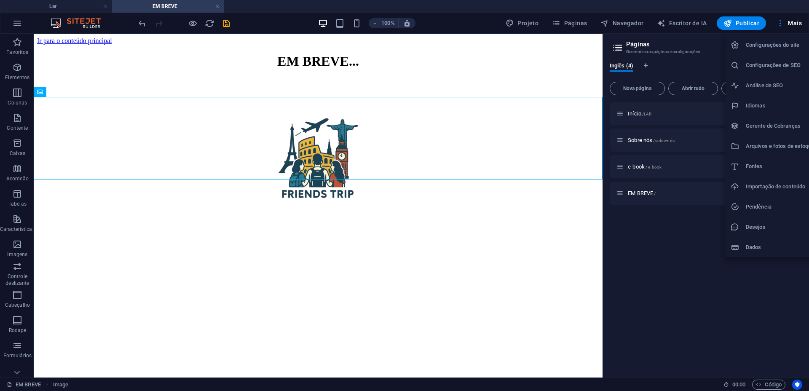
click at [414, 267] on div at bounding box center [404, 195] width 809 height 391
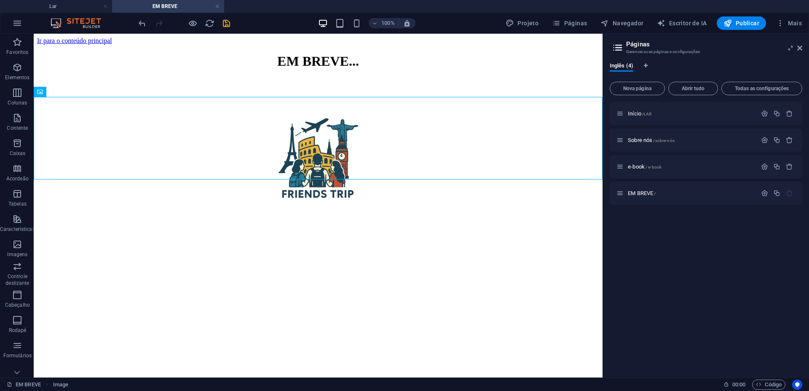
drag, startPoint x: 654, startPoint y: 193, endPoint x: 672, endPoint y: 253, distance: 63.1
click at [672, 253] on div "Início /LAR Sobre nós /sobre-nós e-book / e-book EM BREVE /" at bounding box center [706, 236] width 193 height 269
click at [616, 200] on icon at bounding box center [616, 201] width 4 height 5
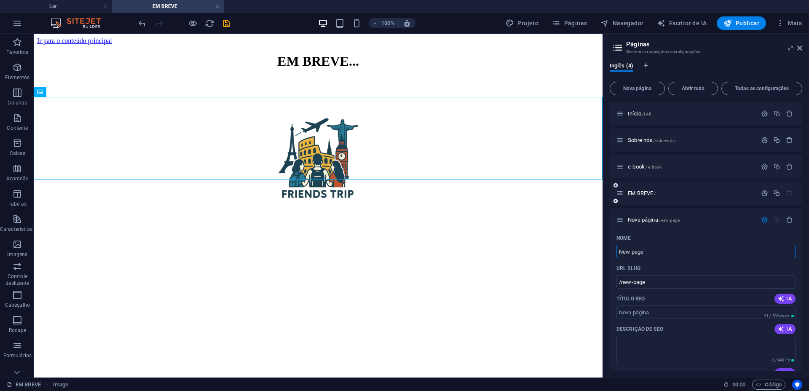
click at [616, 200] on icon at bounding box center [616, 201] width 4 height 5
click at [538, 204] on html "Ir para o conteúdo principal EM BREVE..." at bounding box center [318, 119] width 569 height 171
click at [576, 23] on font "Páginas" at bounding box center [576, 23] width 23 height 7
click at [800, 48] on icon at bounding box center [800, 48] width 5 height 7
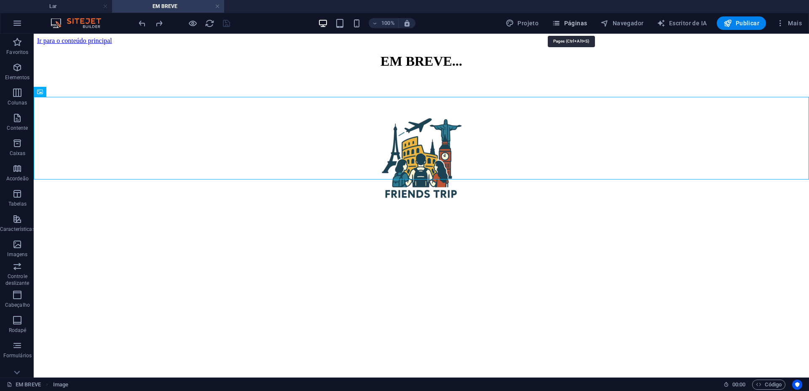
click at [578, 22] on font "Páginas" at bounding box center [576, 23] width 23 height 7
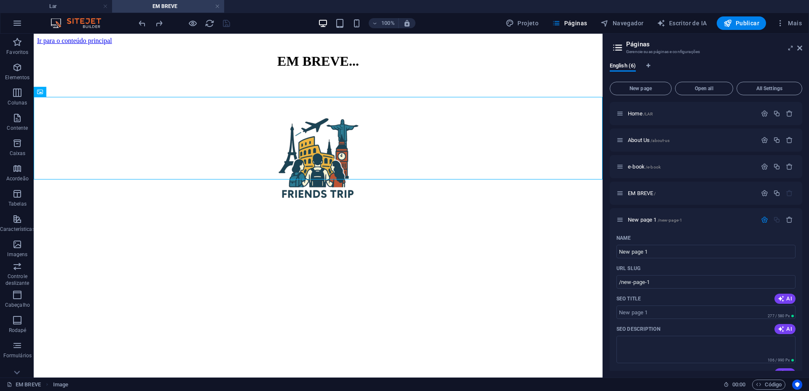
scroll to position [356, 0]
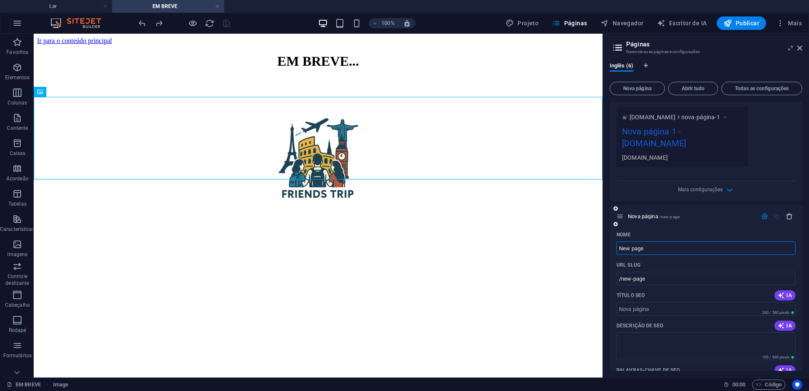
click at [787, 214] on icon "button" at bounding box center [789, 216] width 7 height 7
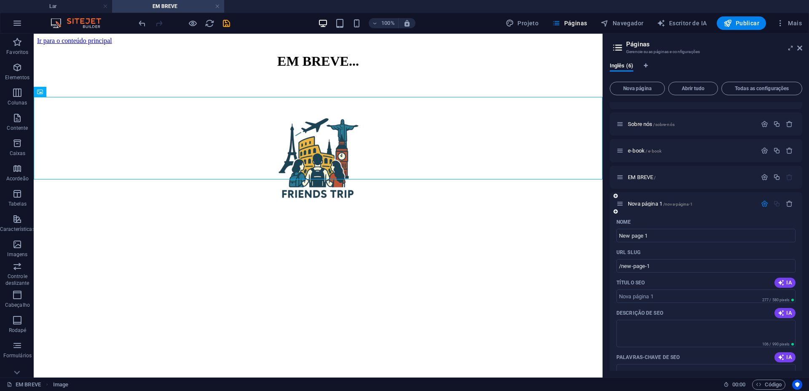
scroll to position [0, 0]
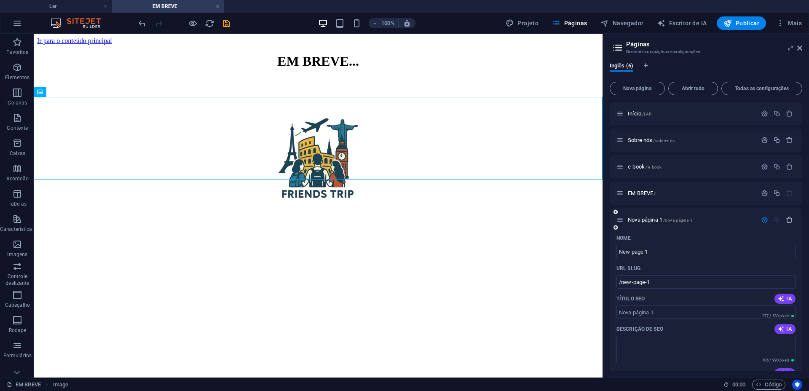
click at [789, 218] on icon "button" at bounding box center [789, 219] width 7 height 7
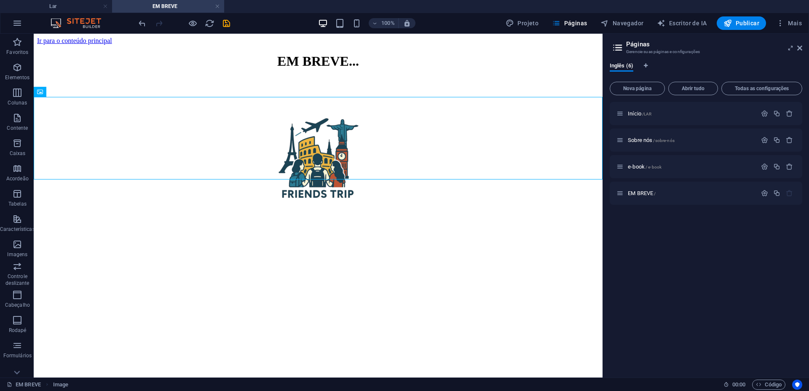
drag, startPoint x: 711, startPoint y: 190, endPoint x: 704, endPoint y: 231, distance: 41.9
click at [704, 231] on div "Início /LAR Sobre nós /sobre-nós e-book / e-book EM BREVE /" at bounding box center [706, 236] width 193 height 269
drag, startPoint x: 713, startPoint y: 185, endPoint x: 718, endPoint y: 253, distance: 67.6
click at [718, 253] on div "Início /LAR Sobre nós /sobre-nós e-book / e-book EM BREVE /" at bounding box center [706, 236] width 193 height 269
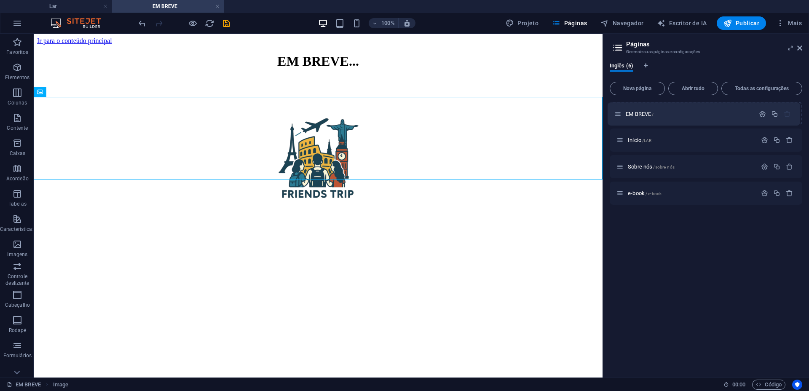
drag, startPoint x: 620, startPoint y: 195, endPoint x: 618, endPoint y: 113, distance: 81.8
click at [618, 113] on div "Início /LAR Sobre nós /sobre-nós e-book / e-book EM BREVE /" at bounding box center [706, 153] width 193 height 103
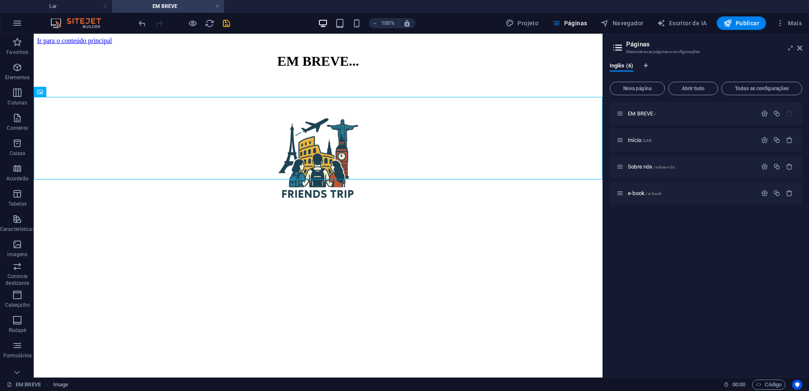
click at [748, 239] on div "EM BREVE / Início /LAR Sobre nós /sobre-nós e-book / e-book" at bounding box center [706, 236] width 193 height 269
click at [386, 204] on html "Ir para o conteúdo principal EM BREVE..." at bounding box center [318, 119] width 569 height 171
click at [222, 26] on icon "salvar" at bounding box center [227, 24] width 10 height 10
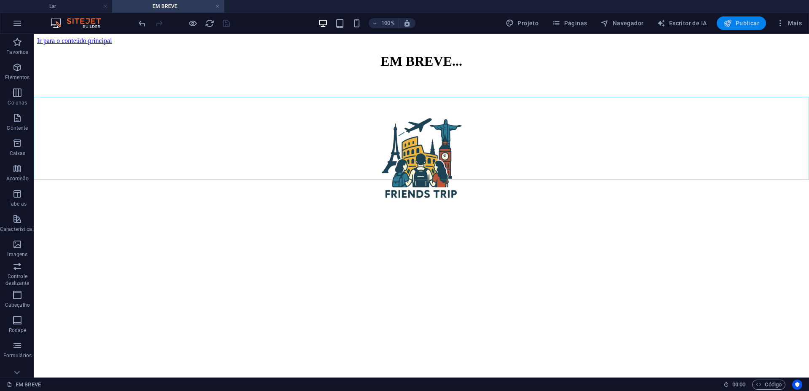
click at [748, 24] on font "Publicar" at bounding box center [748, 23] width 24 height 7
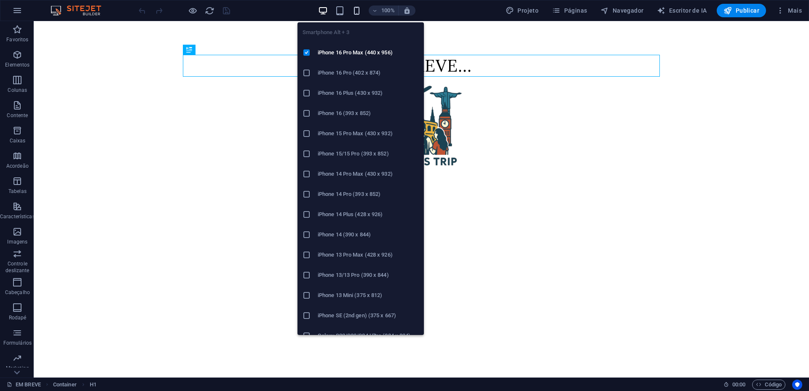
click at [360, 12] on icon "button" at bounding box center [357, 11] width 10 height 10
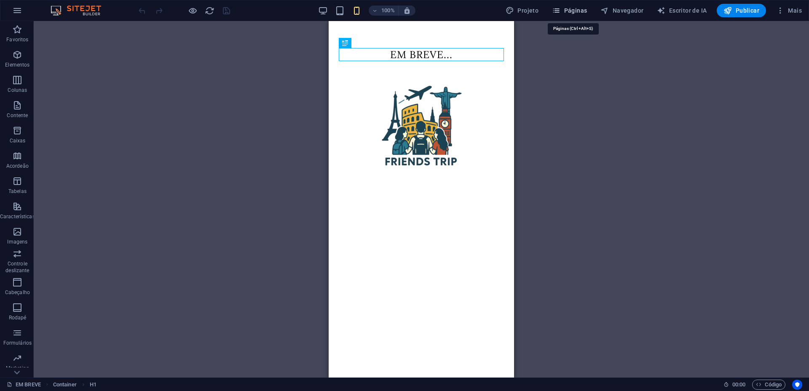
click at [573, 11] on font "Páginas" at bounding box center [576, 10] width 23 height 7
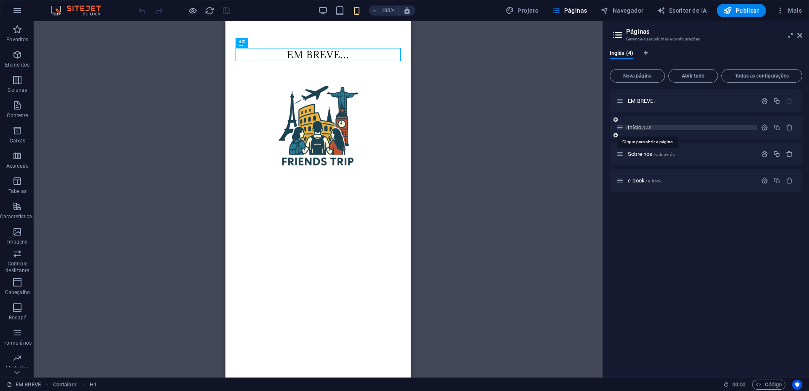
click at [636, 125] on font "Início" at bounding box center [634, 127] width 13 height 6
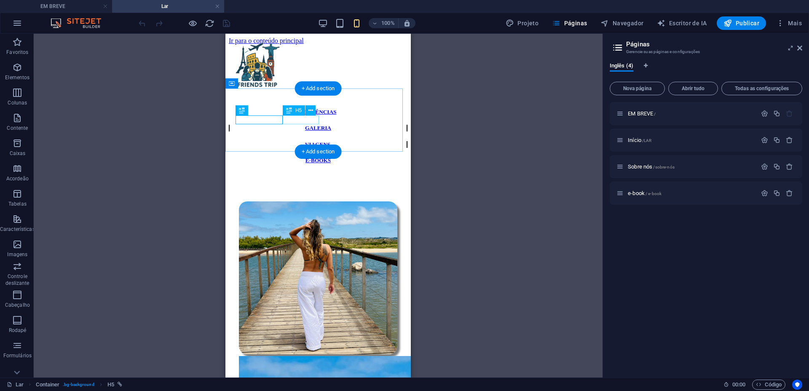
click at [303, 125] on div "GALERIA" at bounding box center [318, 128] width 179 height 7
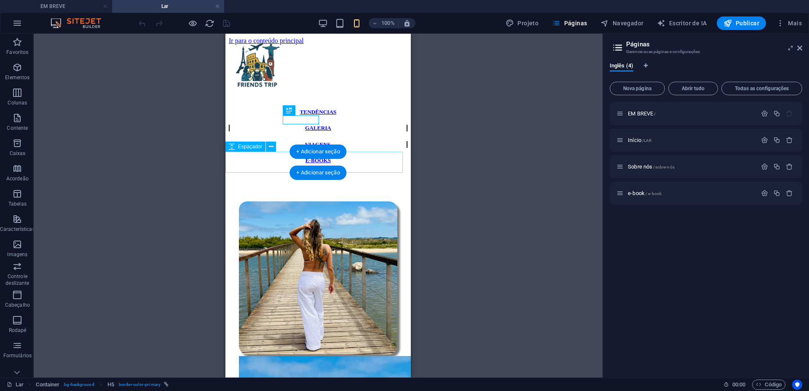
click at [374, 172] on div at bounding box center [318, 182] width 179 height 21
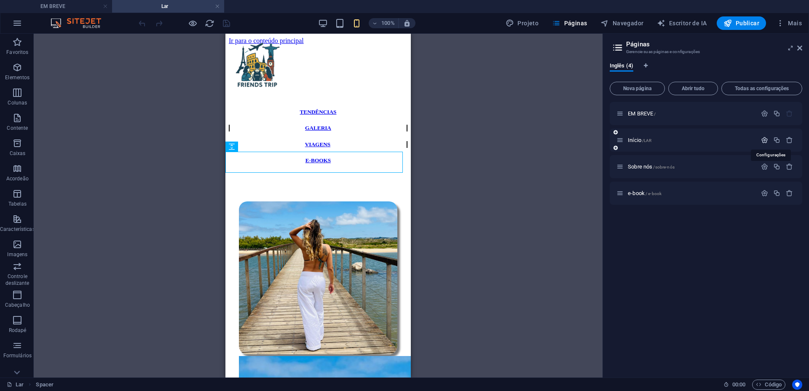
click at [767, 140] on icon "button" at bounding box center [764, 140] width 7 height 7
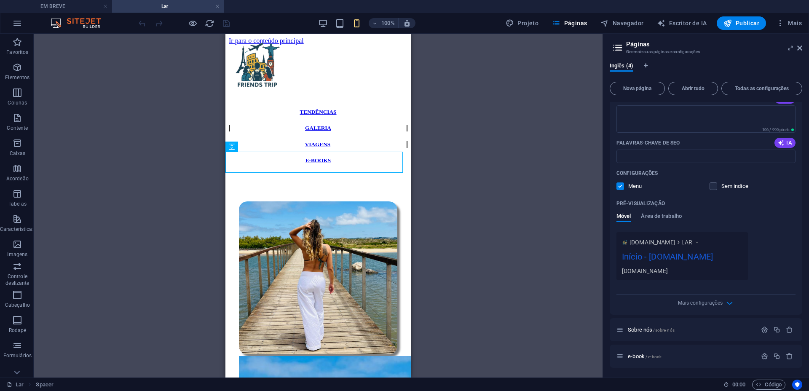
scroll to position [151, 0]
click at [712, 182] on label at bounding box center [714, 186] width 8 height 8
click at [0, 0] on input "checkbox" at bounding box center [0, 0] width 0 height 0
click at [712, 182] on label at bounding box center [714, 186] width 8 height 8
click at [0, 0] on input "checkbox" at bounding box center [0, 0] width 0 height 0
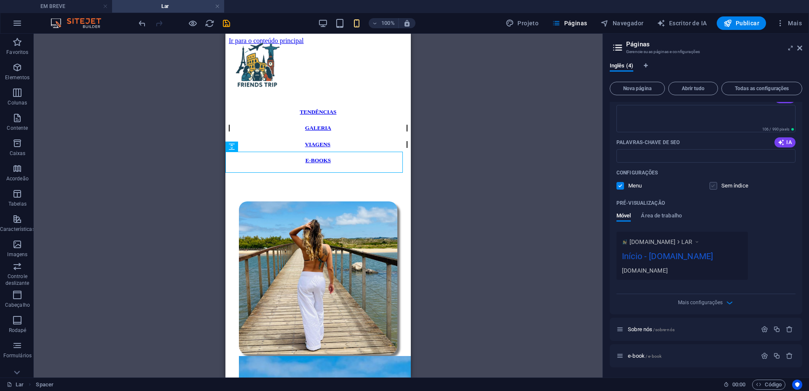
click at [712, 182] on label at bounding box center [714, 186] width 8 height 8
click at [0, 0] on input "checkbox" at bounding box center [0, 0] width 0 height 0
click at [712, 182] on label at bounding box center [714, 186] width 8 height 8
click at [0, 0] on input "checkbox" at bounding box center [0, 0] width 0 height 0
click at [713, 300] on font "Mais configurações" at bounding box center [700, 303] width 45 height 6
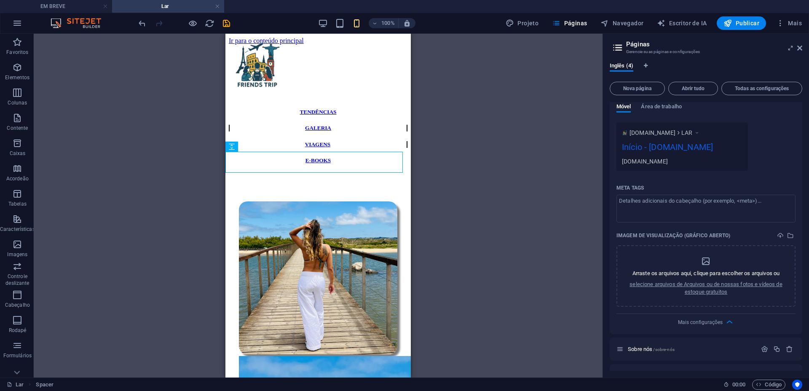
scroll to position [280, 0]
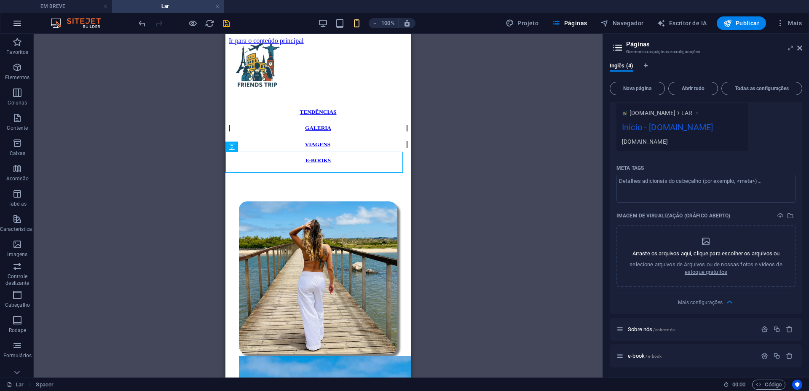
click at [20, 26] on icon "button" at bounding box center [17, 23] width 10 height 10
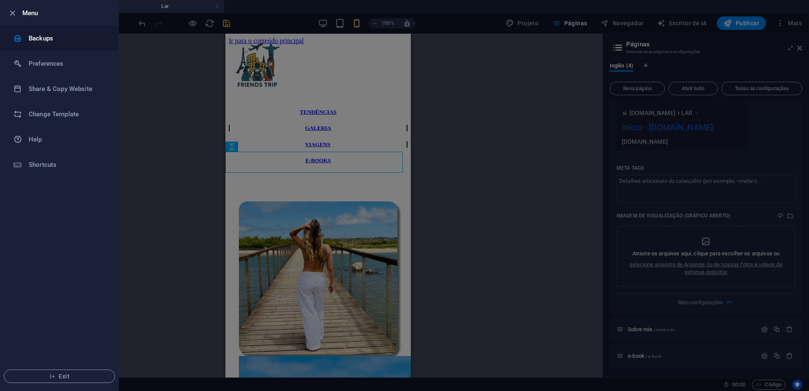
click at [30, 39] on h6 "Backups" at bounding box center [68, 38] width 78 height 10
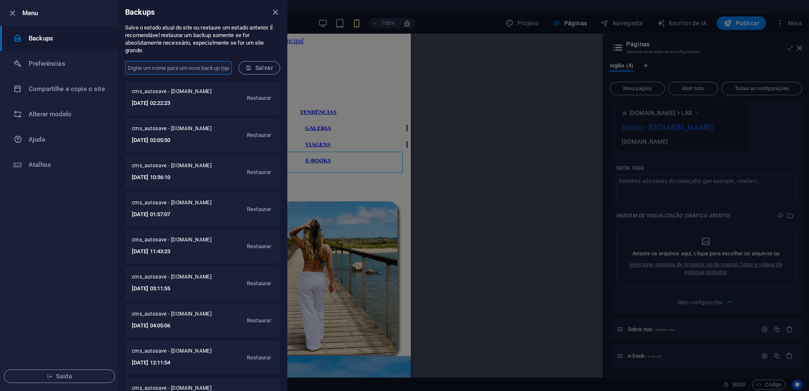
click at [177, 70] on input "text" at bounding box center [178, 67] width 107 height 13
type input "03/10 SALVO"
click at [255, 67] on font "Salvar" at bounding box center [264, 68] width 18 height 7
click at [68, 99] on li "Compartilhe e copie o site" at bounding box center [59, 88] width 118 height 25
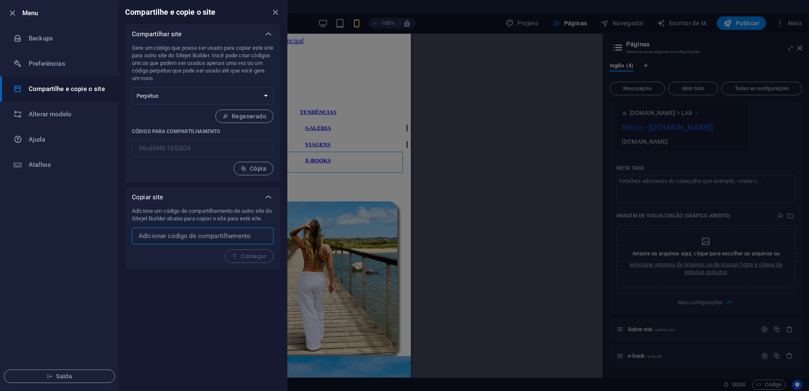
click at [236, 239] on input "text" at bounding box center [203, 236] width 142 height 17
type input "SALVO"
click at [241, 252] on button "Começar" at bounding box center [249, 256] width 49 height 13
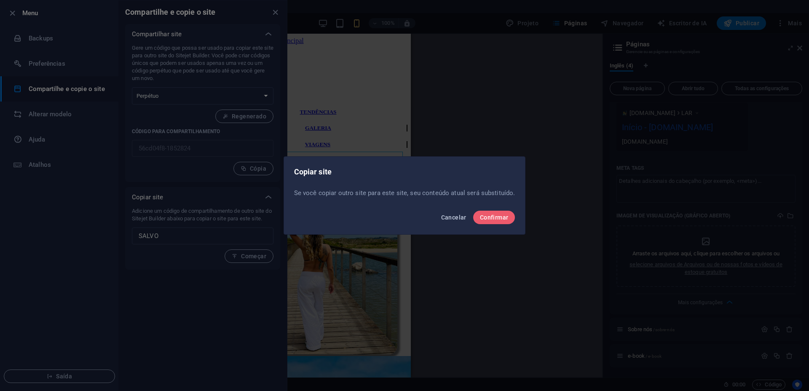
click at [459, 217] on font "Cancelar" at bounding box center [453, 217] width 25 height 7
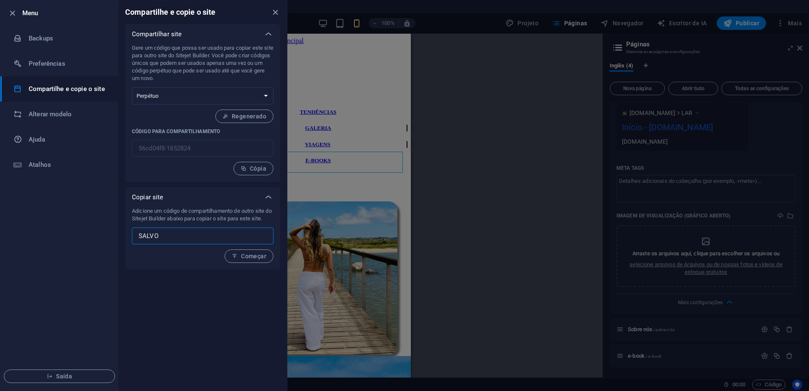
drag, startPoint x: 183, startPoint y: 237, endPoint x: 52, endPoint y: 239, distance: 131.1
click at [52, 239] on div "Menu Backups Preferências Compartilhe e copie o site Alterar modelo Ajuda Atalh…" at bounding box center [144, 195] width 288 height 391
click at [255, 171] on font "Cópia" at bounding box center [258, 168] width 16 height 7
click at [252, 91] on select "Uma vez Perpétuo" at bounding box center [203, 95] width 142 height 17
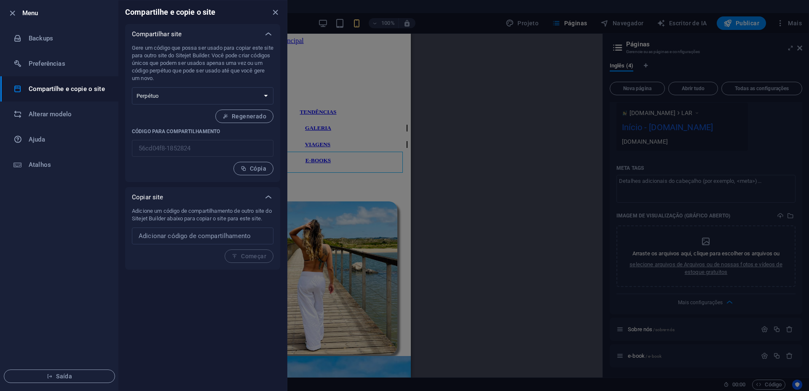
click at [513, 81] on div at bounding box center [404, 195] width 809 height 391
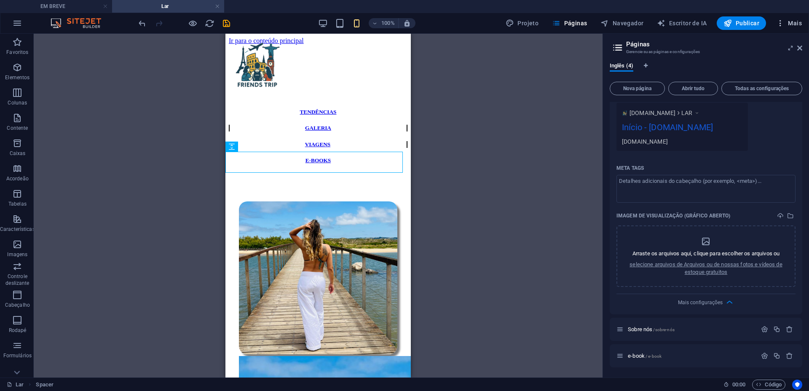
click at [783, 20] on icon "button" at bounding box center [781, 23] width 8 height 8
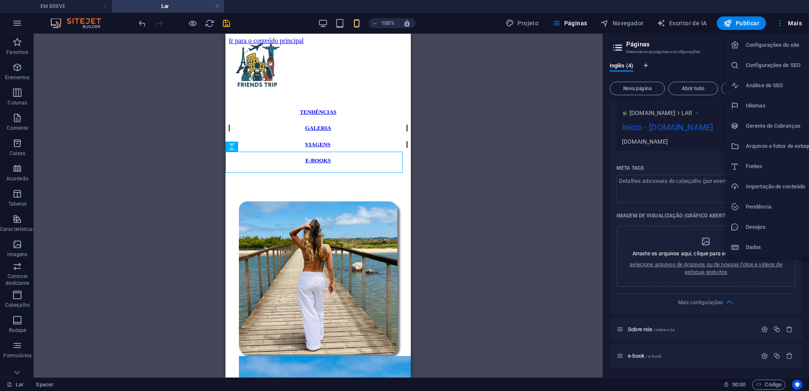
click at [792, 46] on font "Configurações do site" at bounding box center [773, 45] width 54 height 6
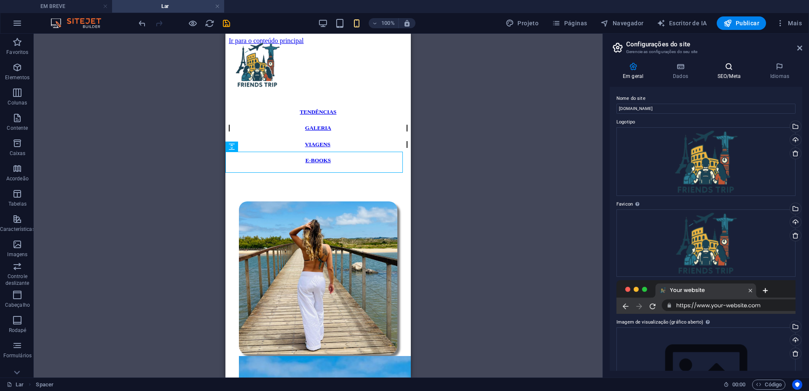
click at [732, 71] on h4 "SEO/Meta" at bounding box center [731, 71] width 53 height 18
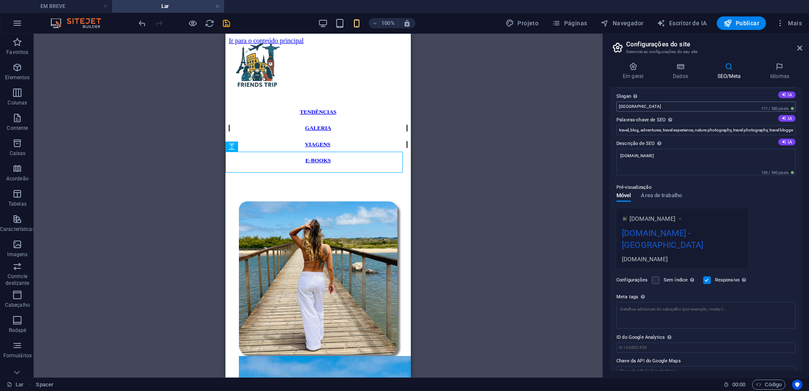
scroll to position [26, 0]
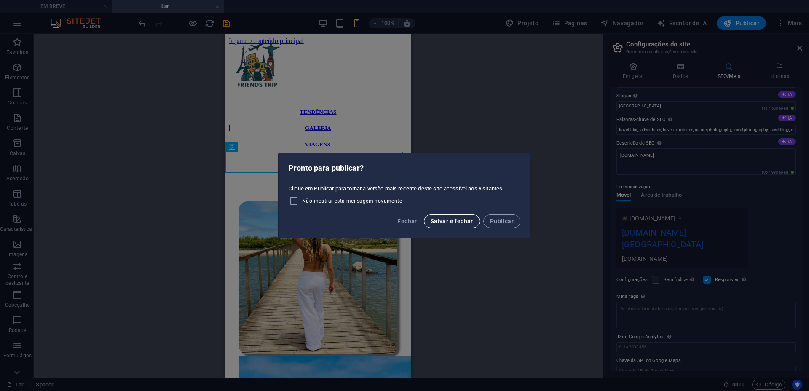
click at [460, 220] on font "Salvar e fechar" at bounding box center [452, 221] width 43 height 7
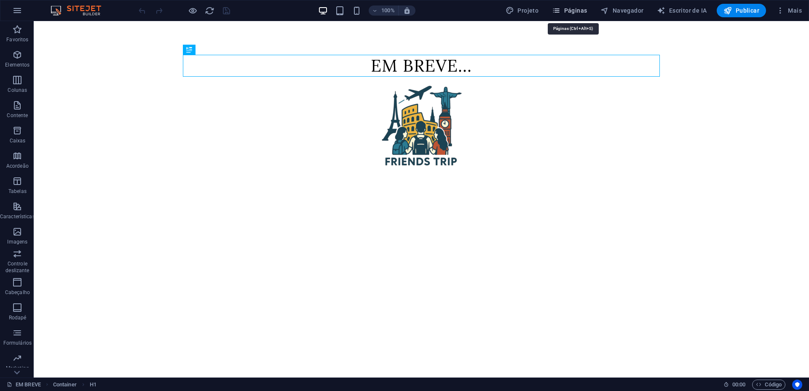
click at [589, 10] on button "Páginas" at bounding box center [570, 10] width 42 height 13
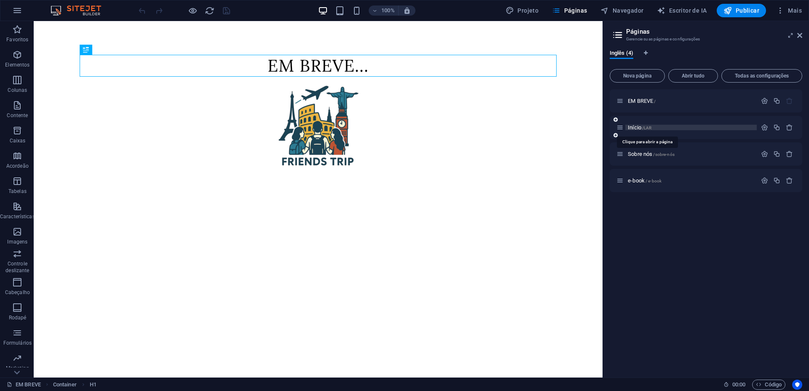
click at [633, 128] on font "Início" at bounding box center [634, 127] width 13 height 6
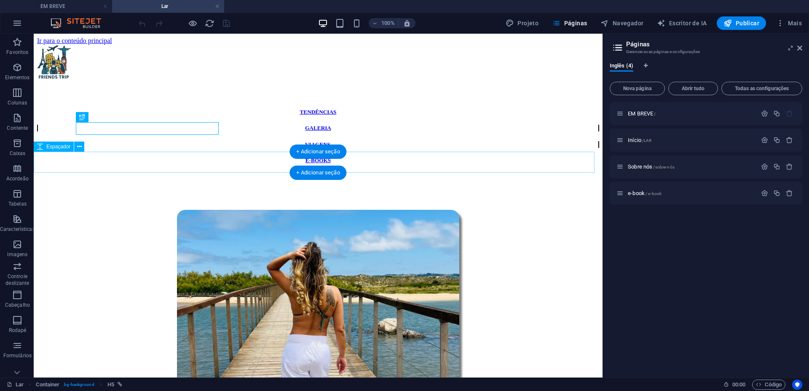
click at [522, 172] on div at bounding box center [318, 182] width 562 height 21
